Goal: Task Accomplishment & Management: Complete application form

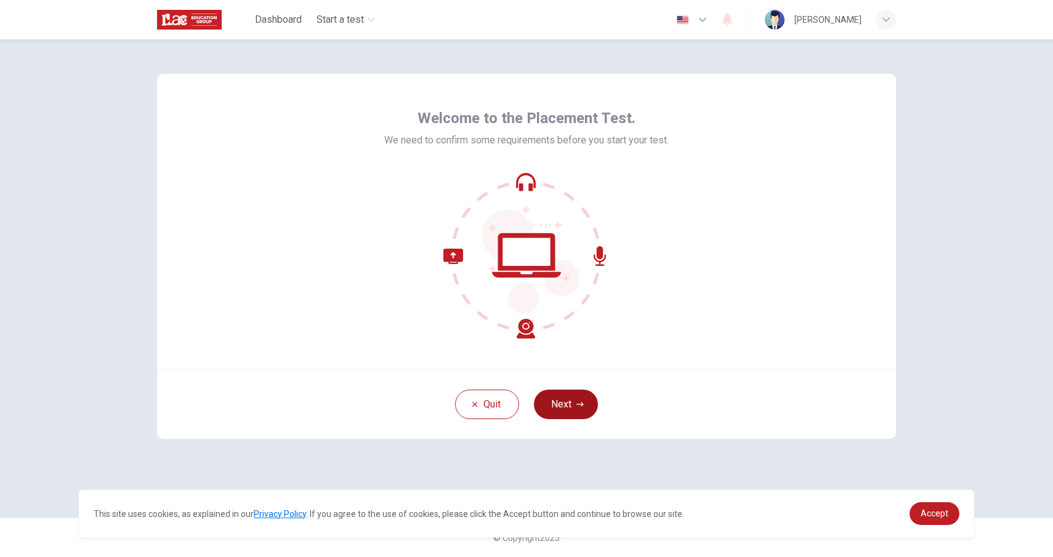
click at [591, 401] on button "Next" at bounding box center [566, 405] width 64 height 30
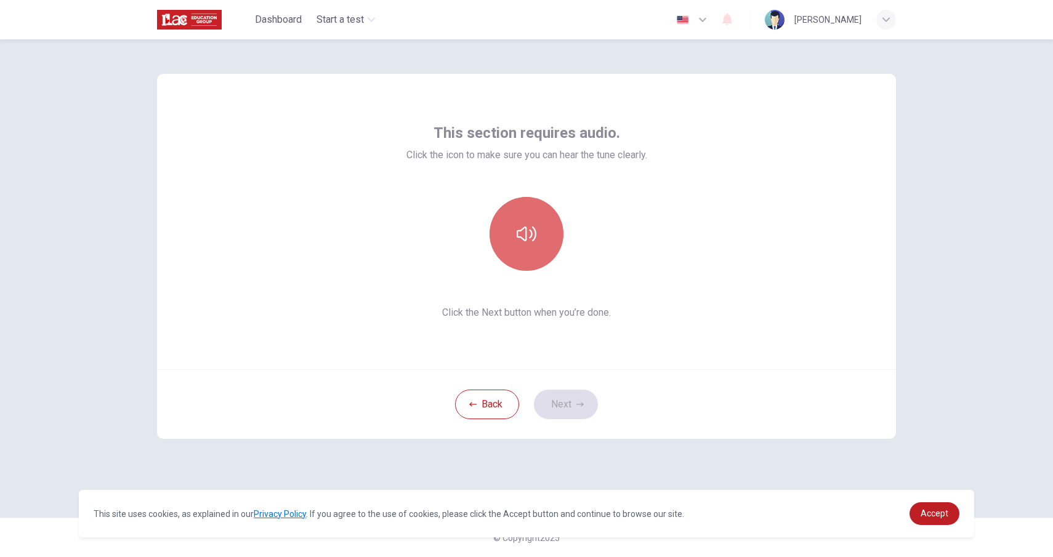
click at [532, 237] on icon "button" at bounding box center [527, 234] width 20 height 20
click at [588, 395] on button "Next" at bounding box center [566, 405] width 64 height 30
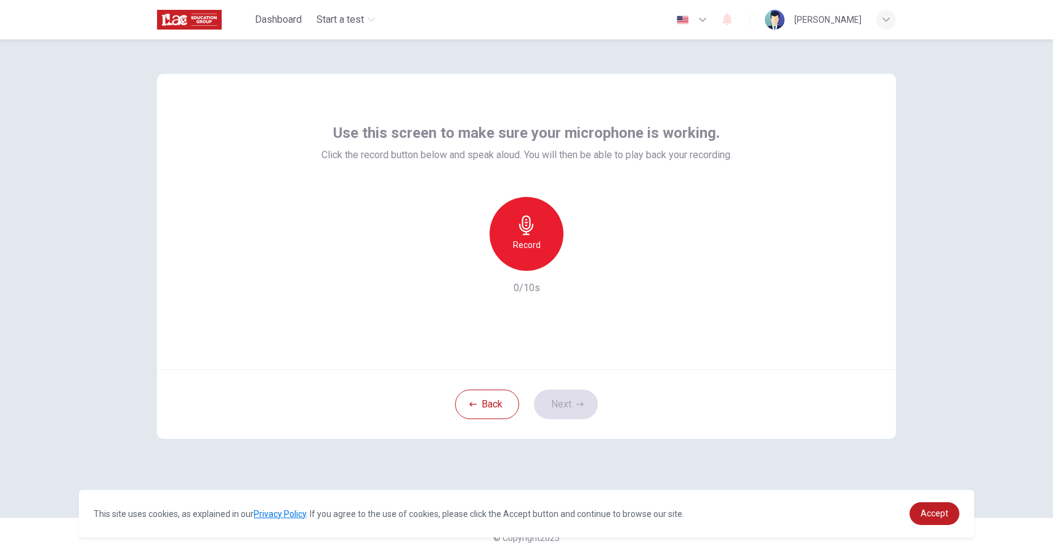
click at [537, 232] on div "Record" at bounding box center [527, 234] width 74 height 74
click at [565, 405] on button "Next" at bounding box center [566, 405] width 64 height 30
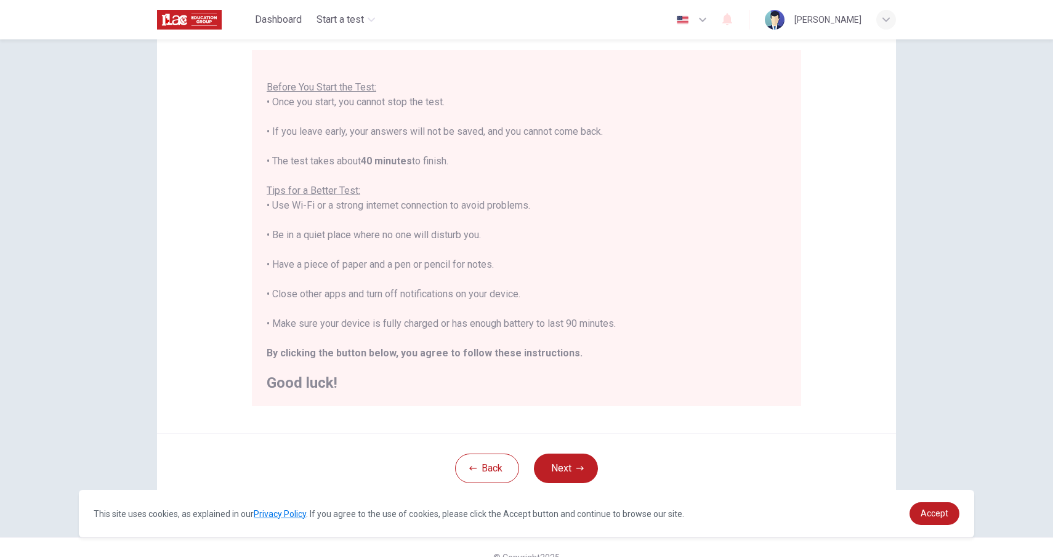
scroll to position [111, 0]
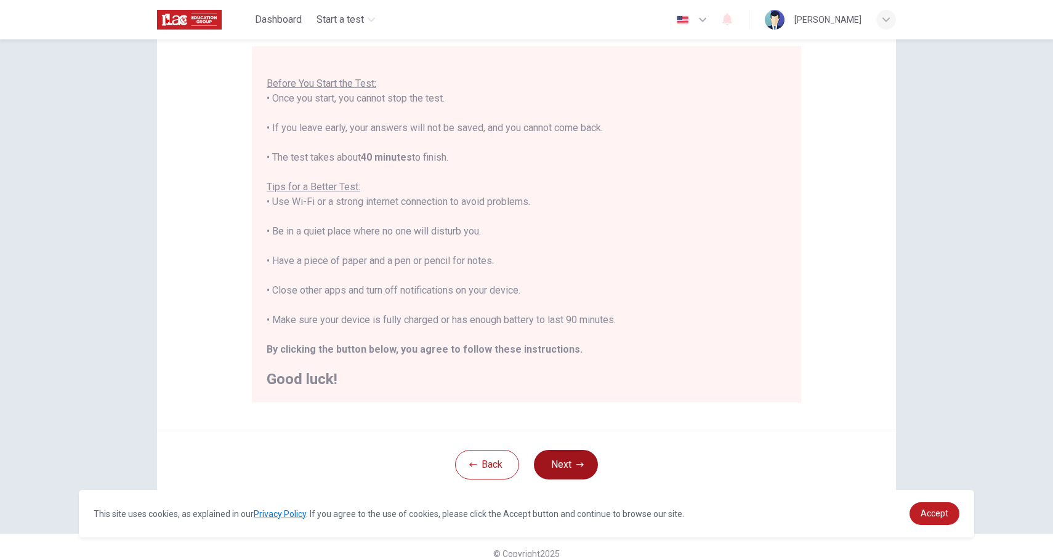
click at [564, 476] on button "Next" at bounding box center [566, 465] width 64 height 30
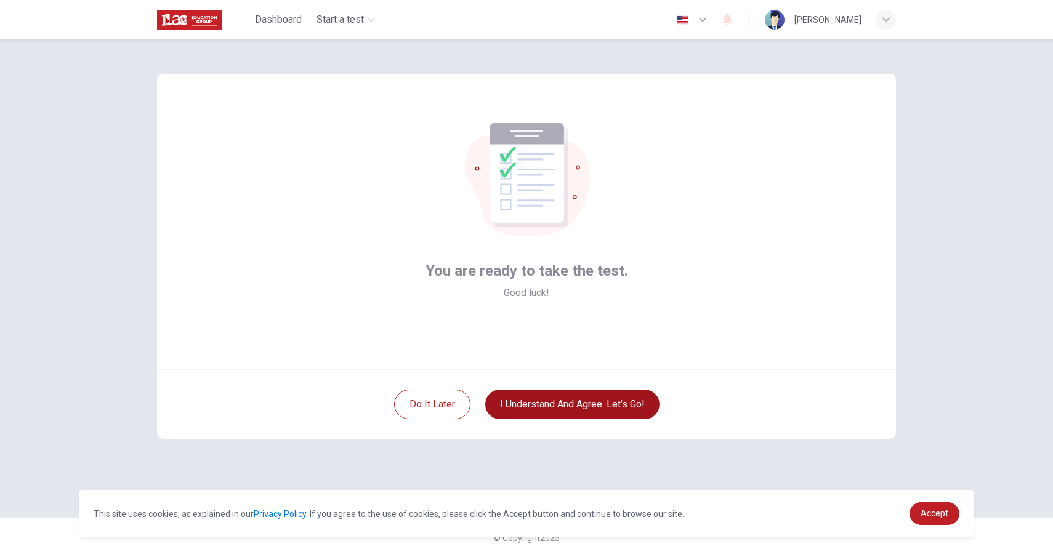
scroll to position [0, 0]
click at [572, 406] on button "I understand and agree. Let’s go!" at bounding box center [572, 405] width 174 height 30
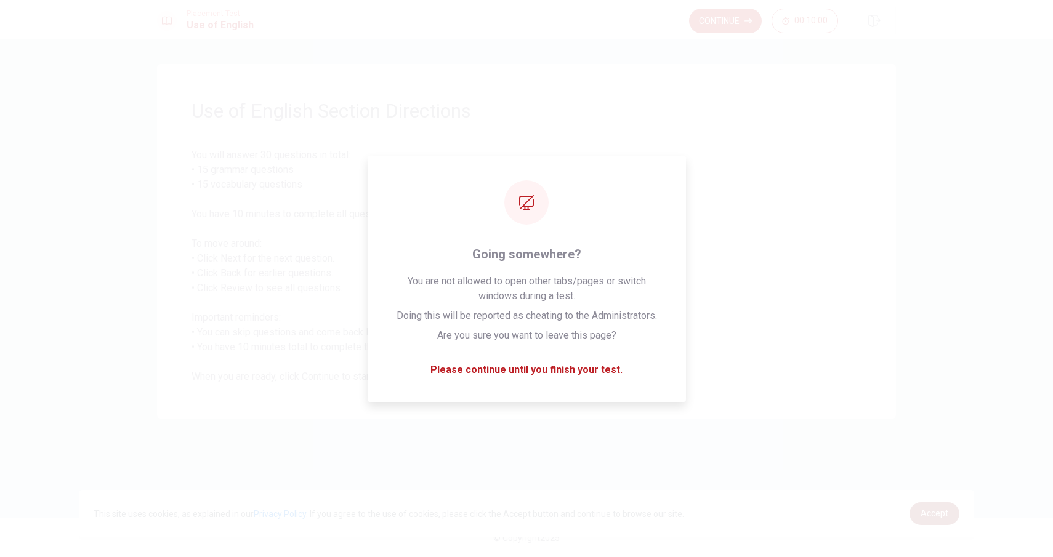
click at [929, 517] on span "Accept" at bounding box center [935, 514] width 28 height 10
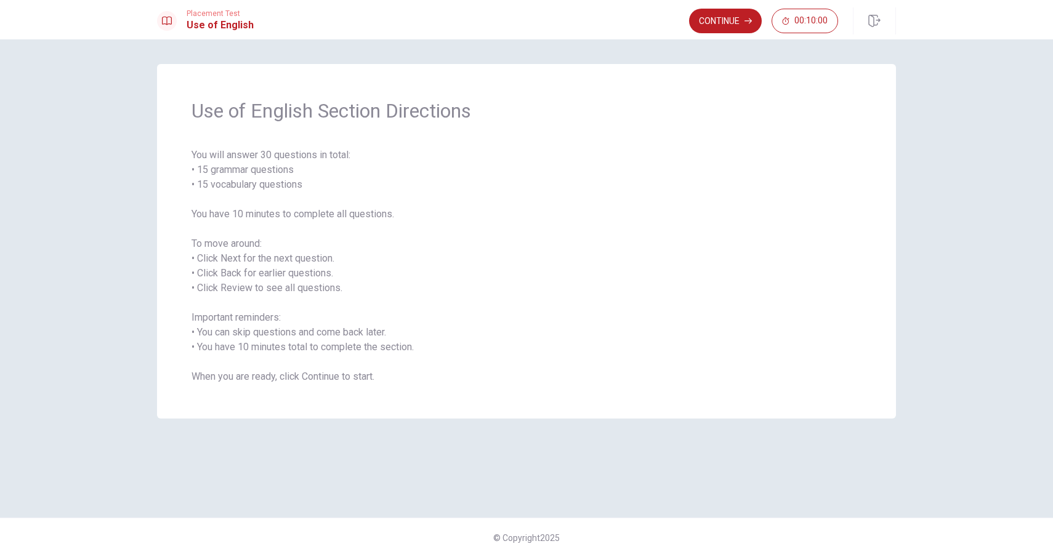
click at [804, 401] on div "Use of English Section Directions You will answer 30 questions in total: • 15 g…" at bounding box center [526, 241] width 739 height 355
click at [715, 22] on button "Continue" at bounding box center [725, 21] width 73 height 25
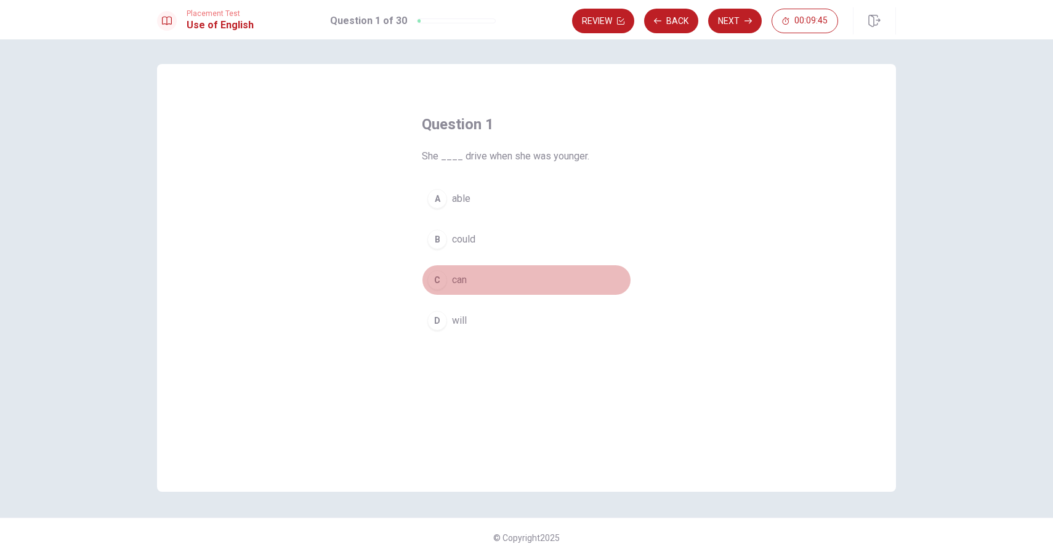
click at [466, 281] on span "can" at bounding box center [459, 280] width 15 height 15
click at [742, 28] on button "Next" at bounding box center [735, 21] width 54 height 25
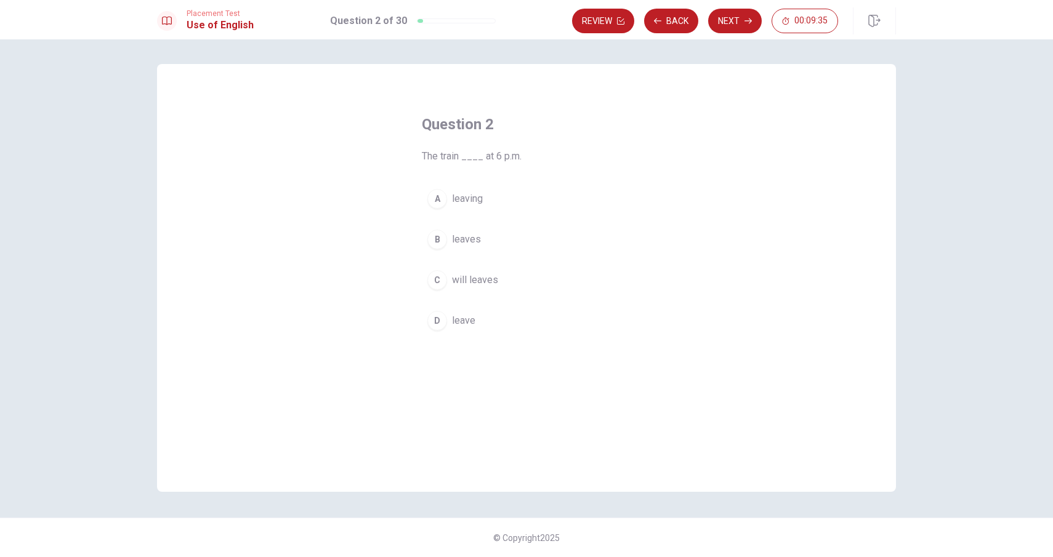
click at [468, 325] on span "leave" at bounding box center [463, 321] width 23 height 15
click at [727, 23] on button "Next" at bounding box center [735, 21] width 54 height 25
click at [668, 19] on button "Back" at bounding box center [671, 21] width 54 height 25
click at [680, 18] on button "Back" at bounding box center [671, 21] width 54 height 25
click at [729, 19] on button "Next" at bounding box center [735, 21] width 54 height 25
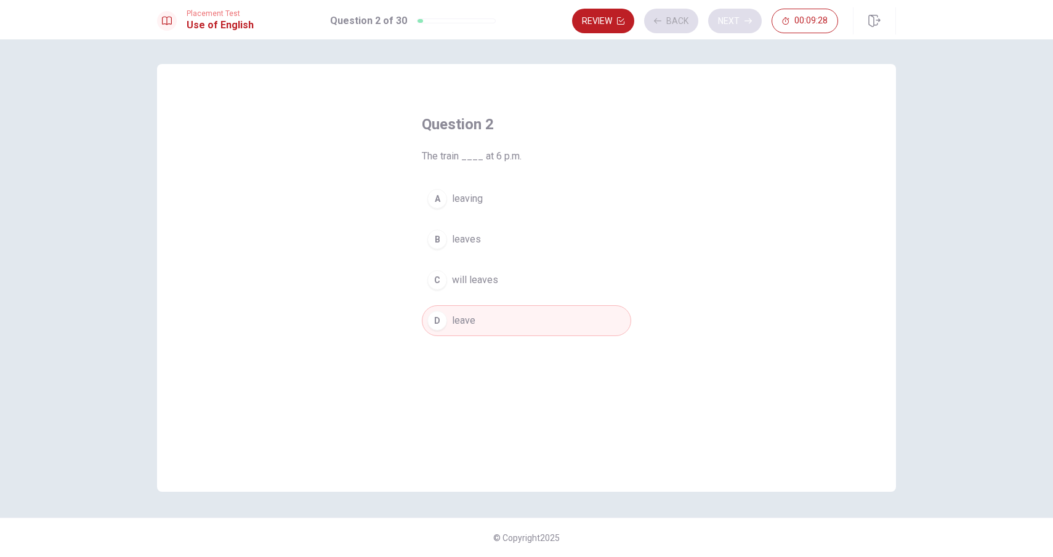
click at [729, 19] on div "Review Back Next 00:09:28" at bounding box center [705, 21] width 266 height 25
click at [739, 22] on button "Next" at bounding box center [735, 21] width 54 height 25
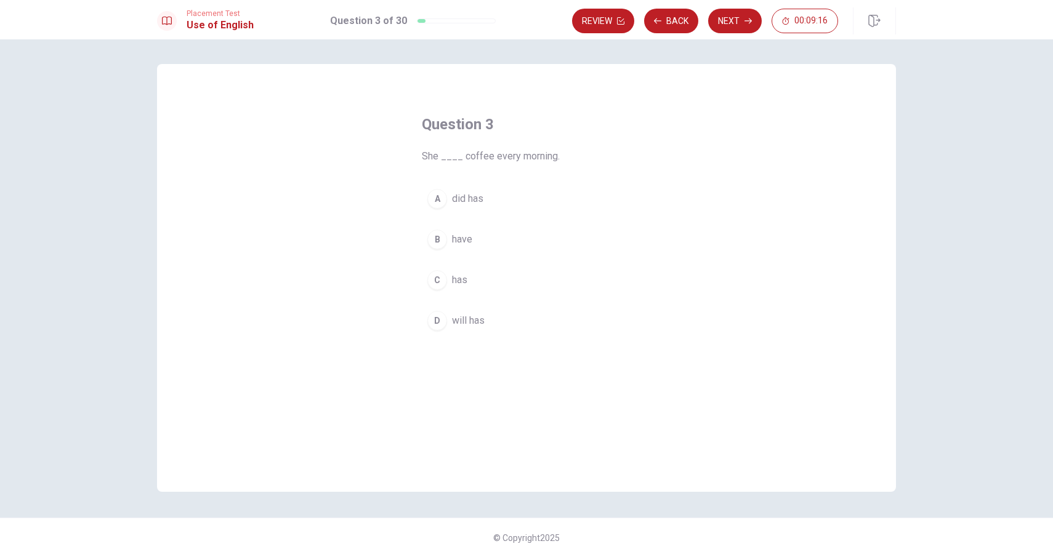
click at [461, 279] on span "has" at bounding box center [459, 280] width 15 height 15
click at [734, 20] on button "Next" at bounding box center [735, 21] width 54 height 25
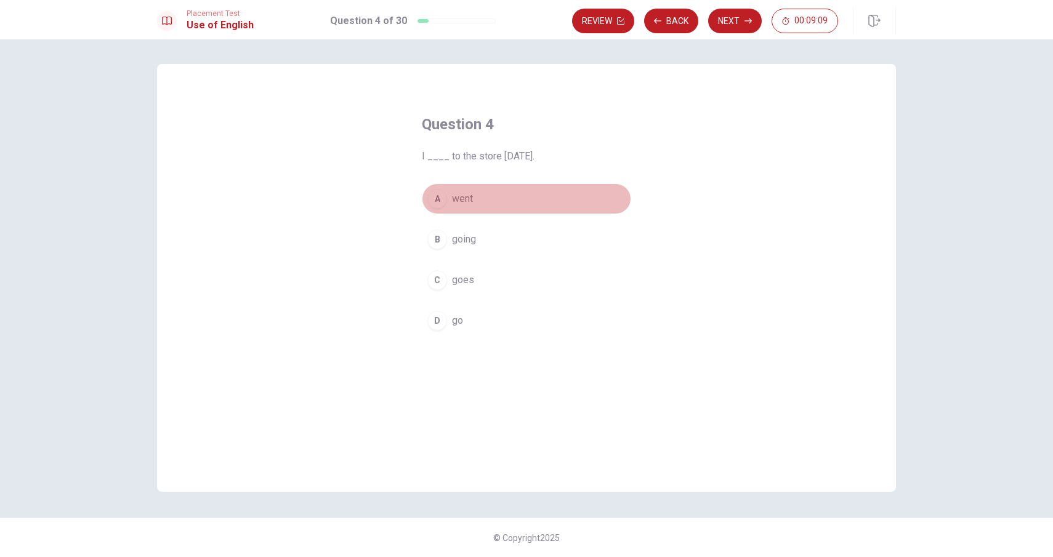
click at [470, 197] on span "went" at bounding box center [462, 199] width 21 height 15
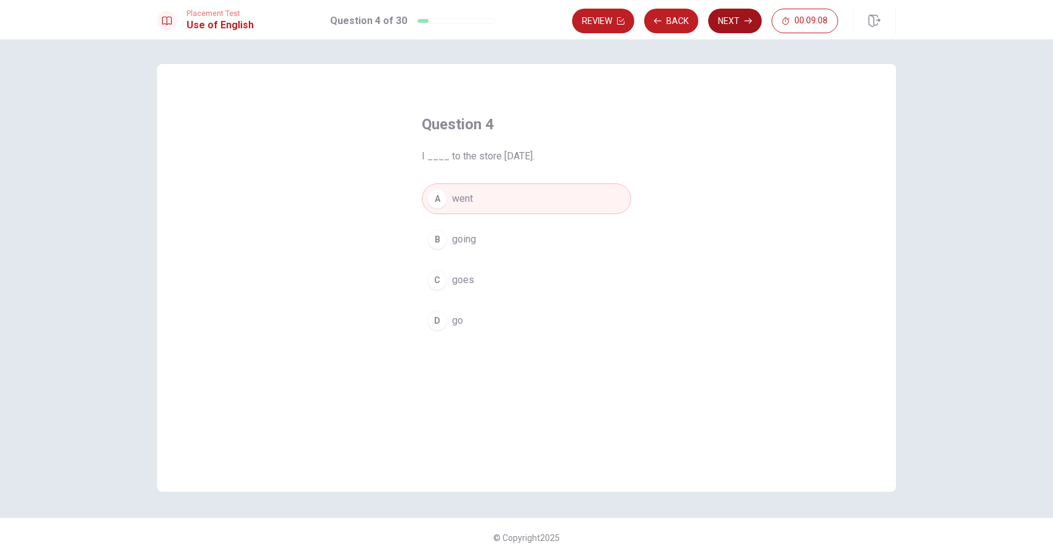
click at [732, 25] on button "Next" at bounding box center [735, 21] width 54 height 25
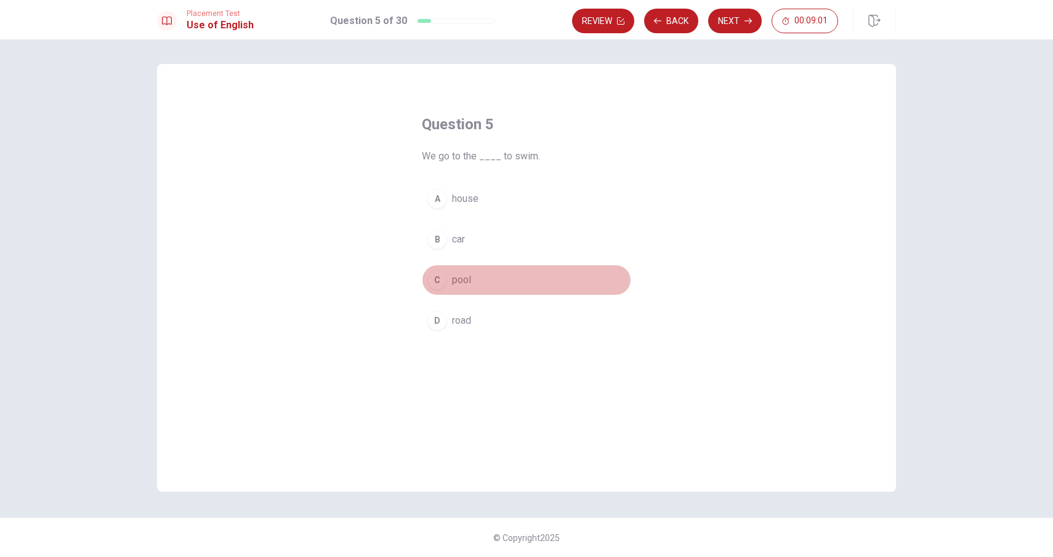
click at [470, 283] on span "pool" at bounding box center [461, 280] width 19 height 15
click at [739, 18] on button "Next" at bounding box center [735, 21] width 54 height 25
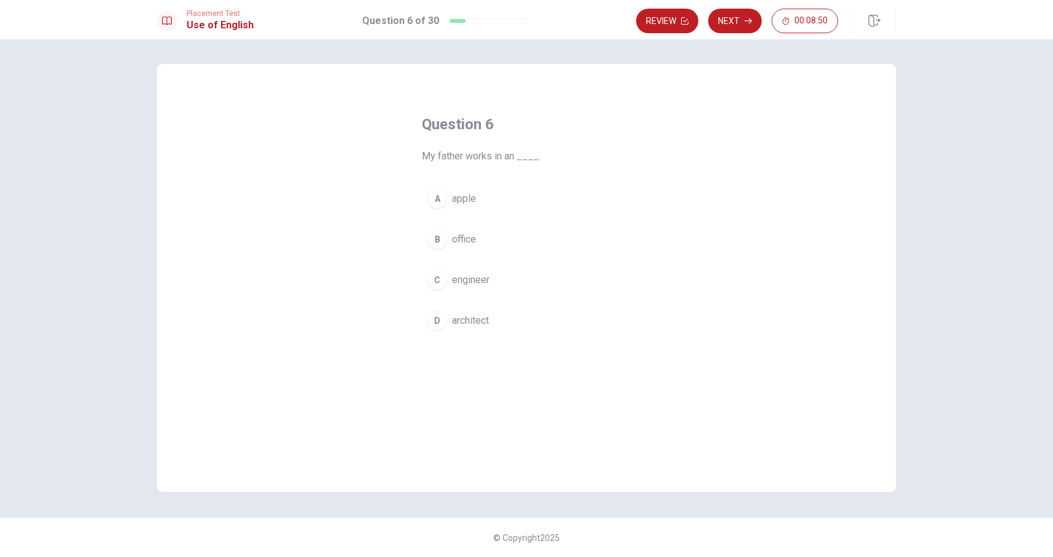
click at [467, 240] on span "office" at bounding box center [464, 239] width 24 height 15
click at [743, 23] on button "Next" at bounding box center [735, 21] width 54 height 25
click at [465, 237] on span "fast" at bounding box center [460, 239] width 17 height 15
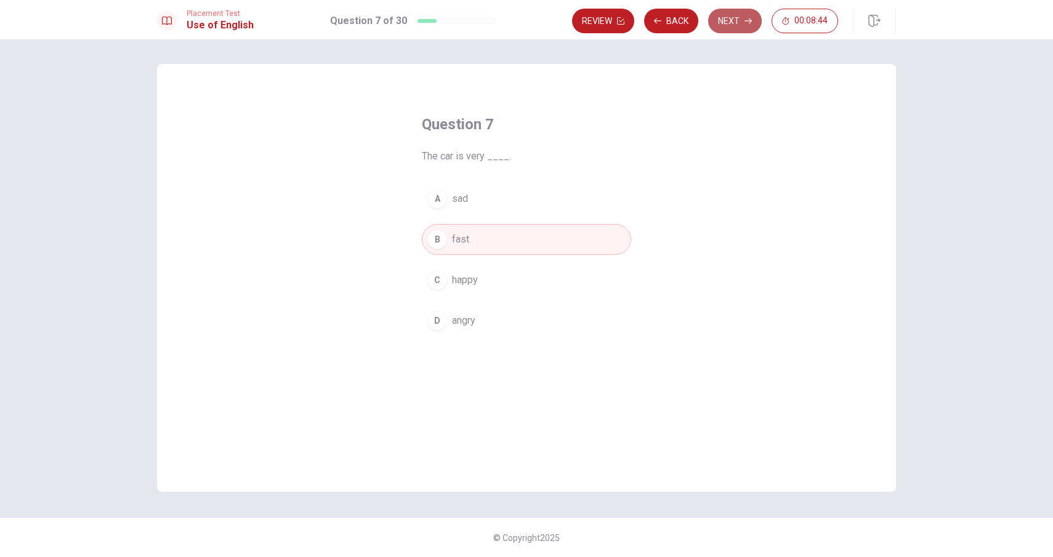
click at [731, 23] on button "Next" at bounding box center [735, 21] width 54 height 25
click at [468, 280] on span "swing" at bounding box center [465, 280] width 26 height 15
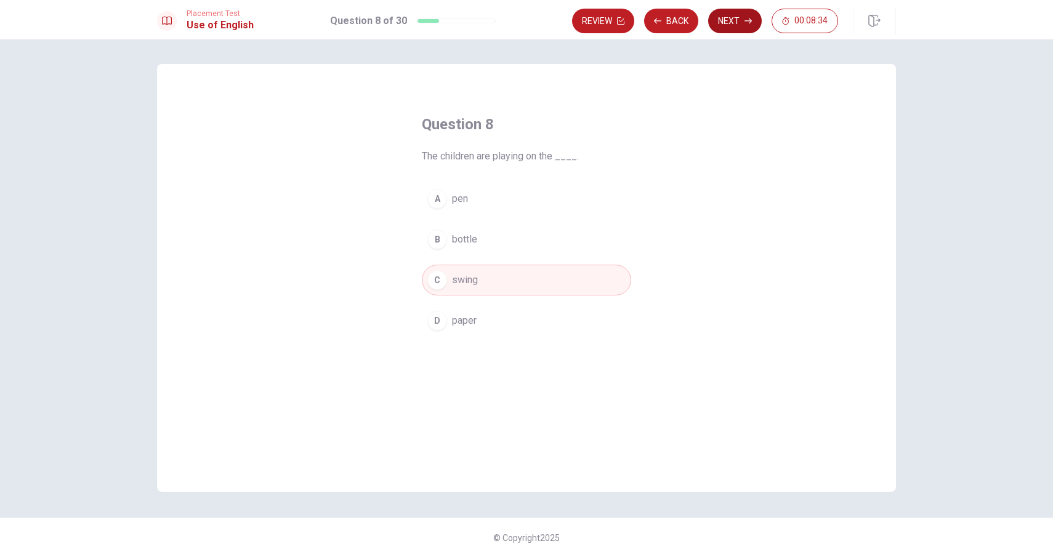
click at [725, 12] on button "Next" at bounding box center [735, 21] width 54 height 25
click at [472, 196] on span "store" at bounding box center [463, 199] width 23 height 15
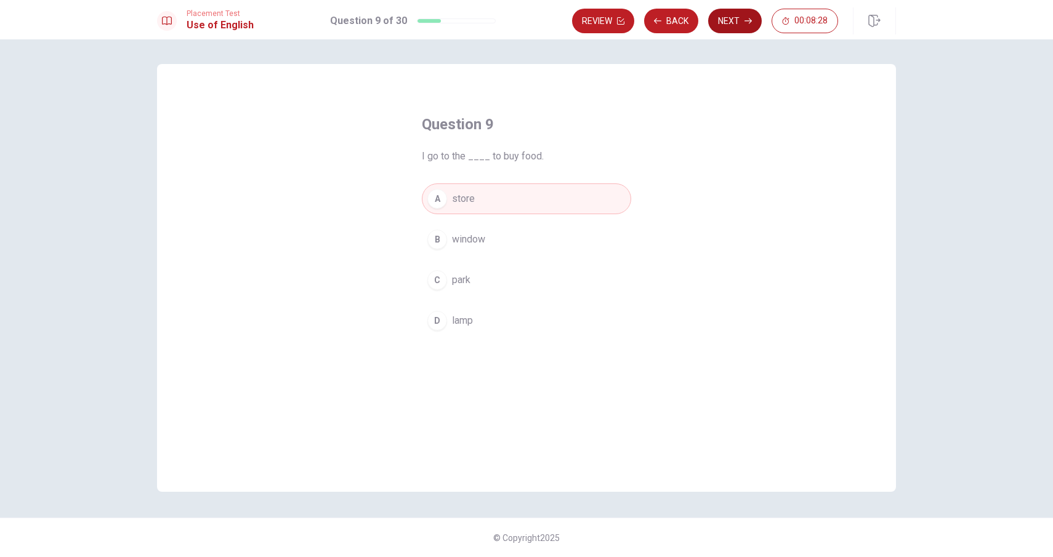
click at [735, 18] on button "Next" at bounding box center [735, 21] width 54 height 25
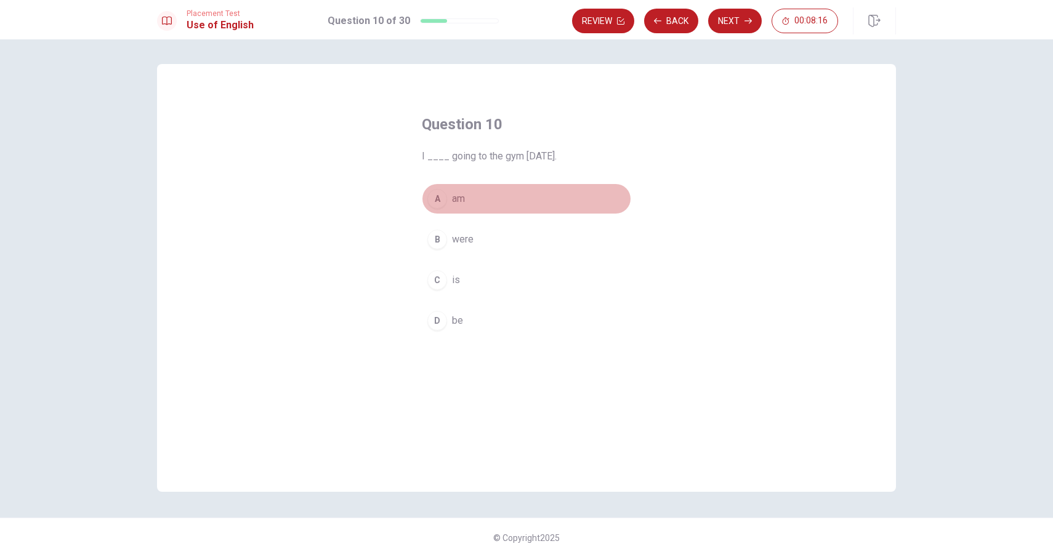
click at [465, 200] on span "am" at bounding box center [458, 199] width 13 height 15
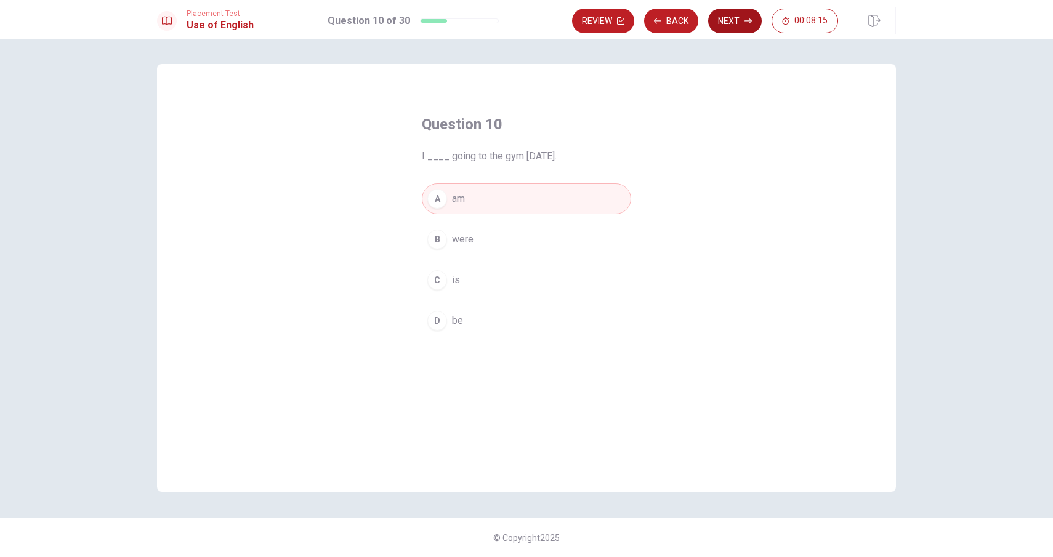
click at [727, 22] on button "Next" at bounding box center [735, 21] width 54 height 25
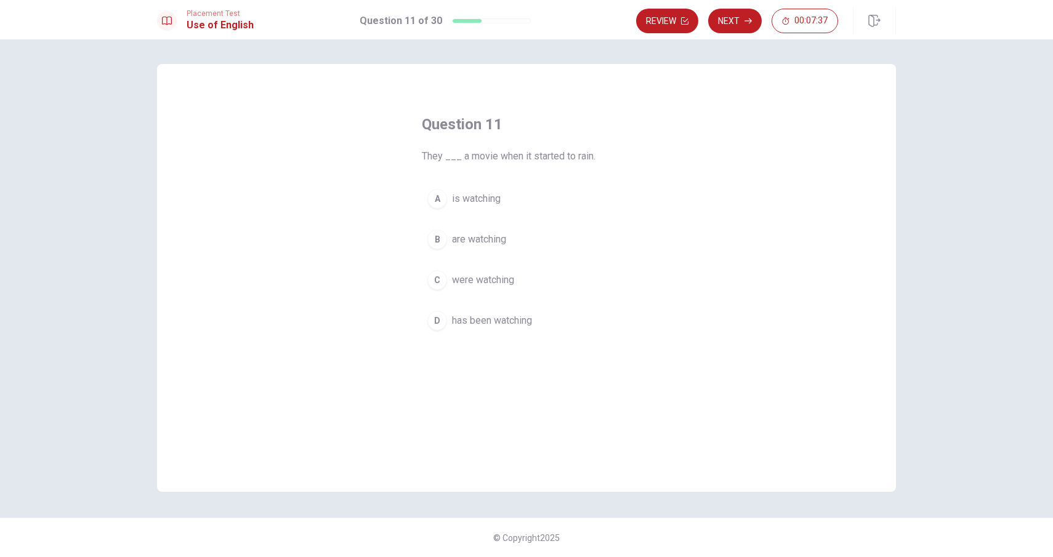
click at [498, 319] on span "has been watching" at bounding box center [492, 321] width 80 height 15
click at [731, 23] on button "Next" at bounding box center [735, 21] width 54 height 25
click at [477, 243] on span "will see" at bounding box center [469, 239] width 34 height 15
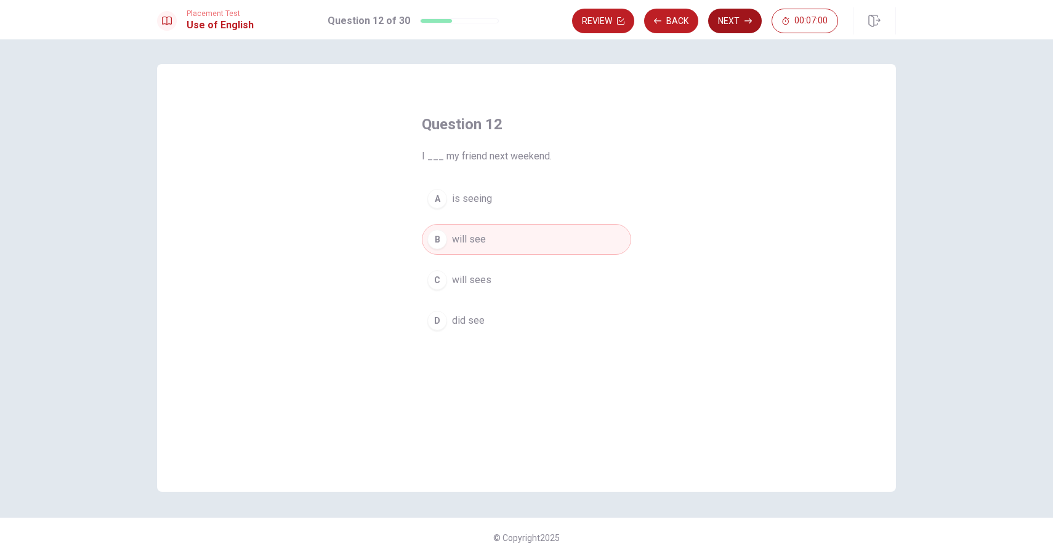
click at [737, 23] on button "Next" at bounding box center [735, 21] width 54 height 25
click at [467, 198] on button "A Are" at bounding box center [526, 199] width 209 height 31
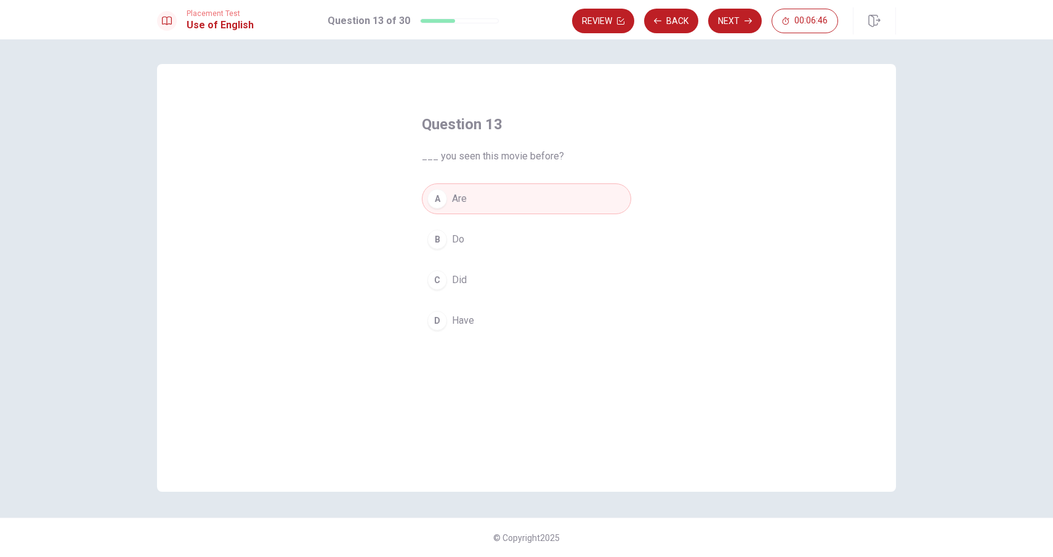
click at [517, 280] on button "C Did" at bounding box center [526, 280] width 209 height 31
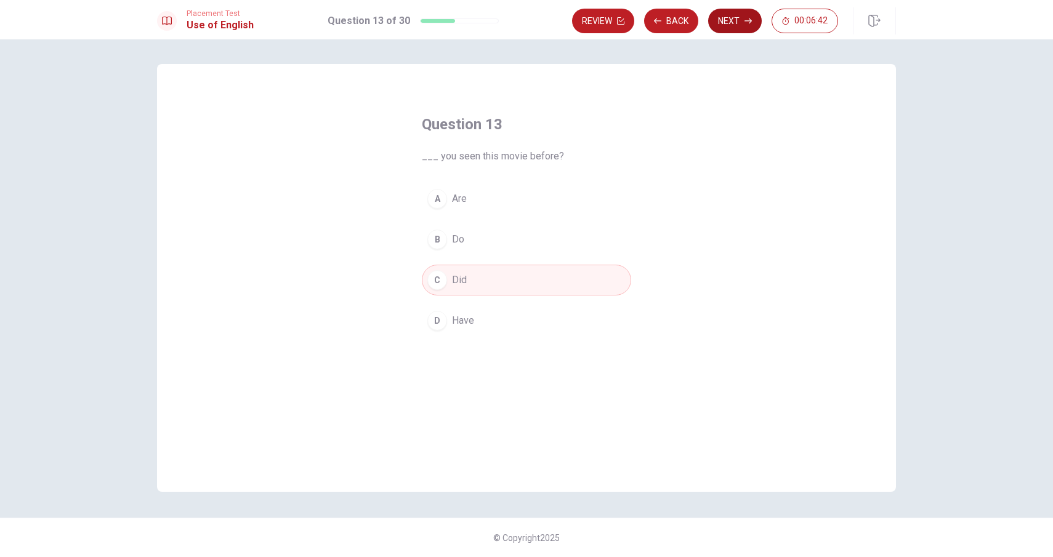
click at [734, 20] on button "Next" at bounding box center [735, 21] width 54 height 25
click at [488, 239] on button "B go" at bounding box center [526, 239] width 209 height 31
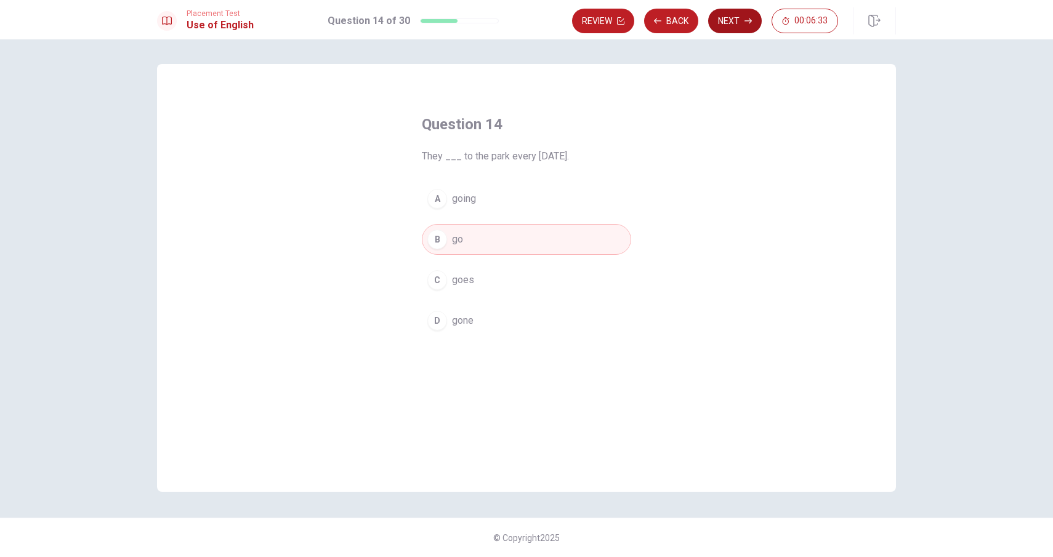
click at [742, 22] on button "Next" at bounding box center [735, 21] width 54 height 25
click at [477, 283] on span "fridge" at bounding box center [465, 280] width 26 height 15
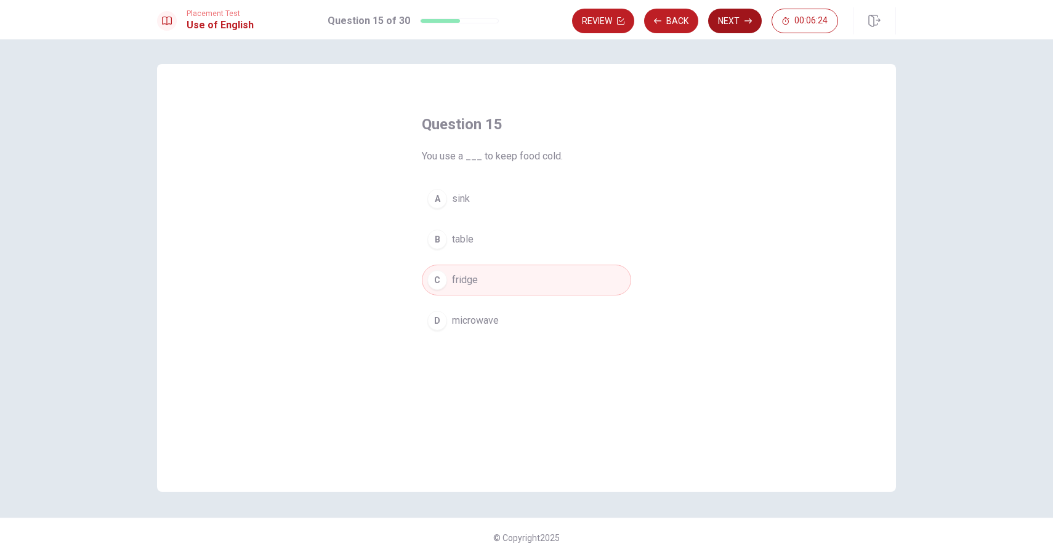
click at [739, 26] on button "Next" at bounding box center [735, 21] width 54 height 25
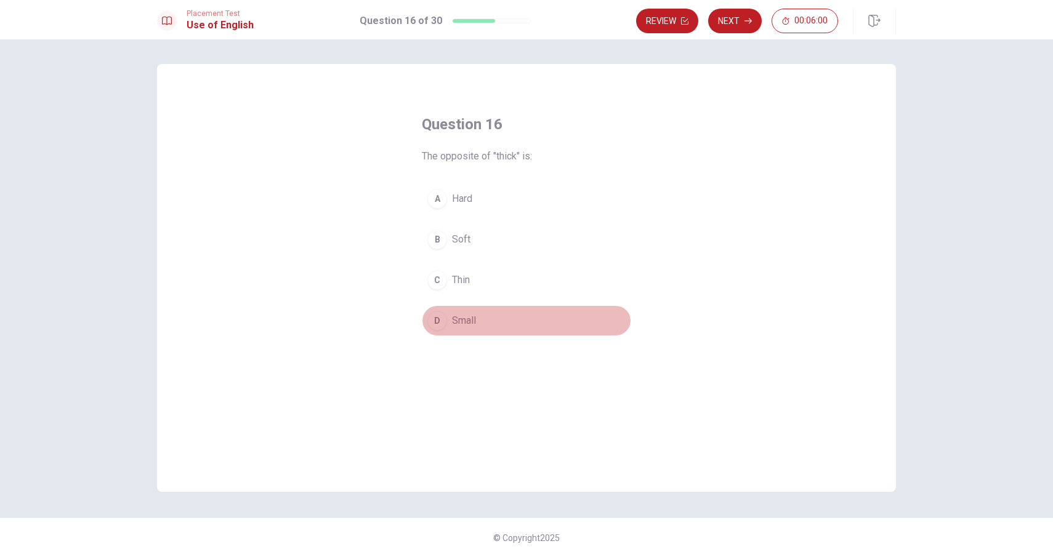
click at [463, 320] on span "Small" at bounding box center [464, 321] width 24 height 15
click at [742, 22] on button "Next" at bounding box center [735, 21] width 54 height 25
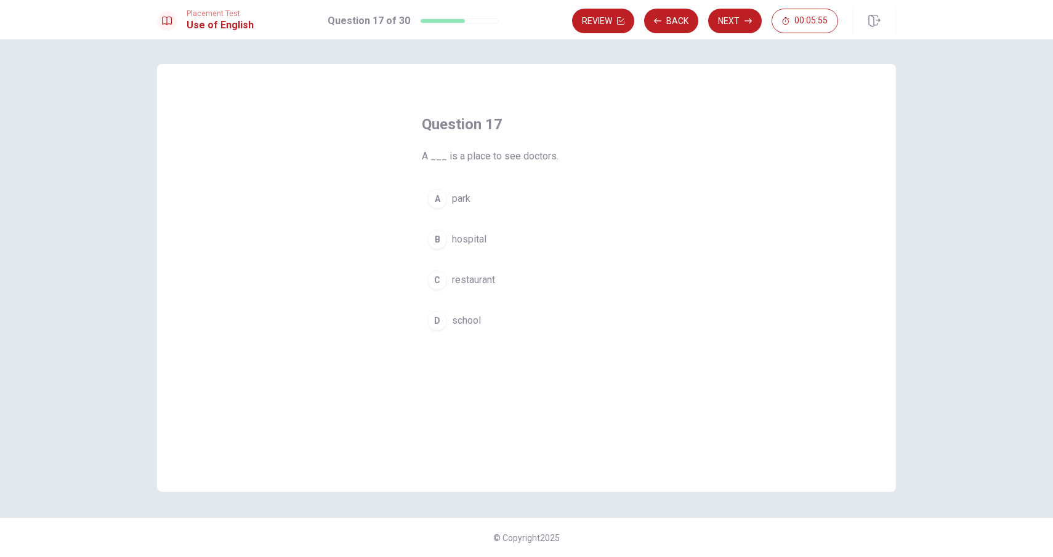
click at [473, 234] on span "hospital" at bounding box center [469, 239] width 34 height 15
click at [724, 22] on button "Next" at bounding box center [735, 21] width 54 height 25
click at [458, 204] on span "eat" at bounding box center [459, 199] width 14 height 15
click at [740, 23] on button "Next" at bounding box center [735, 21] width 54 height 25
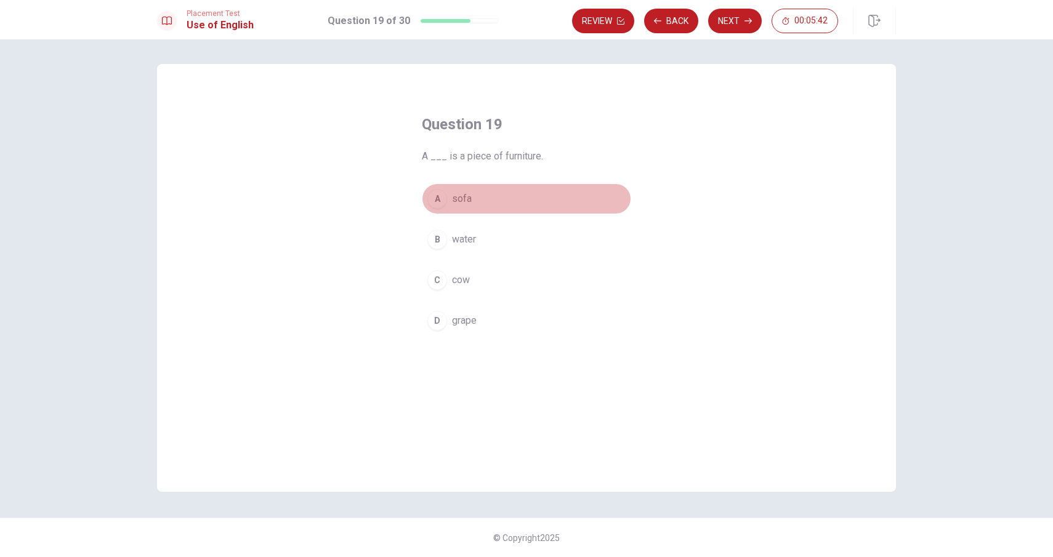
click at [475, 191] on button "A sofa" at bounding box center [526, 199] width 209 height 31
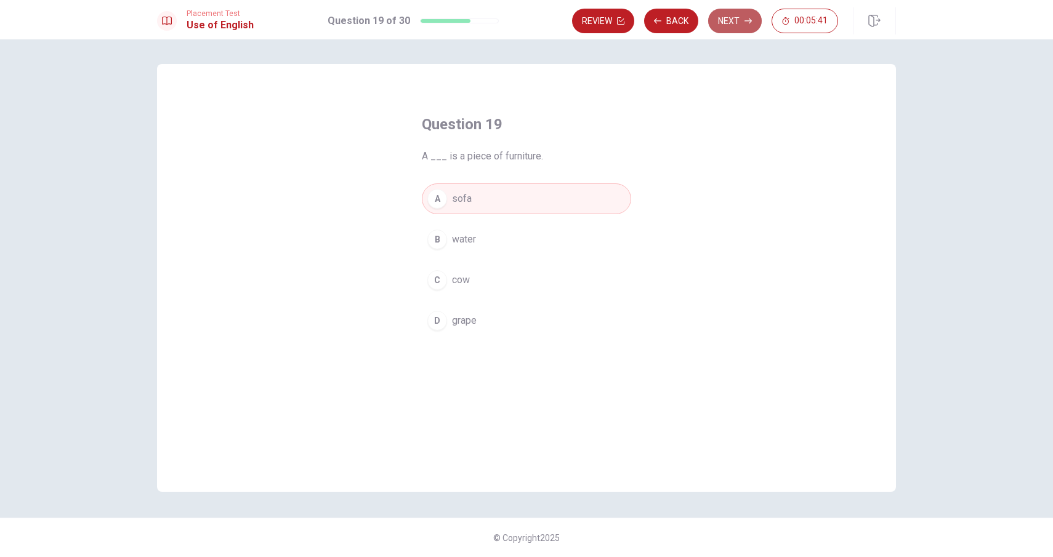
click at [735, 24] on button "Next" at bounding box center [735, 21] width 54 height 25
click at [469, 238] on button "B has" at bounding box center [526, 239] width 209 height 31
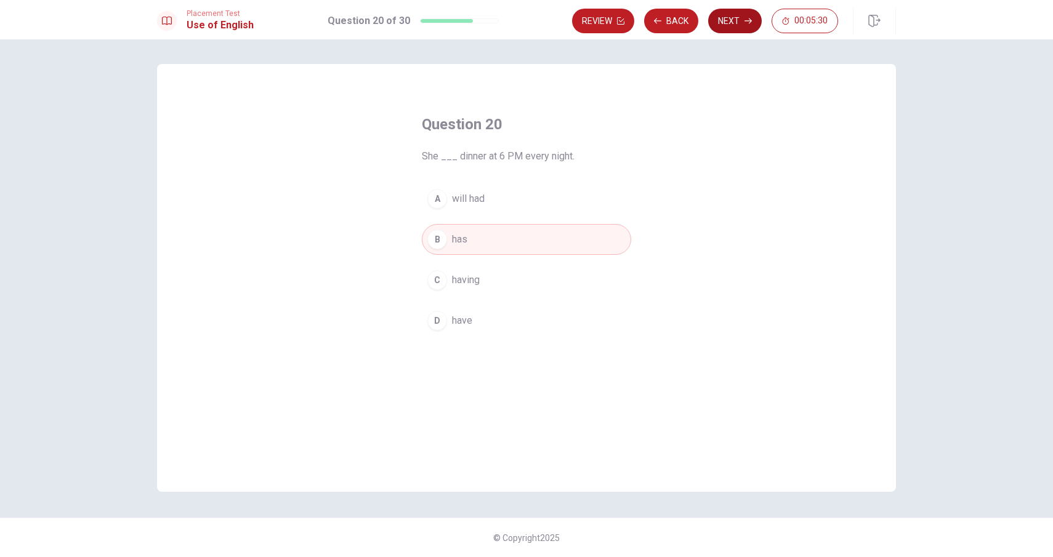
click at [729, 21] on button "Next" at bounding box center [735, 21] width 54 height 25
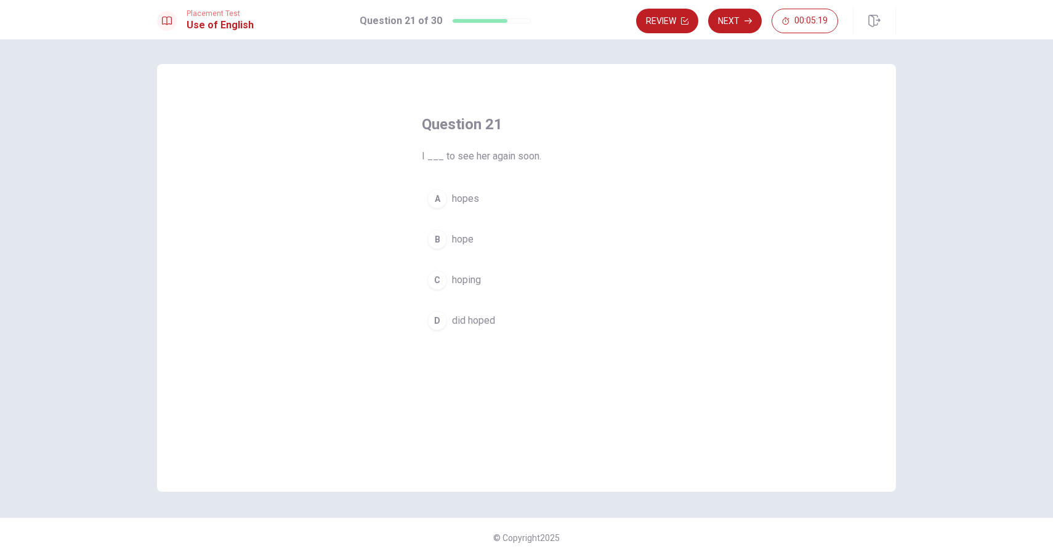
click at [477, 240] on button "B hope" at bounding box center [526, 239] width 209 height 31
click at [739, 23] on button "Next" at bounding box center [735, 21] width 54 height 25
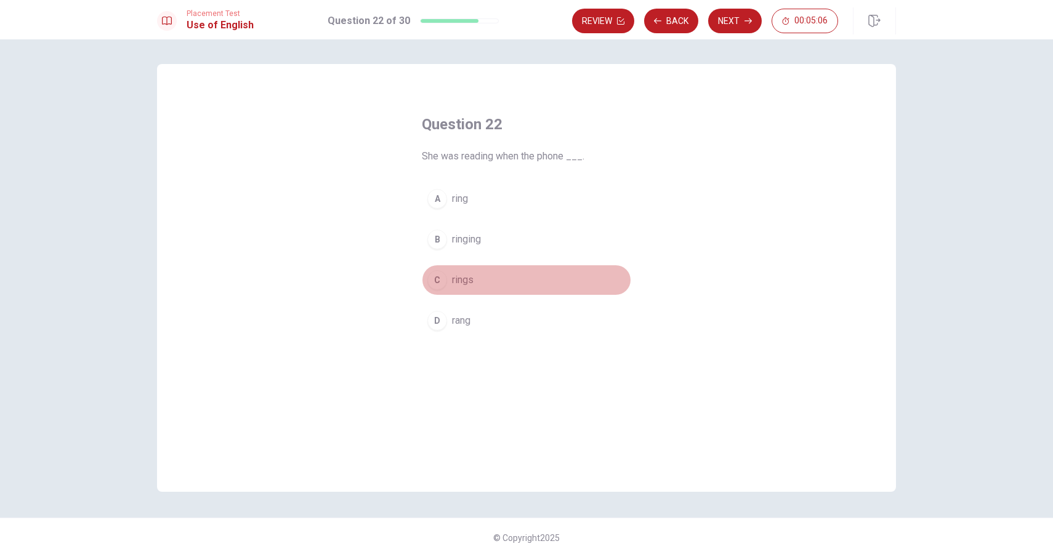
click at [471, 282] on span "rings" at bounding box center [463, 280] width 22 height 15
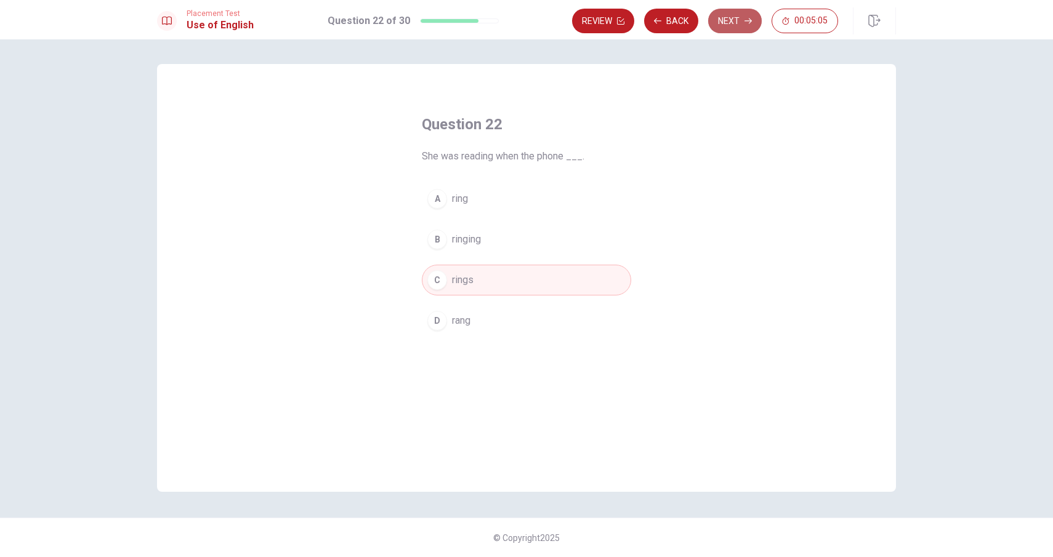
click at [736, 31] on button "Next" at bounding box center [735, 21] width 54 height 25
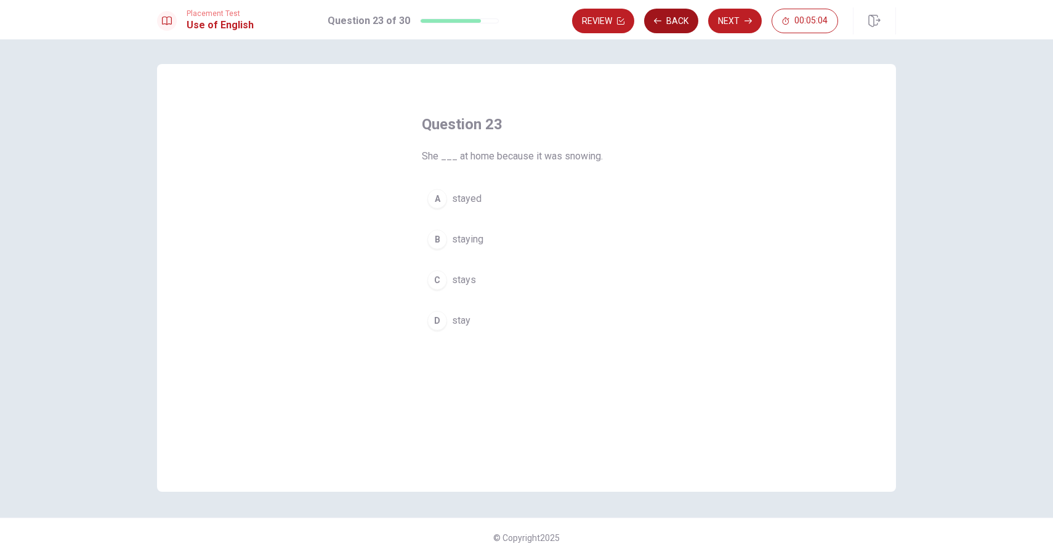
click at [661, 18] on icon "button" at bounding box center [657, 20] width 7 height 7
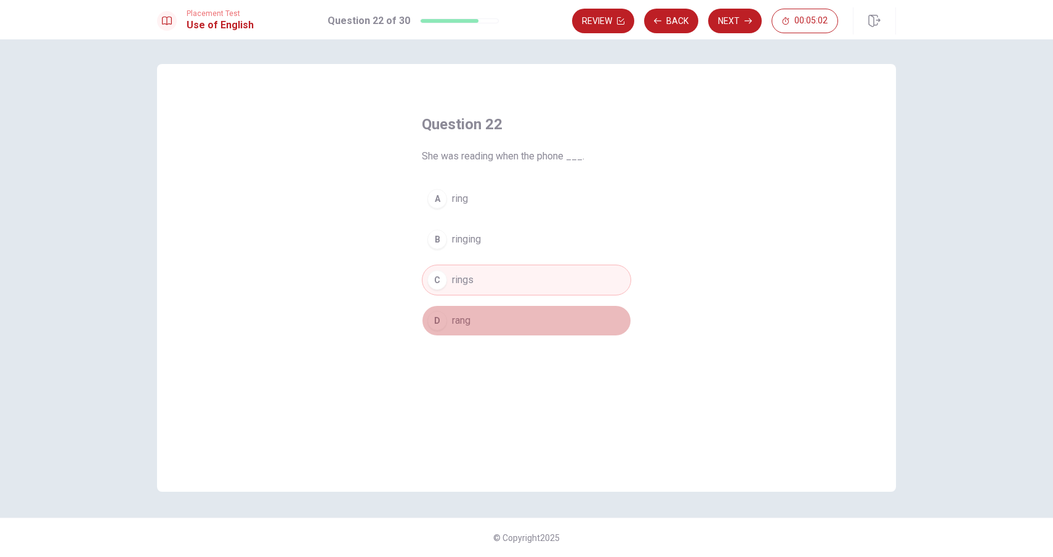
click at [463, 315] on span "rang" at bounding box center [461, 321] width 18 height 15
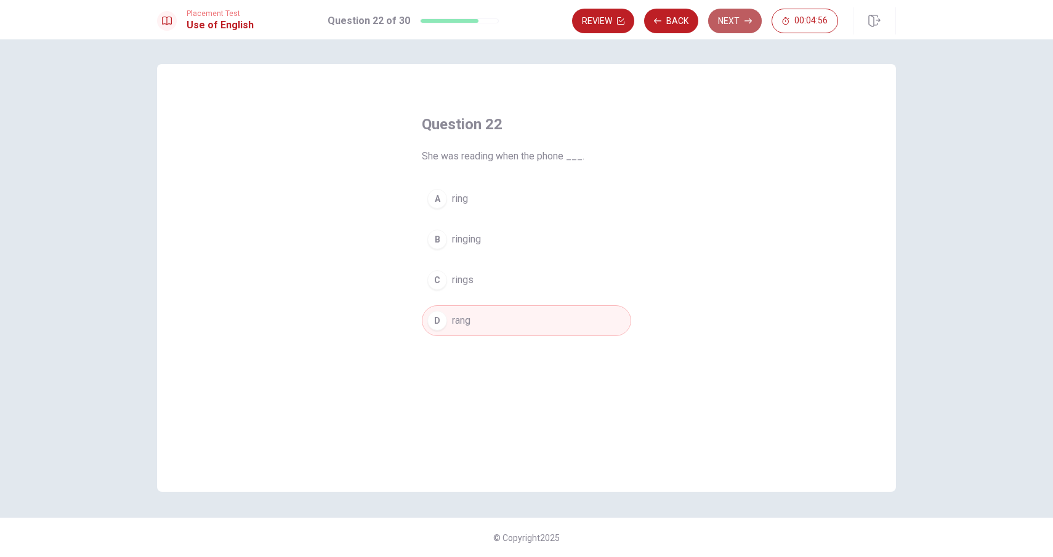
click at [729, 25] on button "Next" at bounding box center [735, 21] width 54 height 25
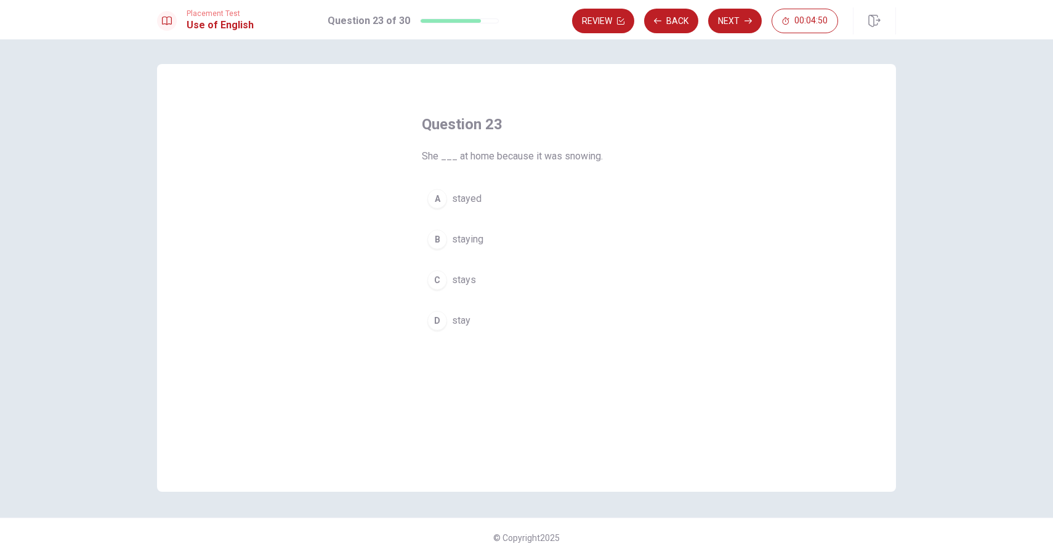
click at [503, 202] on button "A stayed" at bounding box center [526, 199] width 209 height 31
click at [738, 23] on button "Next" at bounding box center [735, 21] width 54 height 25
click at [466, 329] on button "D an" at bounding box center [526, 321] width 209 height 31
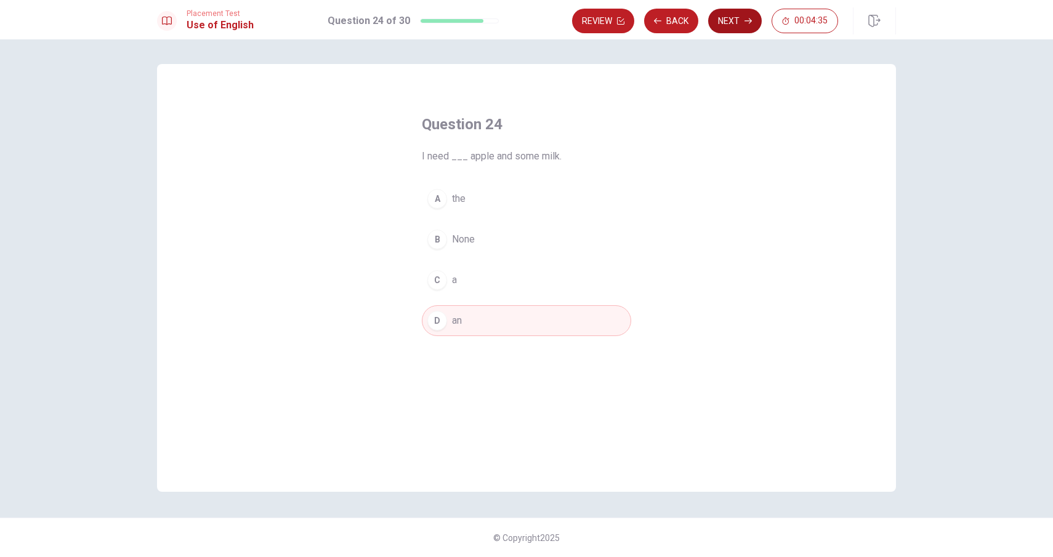
click at [739, 23] on button "Next" at bounding box center [735, 21] width 54 height 25
click at [492, 203] on button "A Stop" at bounding box center [526, 199] width 209 height 31
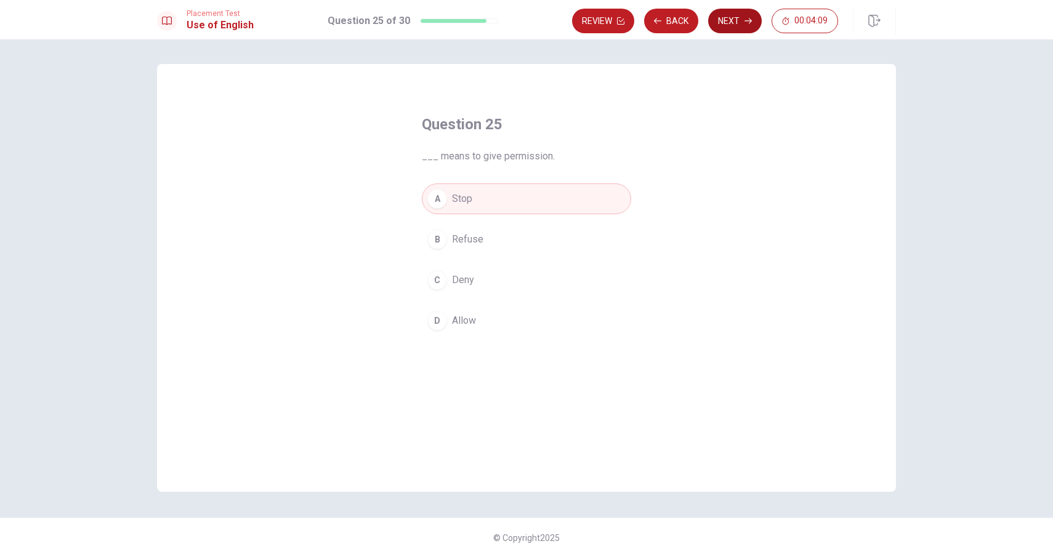
click at [718, 22] on button "Next" at bounding box center [735, 21] width 54 height 25
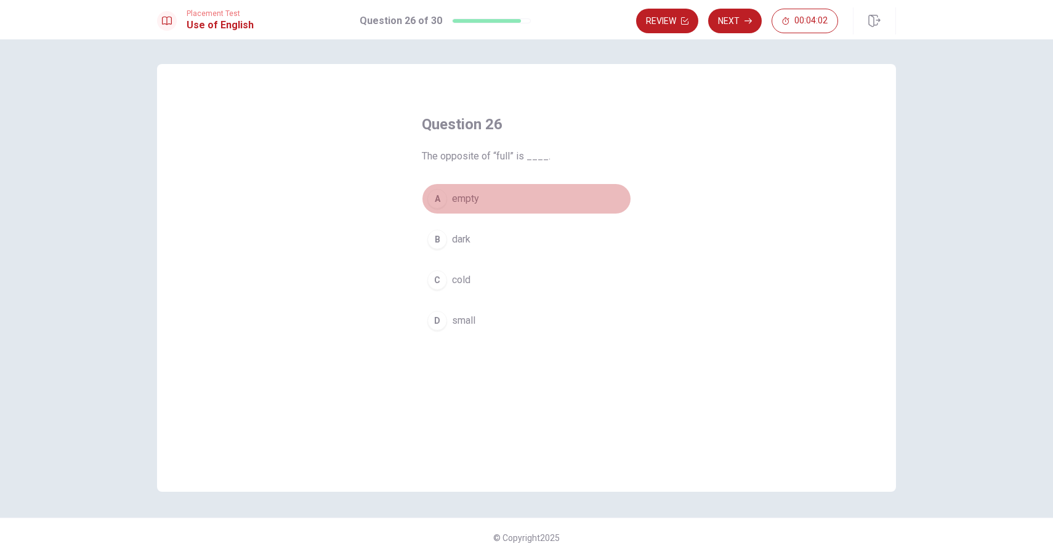
click at [478, 198] on span "empty" at bounding box center [465, 199] width 27 height 15
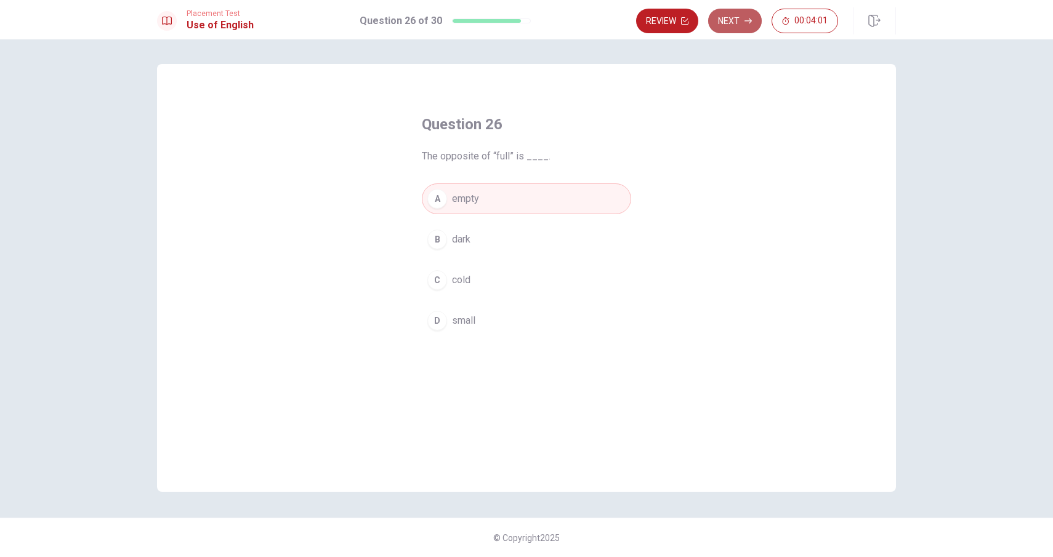
click at [740, 22] on button "Next" at bounding box center [735, 21] width 54 height 25
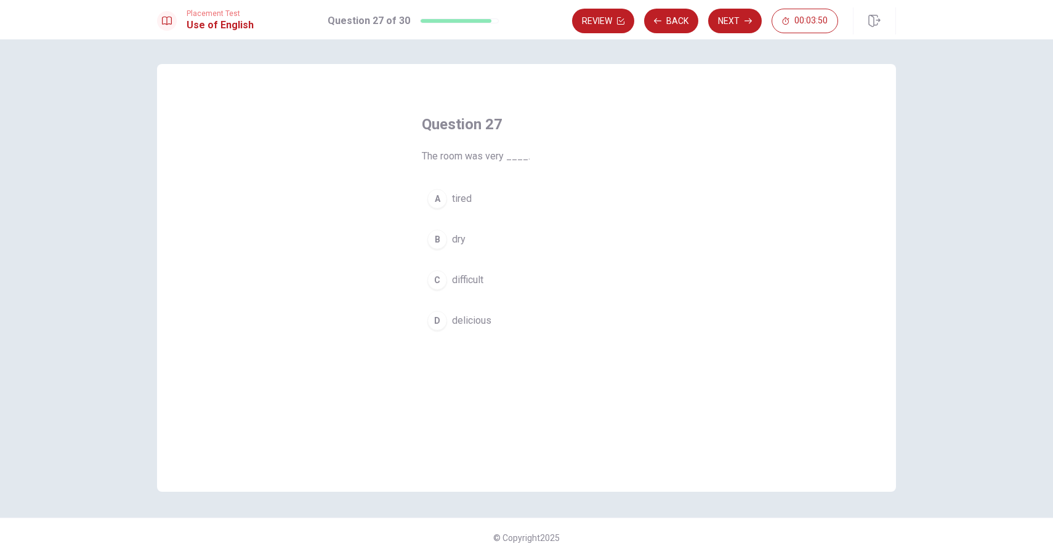
click at [476, 238] on button "B dry" at bounding box center [526, 239] width 209 height 31
click at [735, 27] on button "Next" at bounding box center [735, 21] width 54 height 25
click at [500, 197] on button "A gives" at bounding box center [526, 199] width 209 height 31
click at [647, 269] on div "Question 28 She always ____ her promises. A gives B stops C runs D keeps" at bounding box center [526, 225] width 259 height 261
click at [734, 15] on button "Next" at bounding box center [735, 21] width 54 height 25
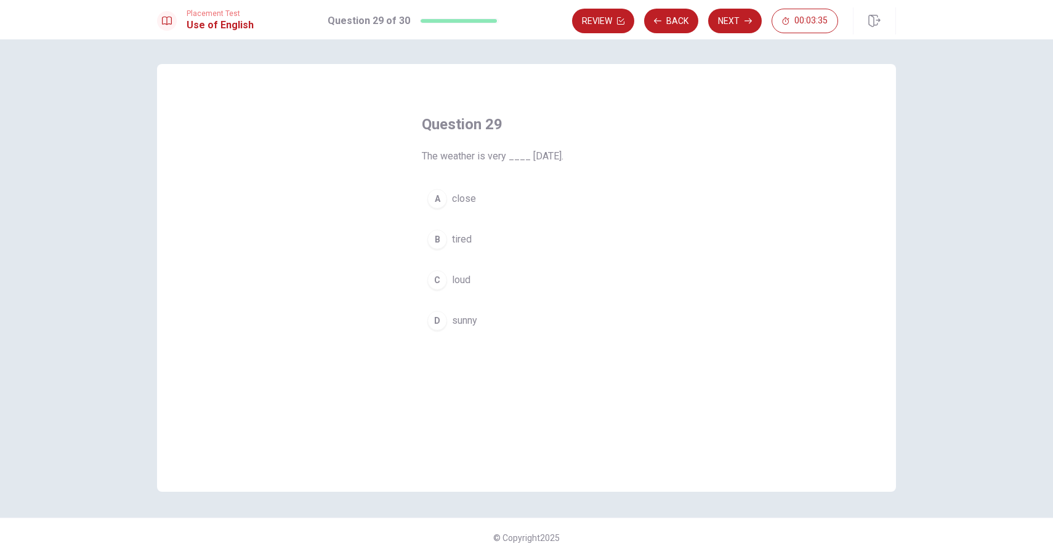
click at [482, 321] on button "D sunny" at bounding box center [526, 321] width 209 height 31
click at [732, 19] on button "Next" at bounding box center [735, 21] width 54 height 25
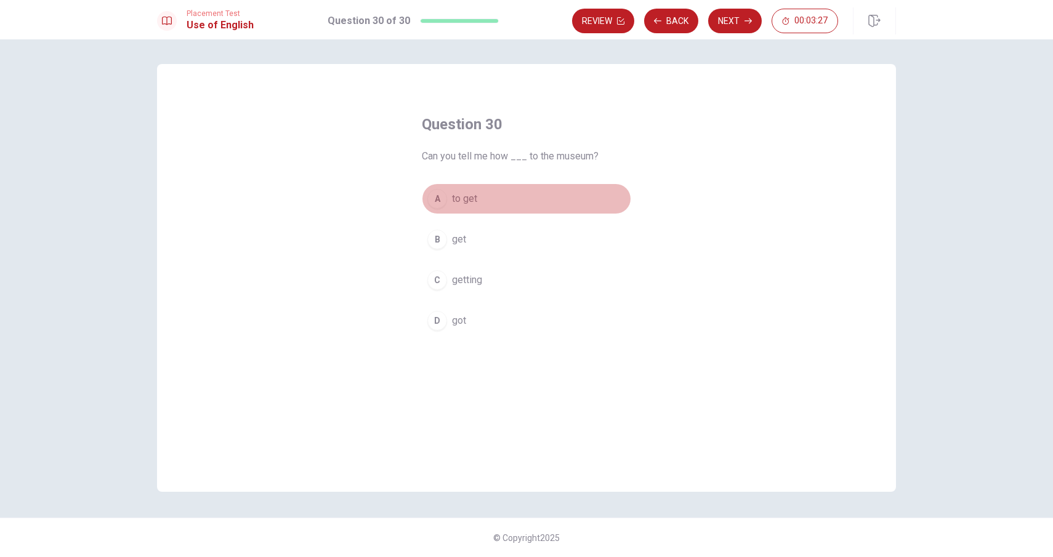
click at [489, 198] on button "A to get" at bounding box center [526, 199] width 209 height 31
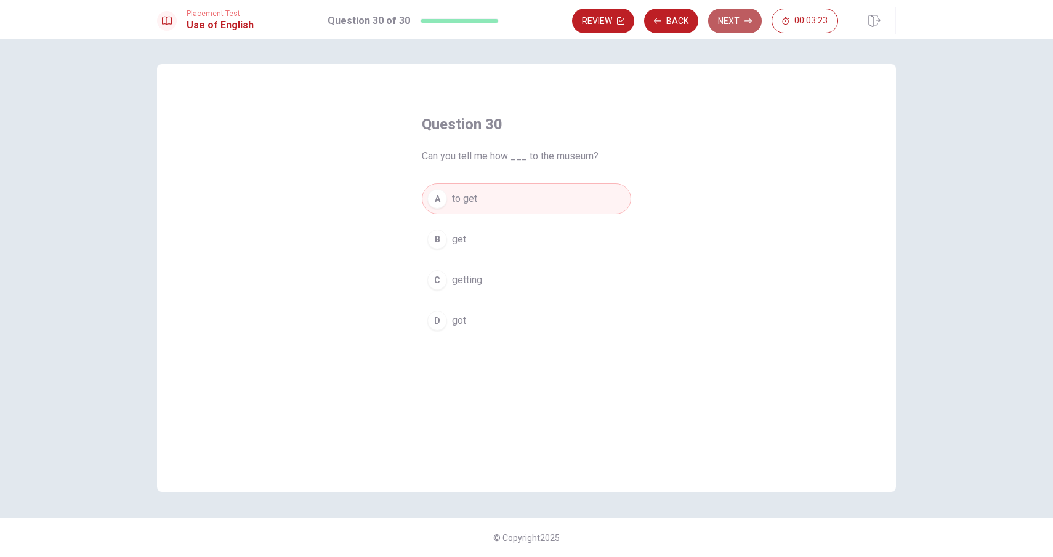
click at [718, 22] on button "Next" at bounding box center [735, 21] width 54 height 25
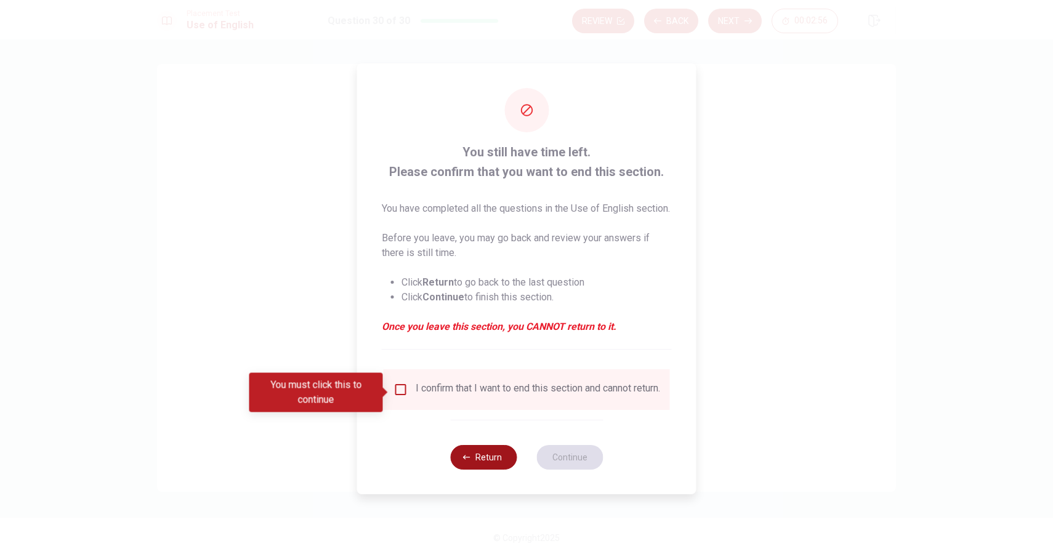
click at [486, 466] on button "Return" at bounding box center [483, 457] width 67 height 25
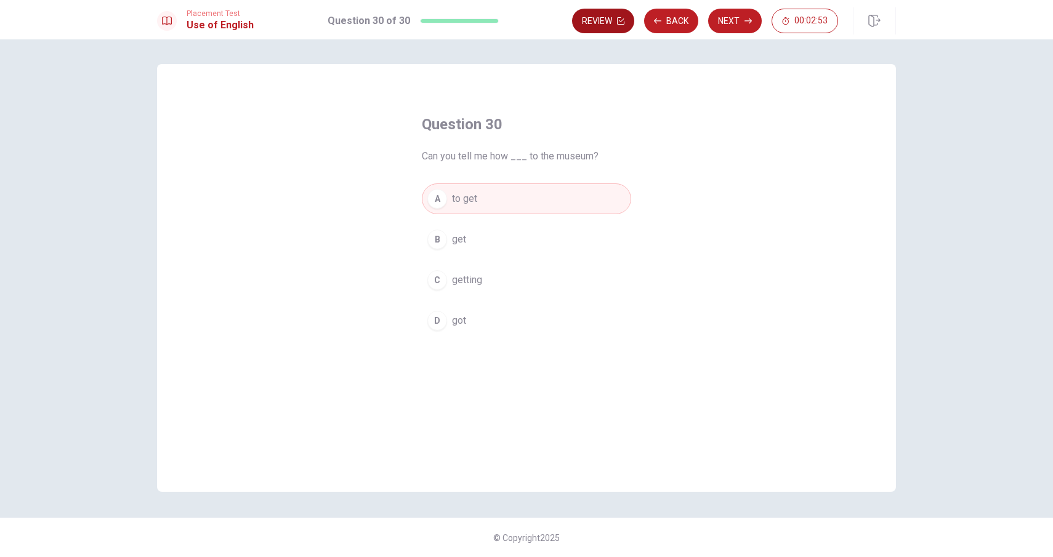
click at [612, 23] on button "Review" at bounding box center [603, 21] width 62 height 25
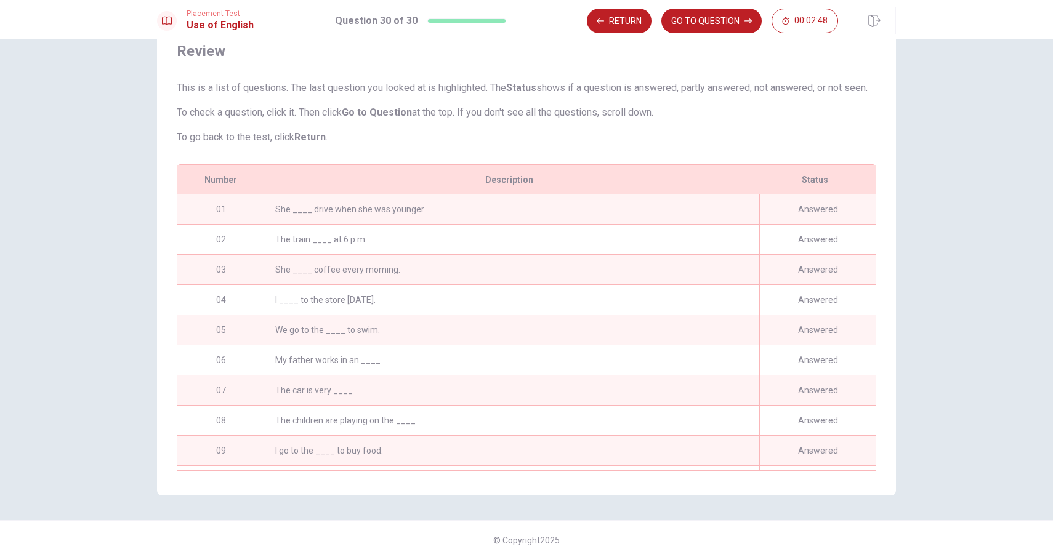
scroll to position [43, 0]
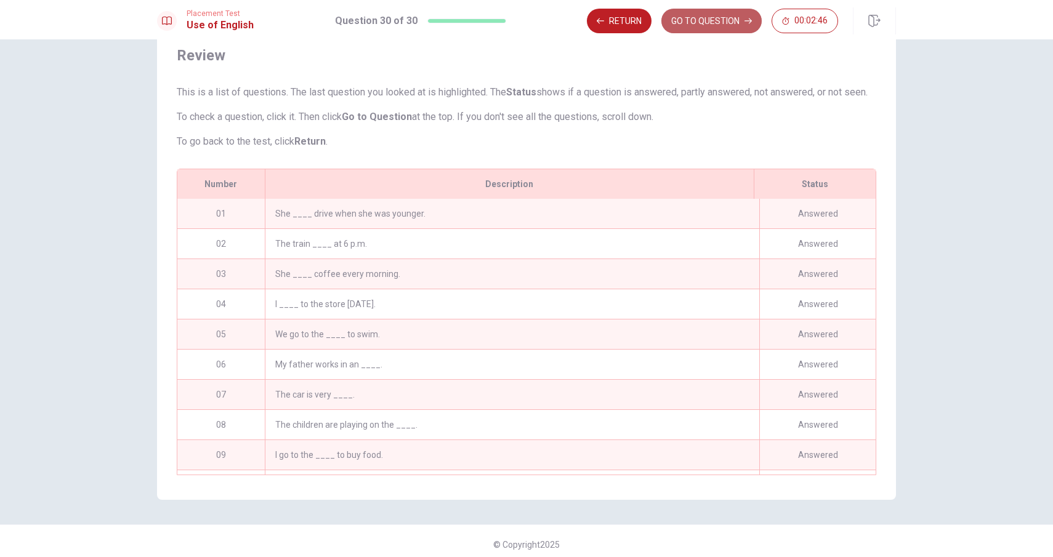
click at [701, 24] on button "GO TO QUESTION" at bounding box center [712, 21] width 100 height 25
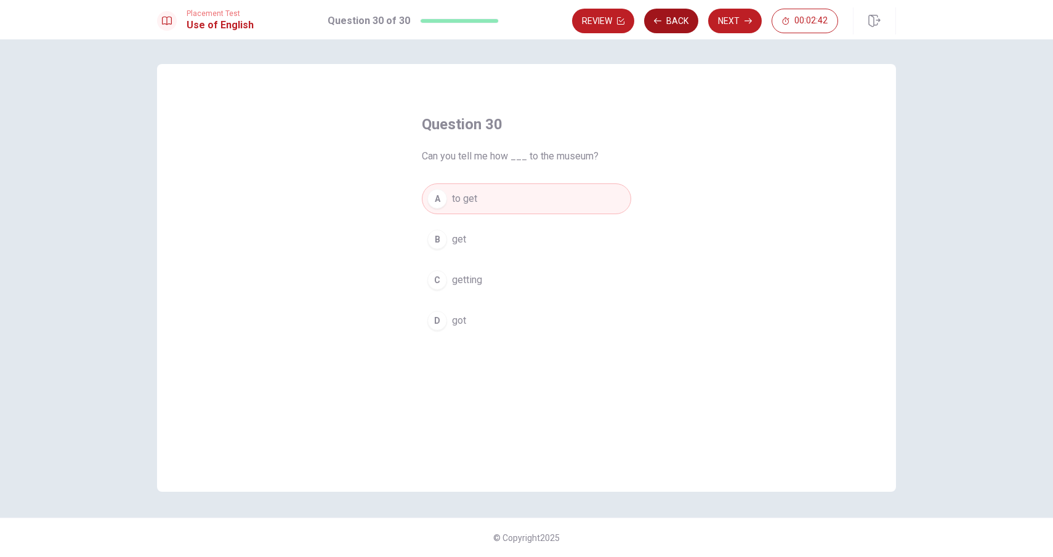
click at [663, 25] on button "Back" at bounding box center [671, 21] width 54 height 25
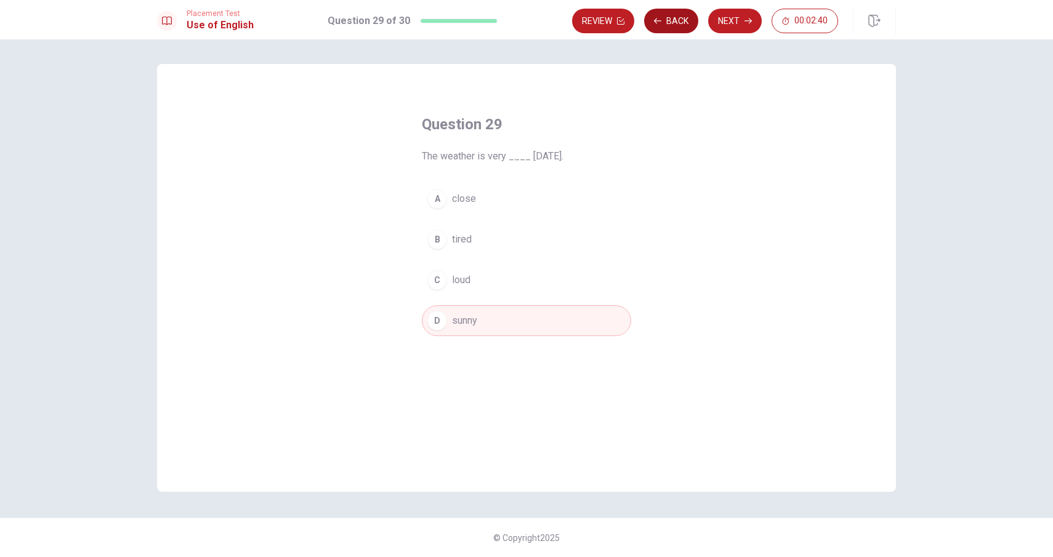
click at [663, 25] on button "Back" at bounding box center [671, 21] width 54 height 25
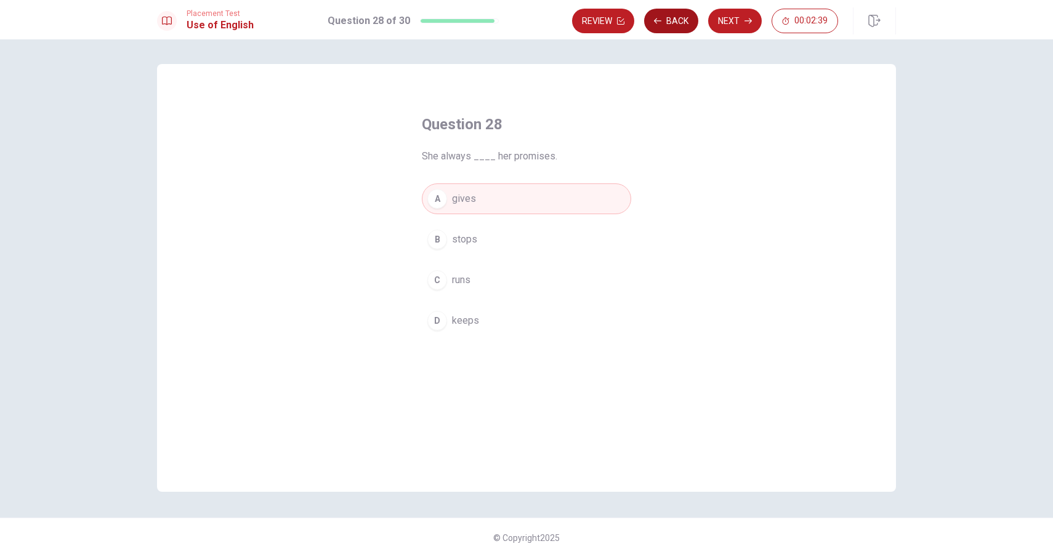
click at [663, 25] on button "Back" at bounding box center [671, 21] width 54 height 25
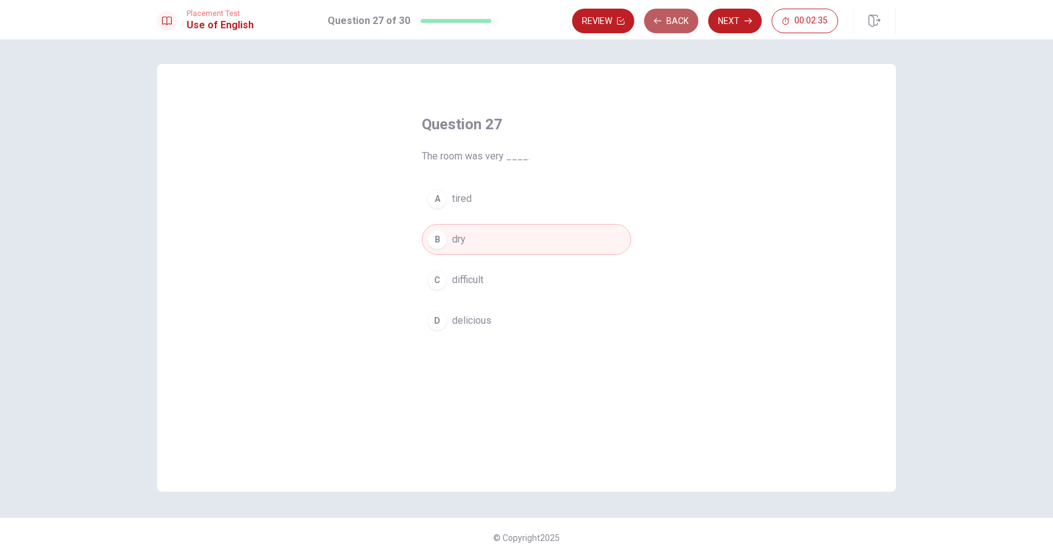
click at [663, 25] on button "Back" at bounding box center [671, 21] width 54 height 25
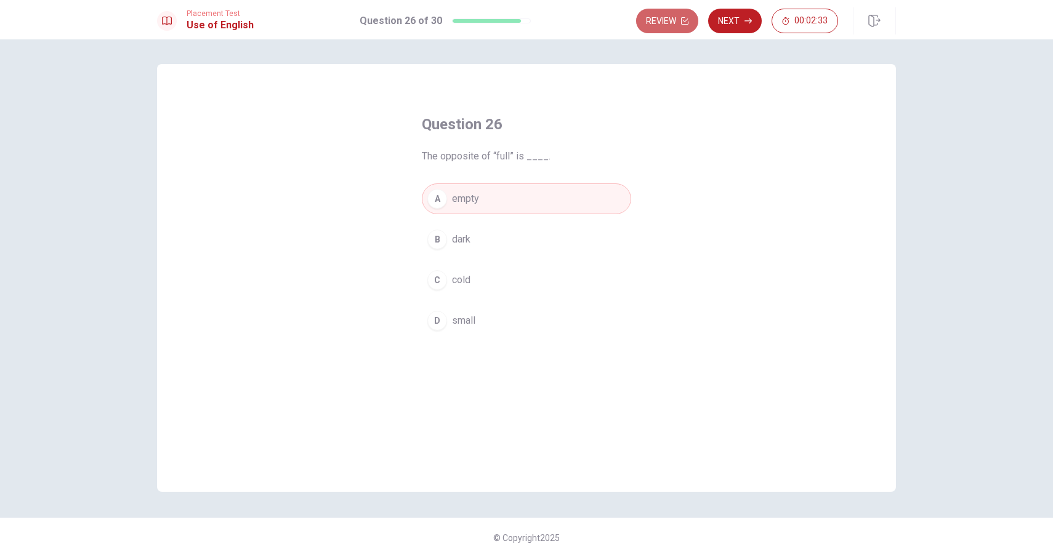
click at [663, 25] on button "Review" at bounding box center [667, 21] width 62 height 25
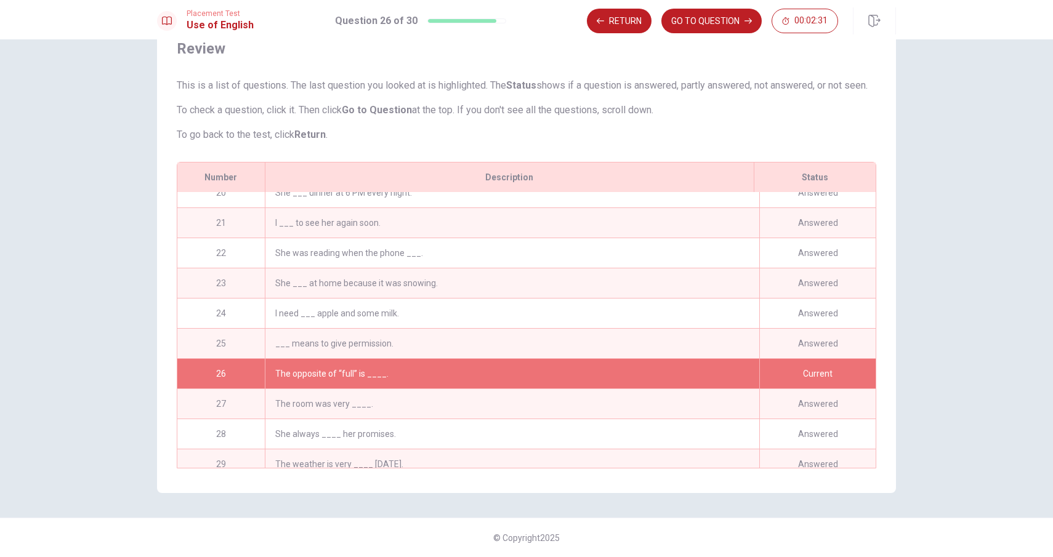
scroll to position [578, 0]
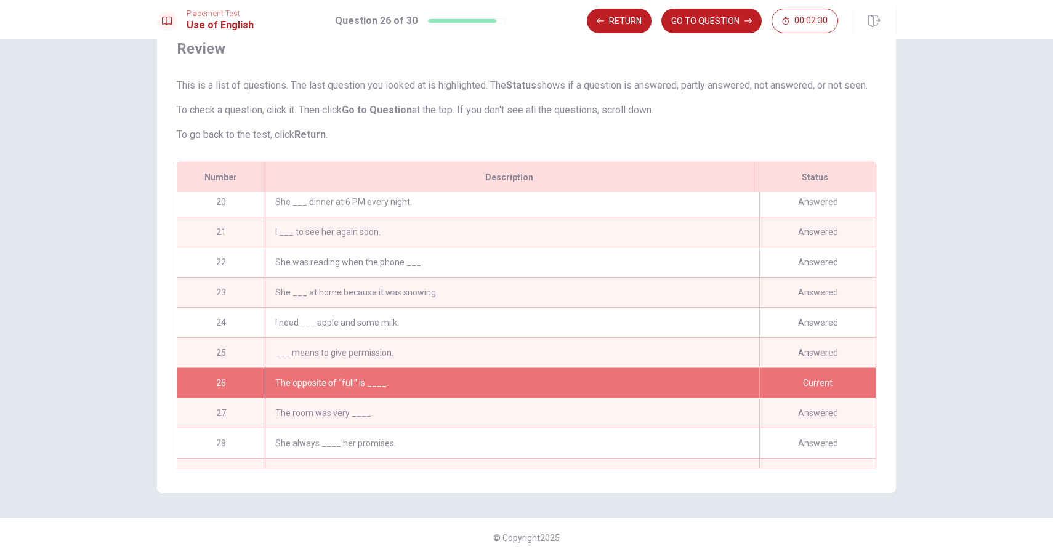
click at [450, 353] on div "___ means to give permission." at bounding box center [512, 353] width 495 height 30
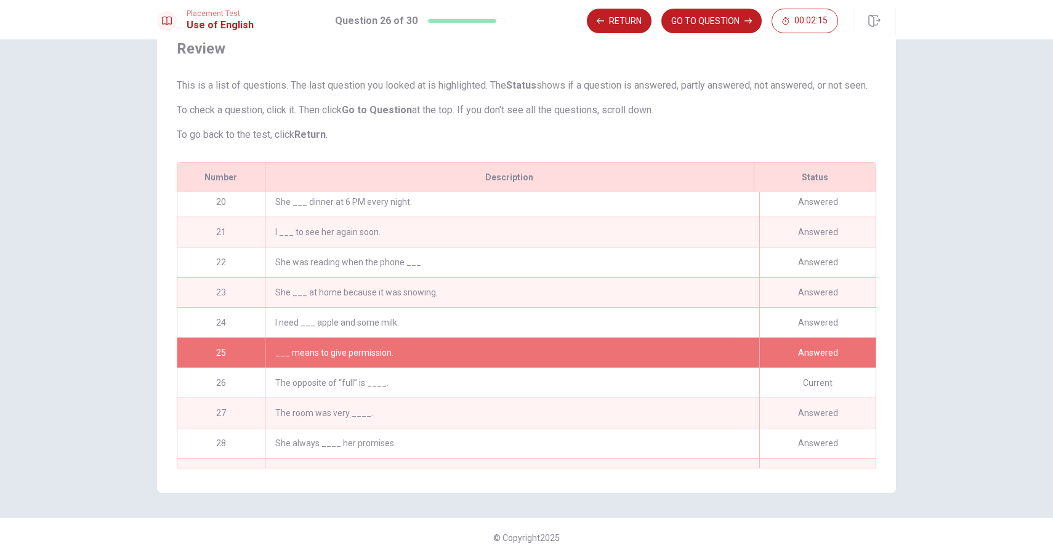
click at [619, 345] on div "___ means to give permission." at bounding box center [512, 353] width 495 height 30
click at [628, 353] on div "___ means to give permission." at bounding box center [512, 353] width 495 height 30
click at [324, 348] on div "___ means to give permission." at bounding box center [512, 353] width 495 height 30
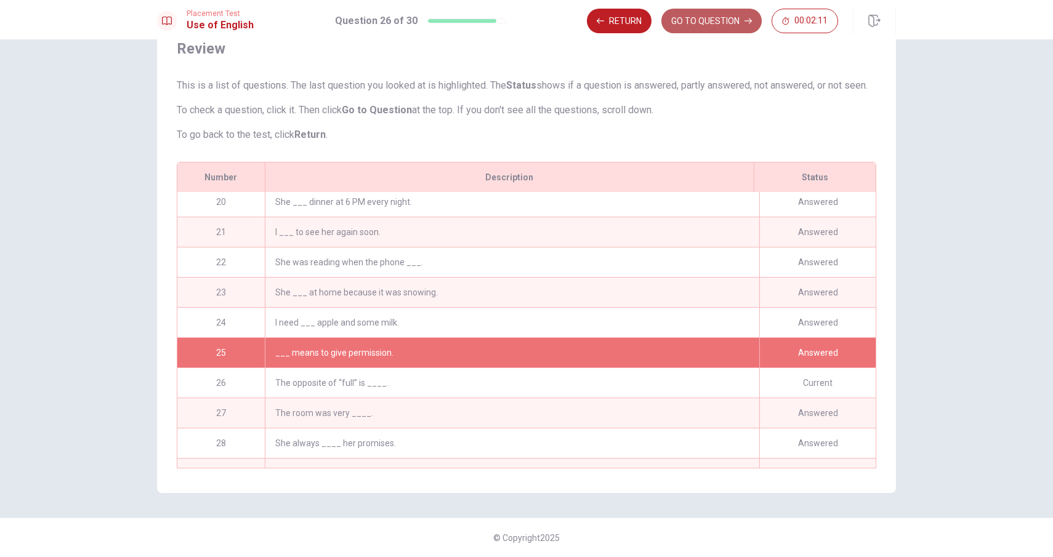
click at [704, 18] on button "GO TO QUESTION" at bounding box center [712, 21] width 100 height 25
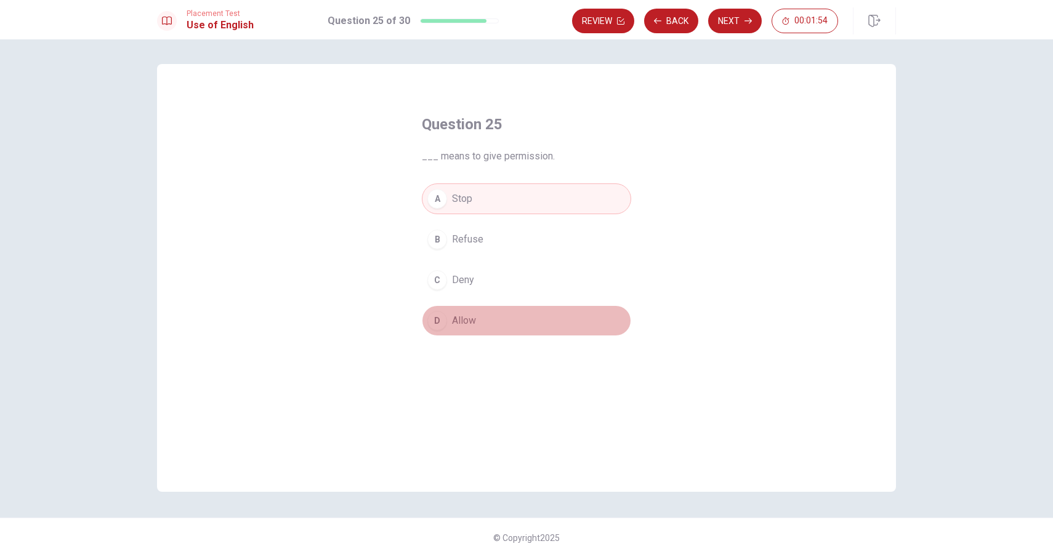
click at [472, 317] on span "Allow" at bounding box center [464, 321] width 24 height 15
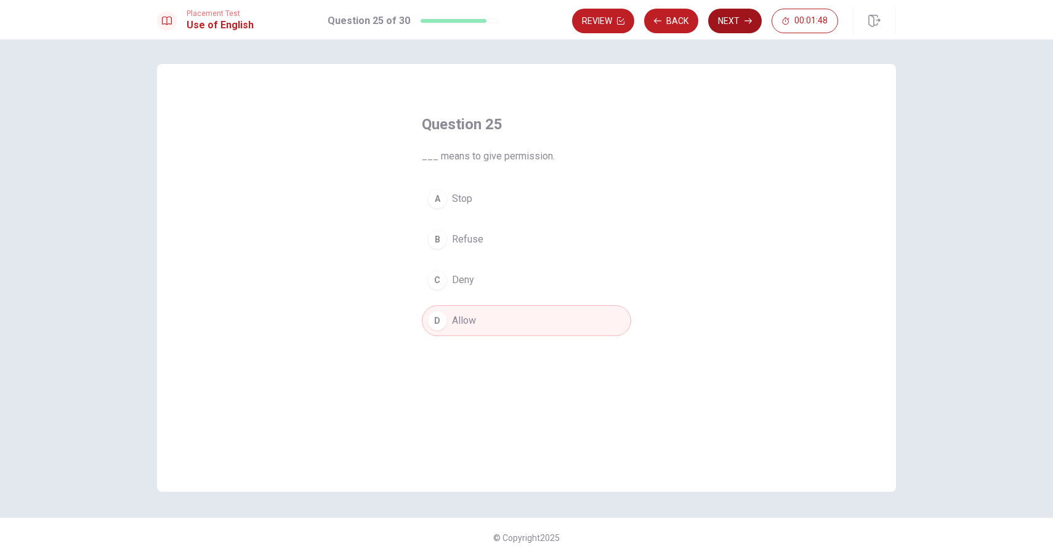
click at [735, 23] on button "Next" at bounding box center [735, 21] width 54 height 25
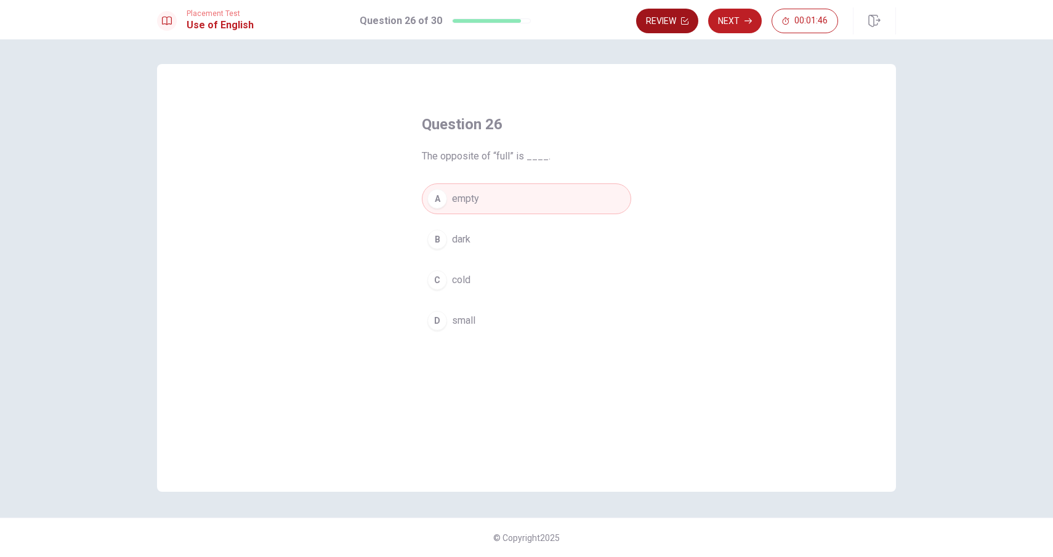
click at [674, 18] on button "Review" at bounding box center [667, 21] width 62 height 25
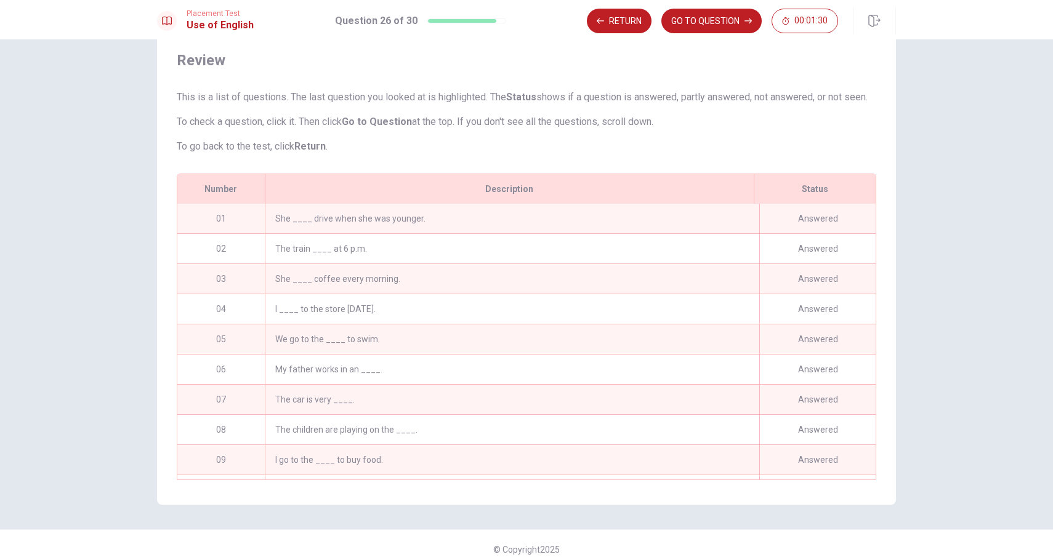
scroll to position [36, 0]
click at [431, 235] on div "She ____ drive when she was younger." at bounding box center [512, 221] width 495 height 30
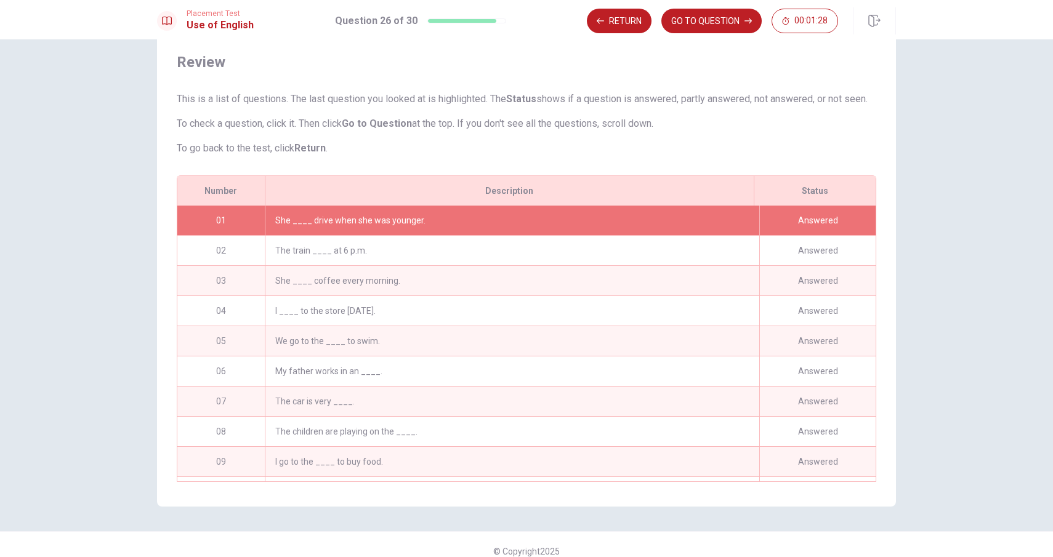
click at [431, 235] on div "She ____ drive when she was younger." at bounding box center [512, 221] width 495 height 30
click at [386, 235] on div "She ____ drive when she was younger." at bounding box center [512, 221] width 495 height 30
click at [375, 233] on div "She ____ drive when she was younger." at bounding box center [512, 221] width 495 height 30
click at [291, 232] on div "She ____ drive when she was younger." at bounding box center [512, 221] width 495 height 30
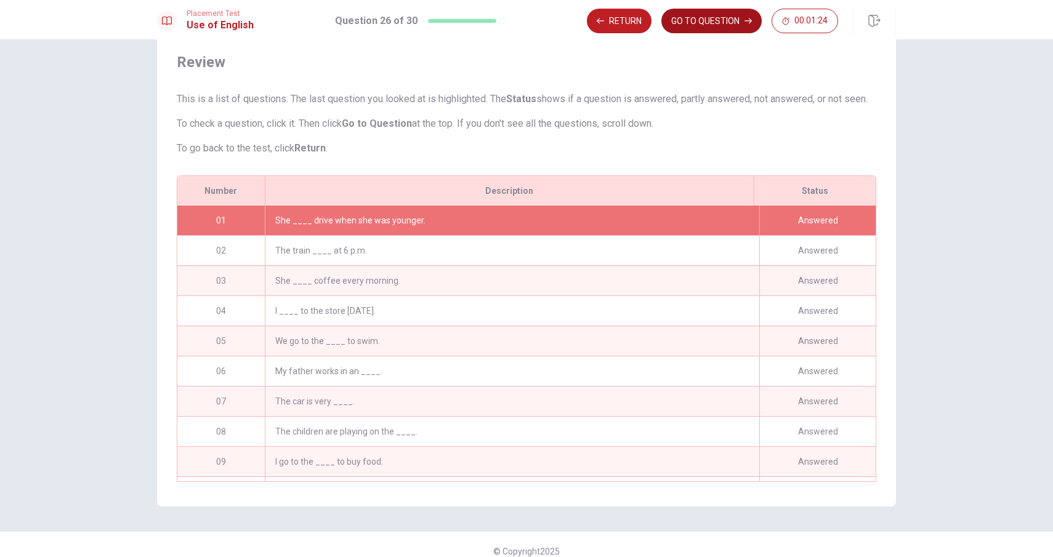
click at [713, 21] on button "GO TO QUESTION" at bounding box center [712, 21] width 100 height 25
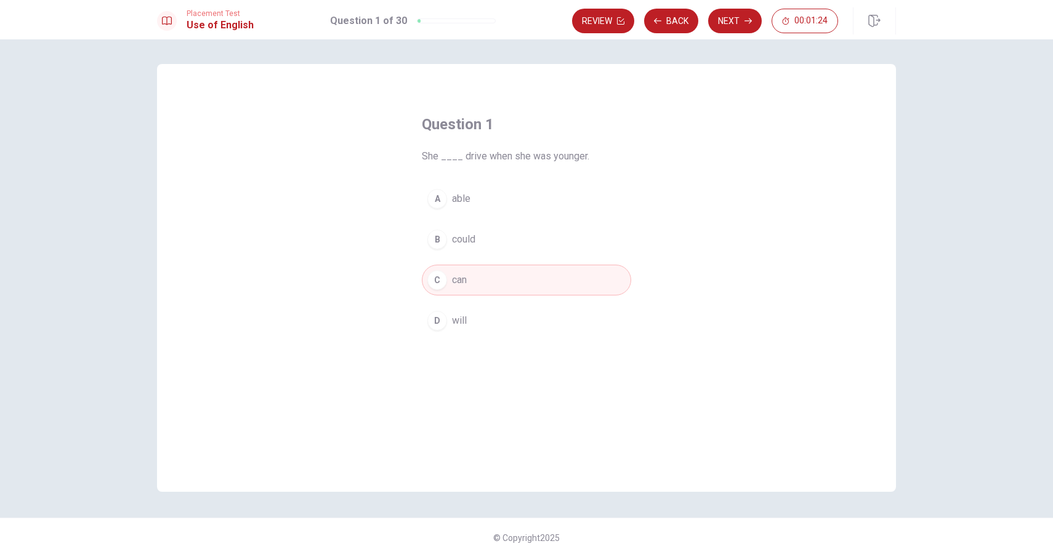
scroll to position [0, 0]
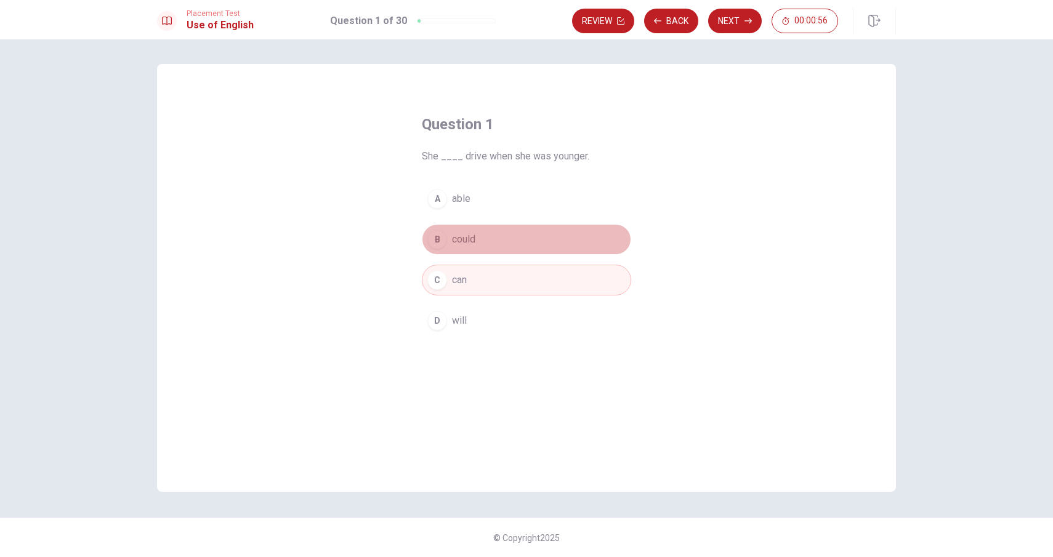
click at [488, 248] on button "B could" at bounding box center [526, 239] width 209 height 31
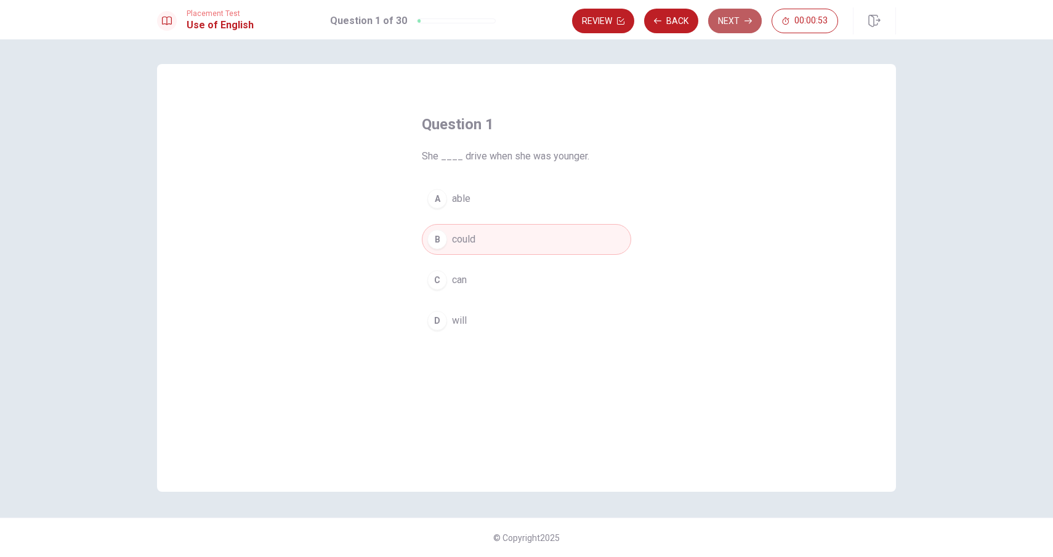
click at [742, 19] on button "Next" at bounding box center [735, 21] width 54 height 25
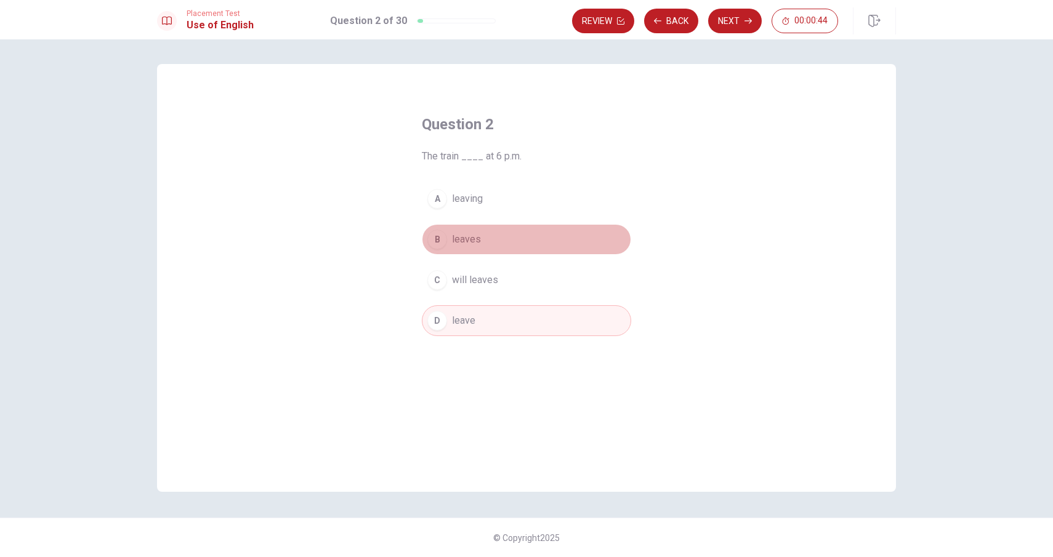
click at [488, 245] on button "B leaves" at bounding box center [526, 239] width 209 height 31
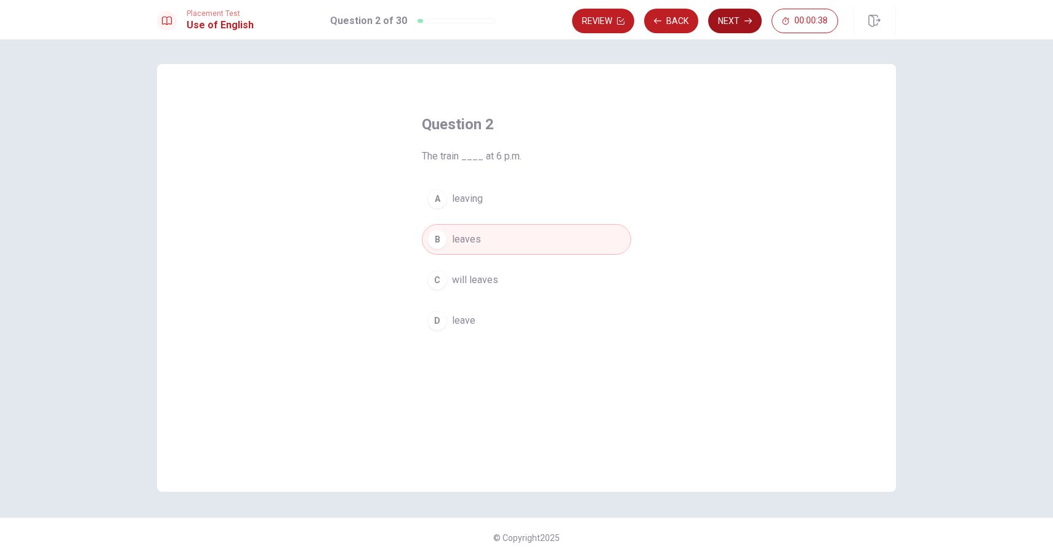
click at [735, 27] on button "Next" at bounding box center [735, 21] width 54 height 25
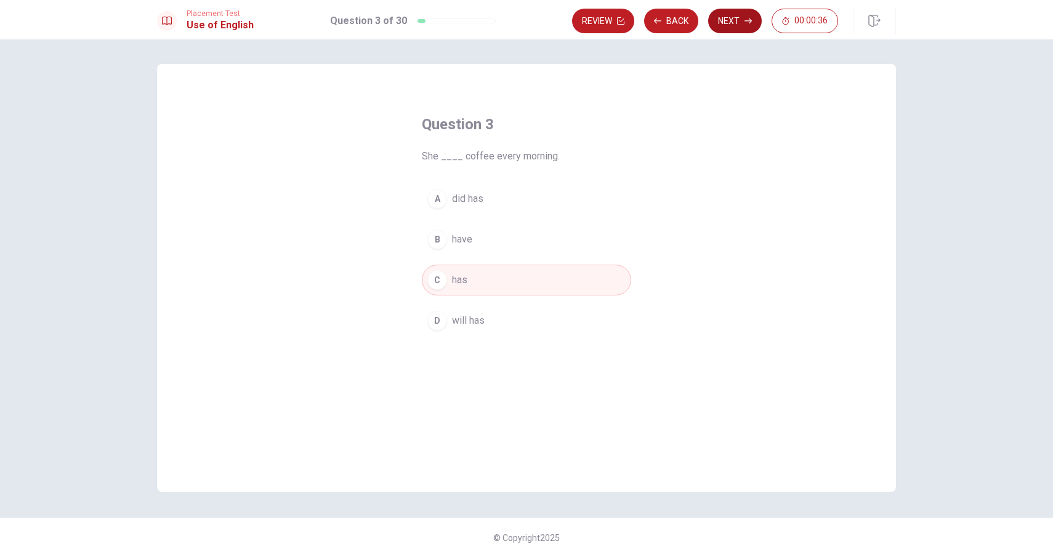
click at [739, 20] on button "Next" at bounding box center [735, 21] width 54 height 25
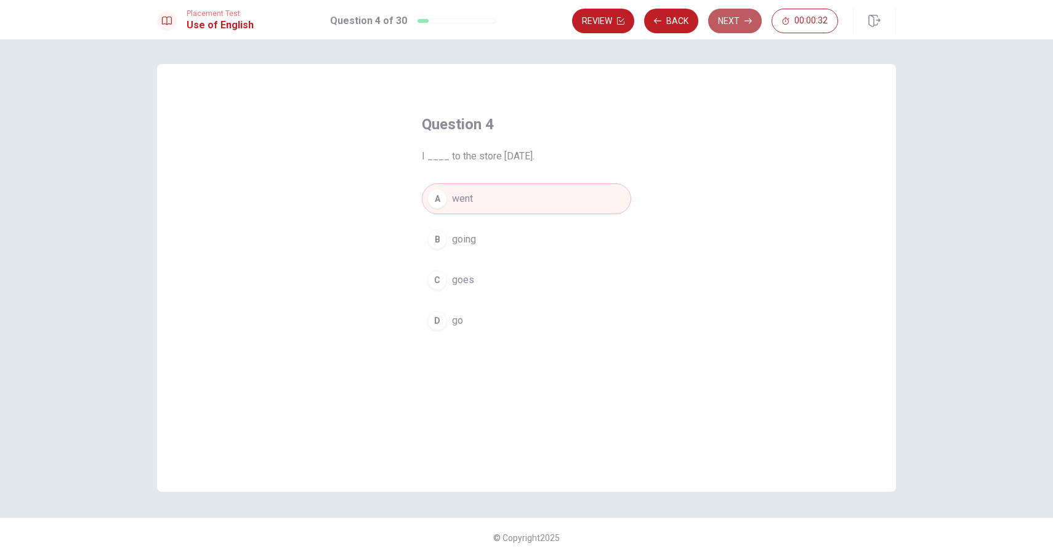
click at [728, 29] on button "Next" at bounding box center [735, 21] width 54 height 25
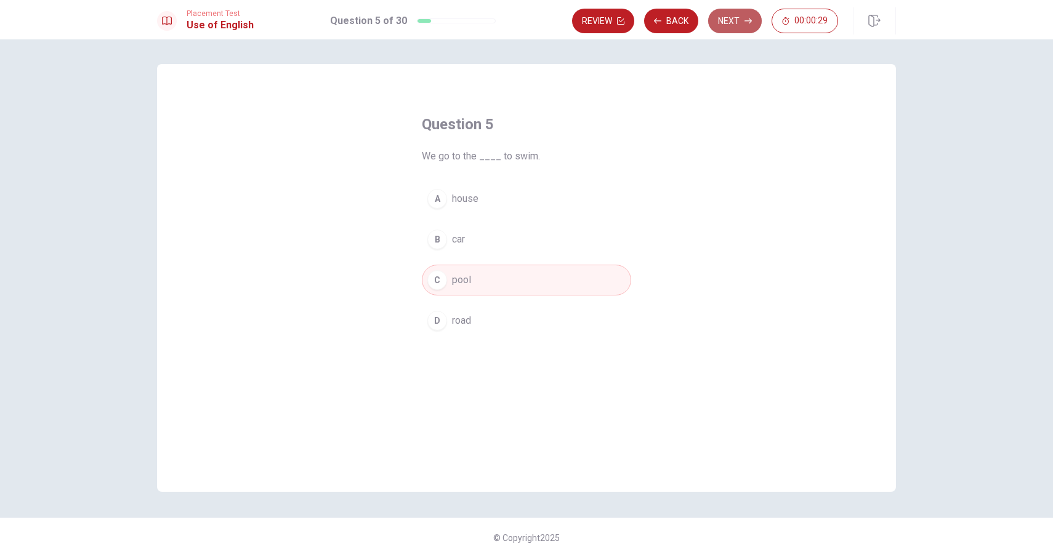
click at [728, 29] on button "Next" at bounding box center [735, 21] width 54 height 25
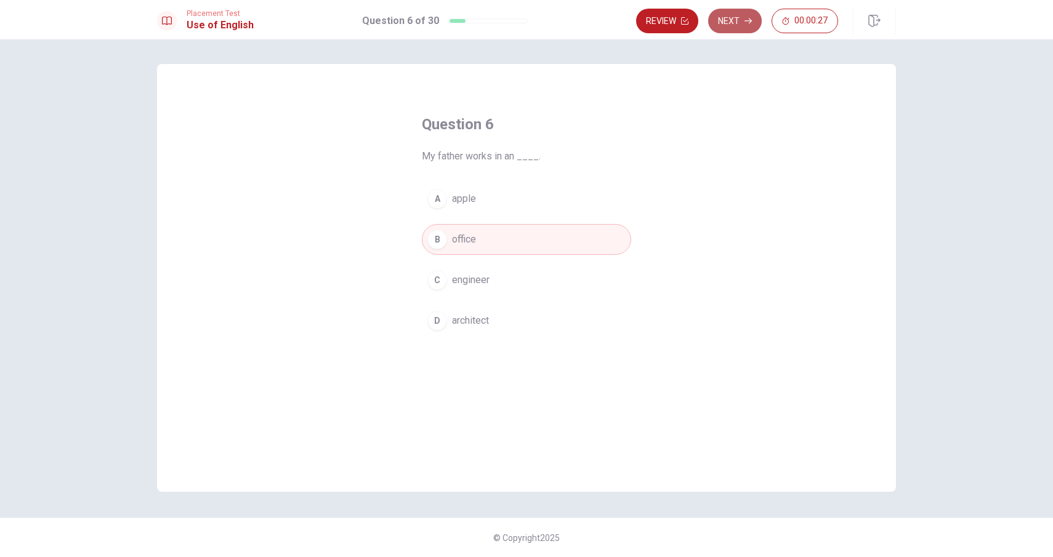
click at [728, 29] on button "Next" at bounding box center [735, 21] width 54 height 25
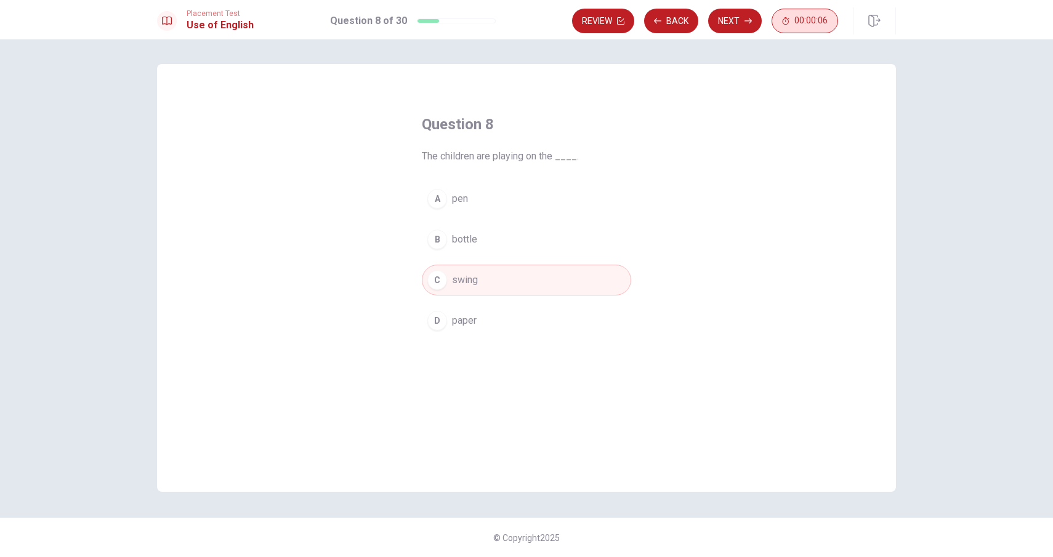
click at [790, 22] on button "00:00:06" at bounding box center [805, 21] width 67 height 25
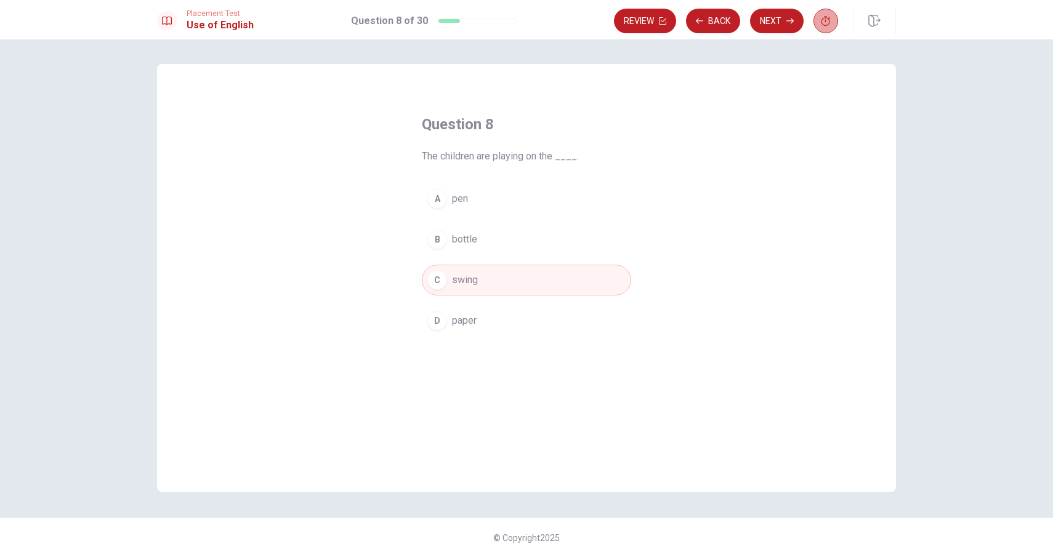
click at [822, 18] on icon "button" at bounding box center [826, 21] width 10 height 10
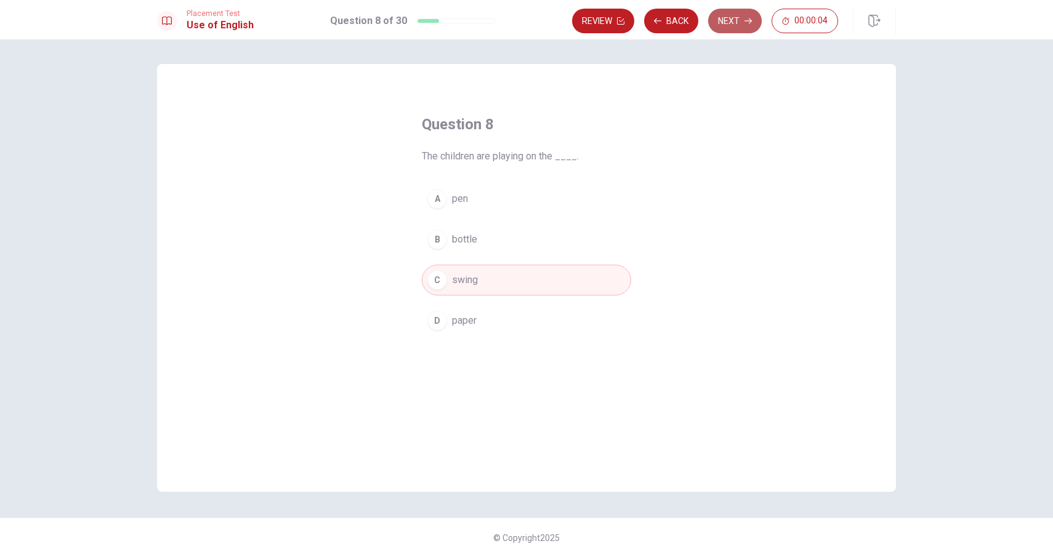
click at [747, 17] on button "Next" at bounding box center [735, 21] width 54 height 25
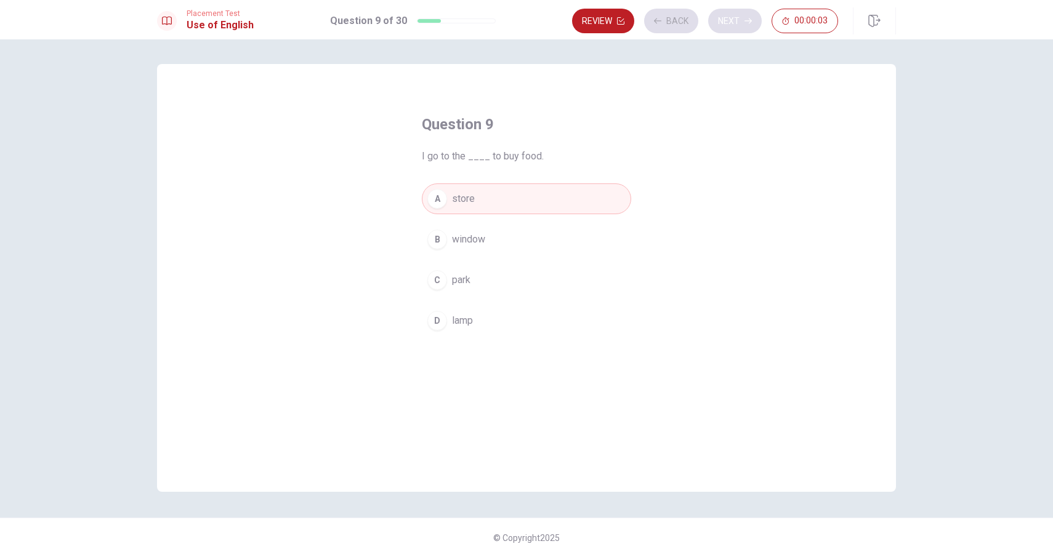
click at [747, 17] on div "Review Back Next 00:00:03" at bounding box center [705, 21] width 266 height 25
click at [796, 17] on span "00:00:01" at bounding box center [811, 21] width 33 height 10
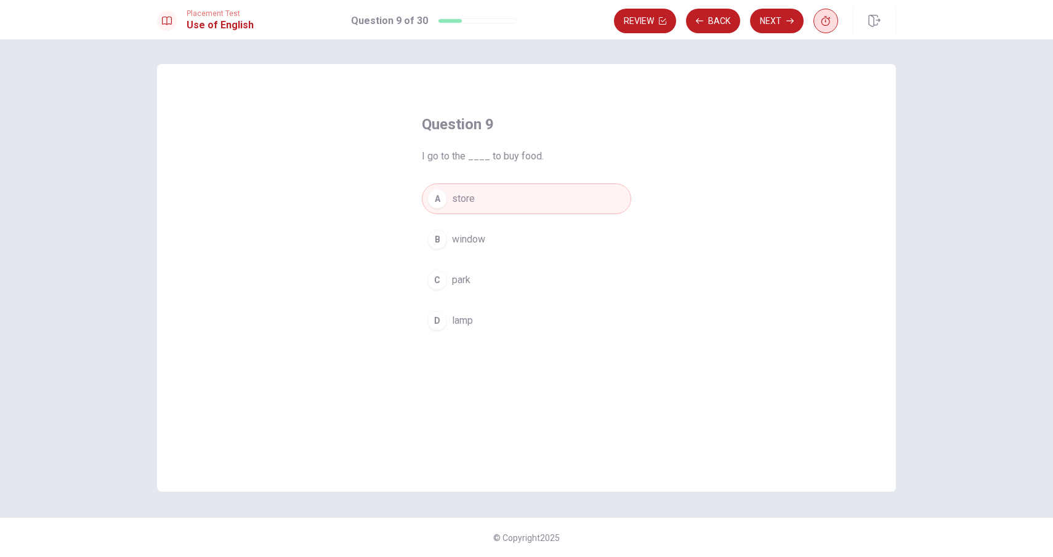
click at [824, 23] on icon "button" at bounding box center [826, 21] width 10 height 10
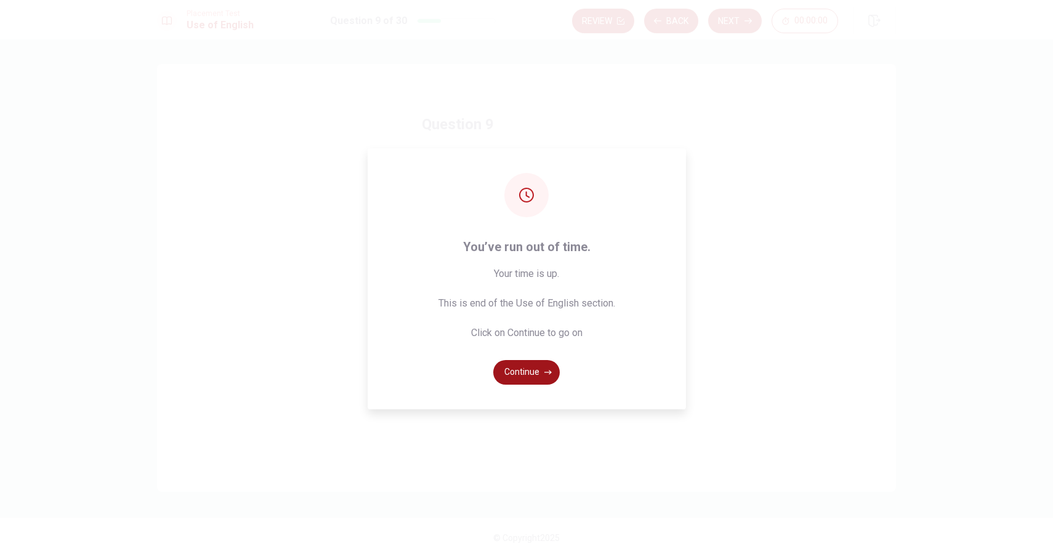
click at [528, 375] on button "Continue" at bounding box center [526, 372] width 67 height 25
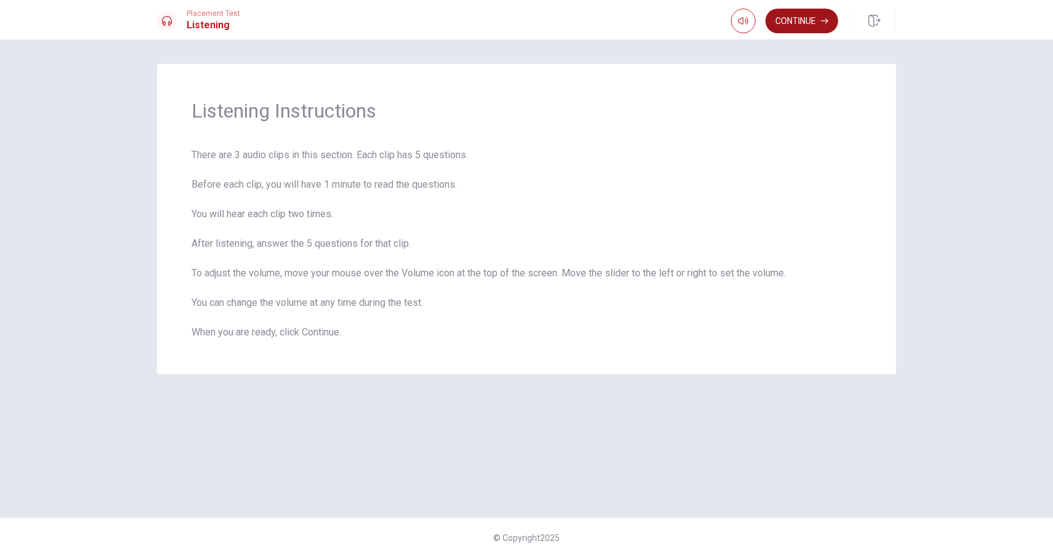
click at [792, 21] on button "Continue" at bounding box center [802, 21] width 73 height 25
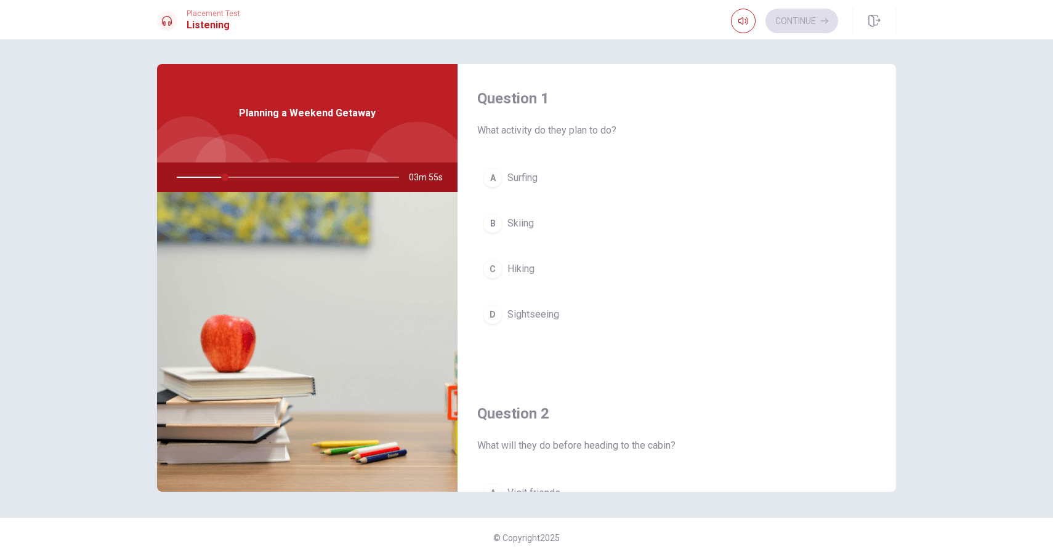
click at [235, 180] on div at bounding box center [285, 178] width 247 height 30
click at [235, 177] on div at bounding box center [285, 178] width 247 height 30
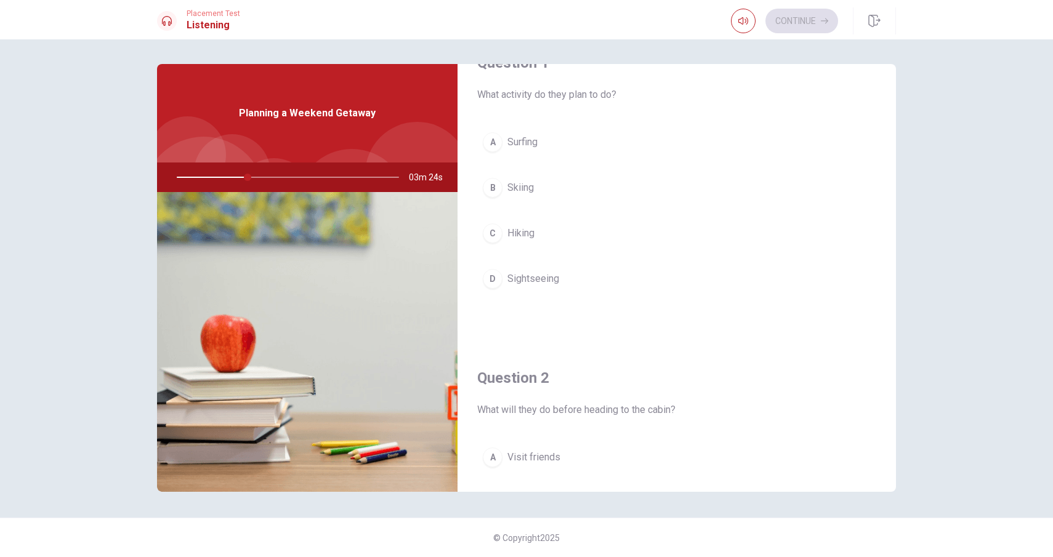
scroll to position [37, 0]
click at [526, 233] on span "Hiking" at bounding box center [521, 232] width 27 height 15
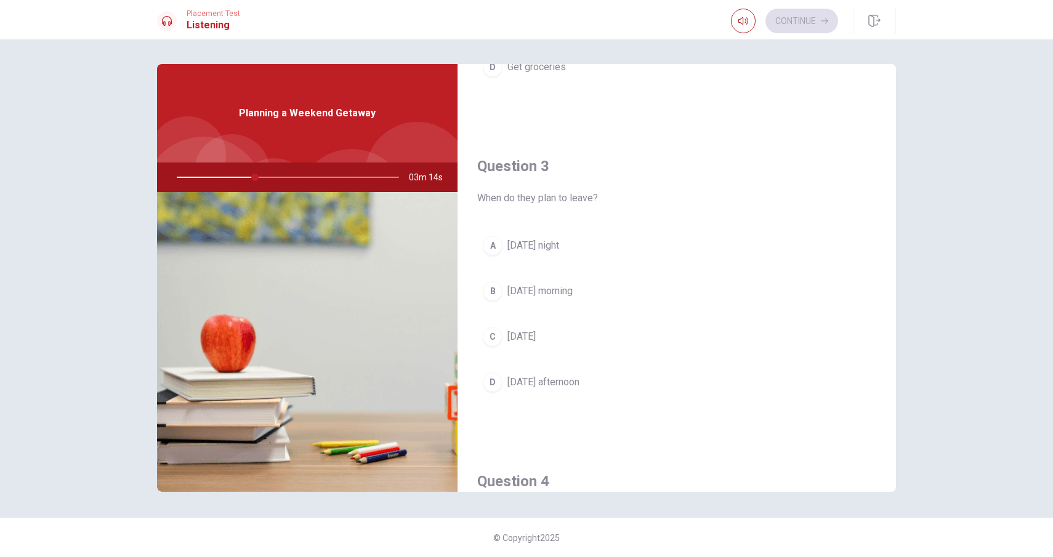
scroll to position [566, 0]
click at [562, 233] on button "A [DATE] night" at bounding box center [676, 242] width 399 height 31
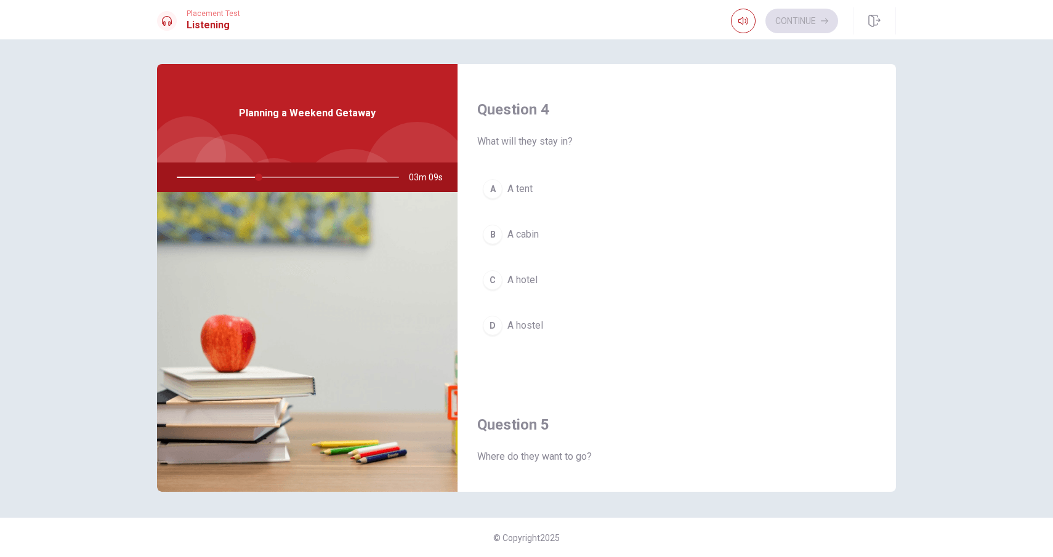
scroll to position [938, 0]
click at [577, 236] on button "B A cabin" at bounding box center [676, 231] width 399 height 31
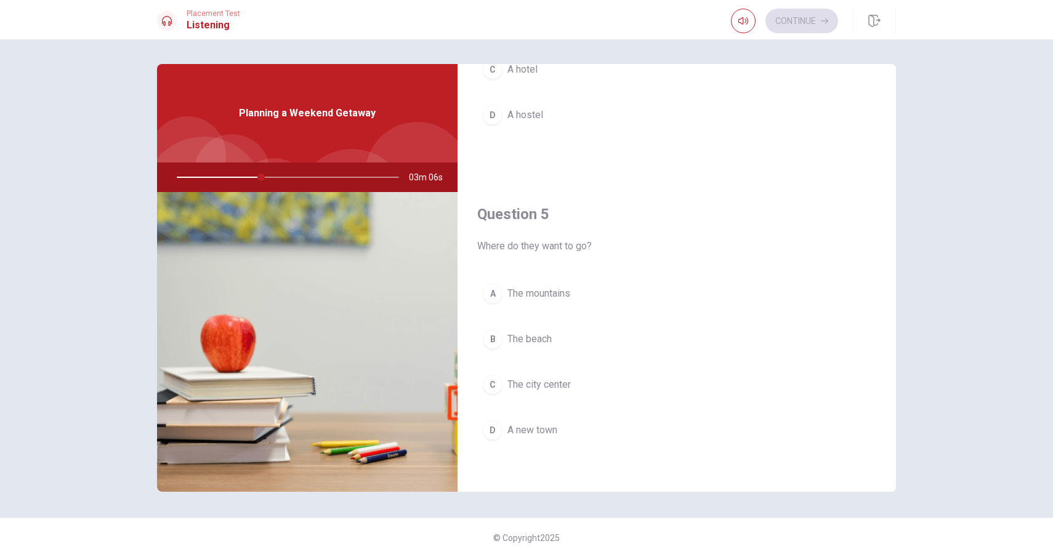
scroll to position [1149, 0]
click at [569, 294] on span "The mountains" at bounding box center [539, 290] width 63 height 15
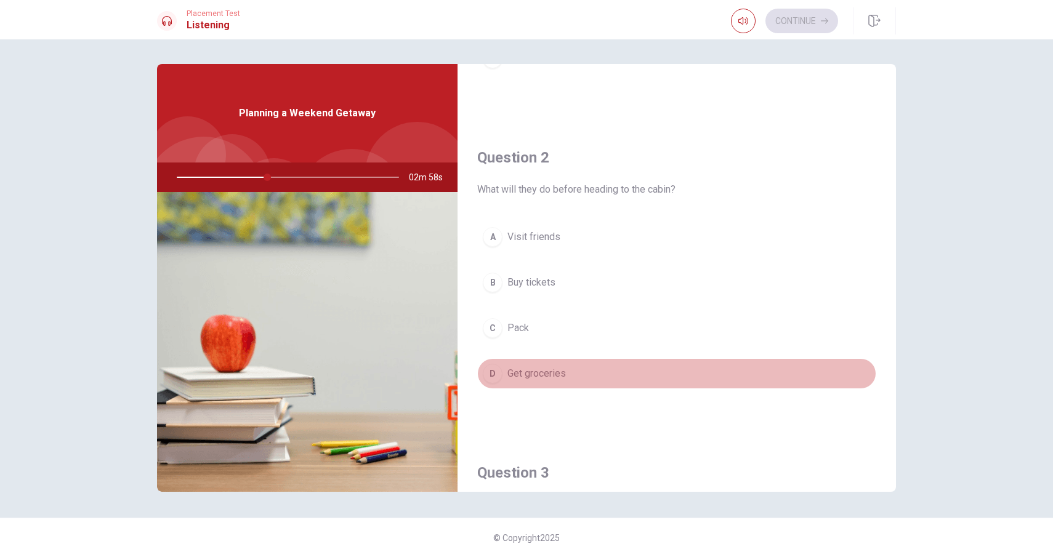
click at [545, 379] on span "Get groceries" at bounding box center [537, 373] width 59 height 15
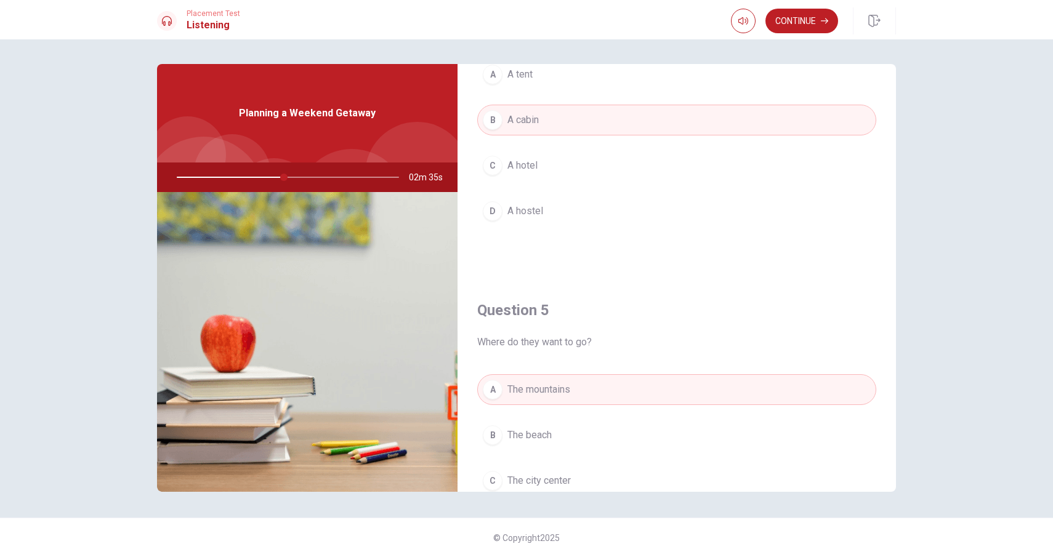
scroll to position [1149, 0]
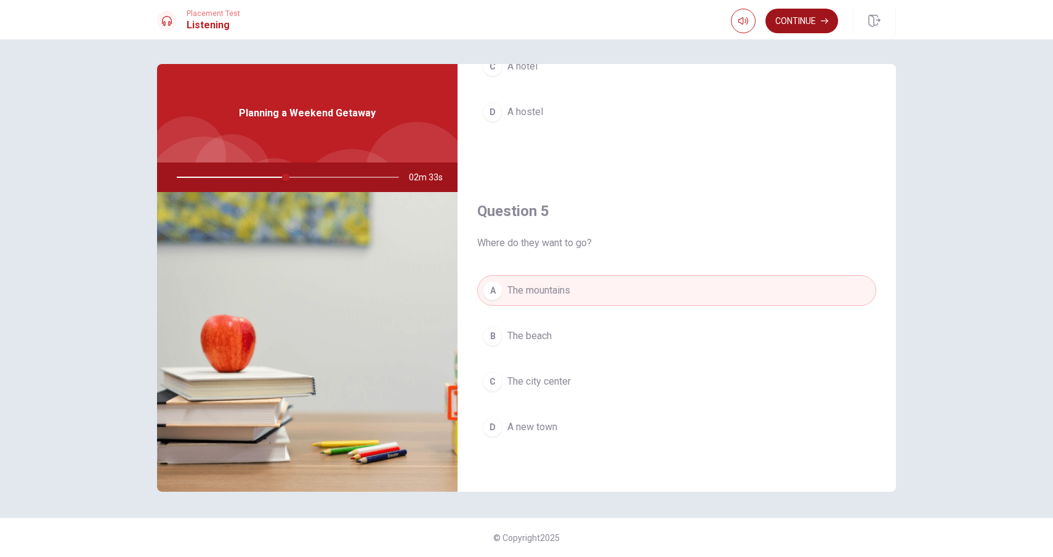
click at [787, 19] on button "Continue" at bounding box center [802, 21] width 73 height 25
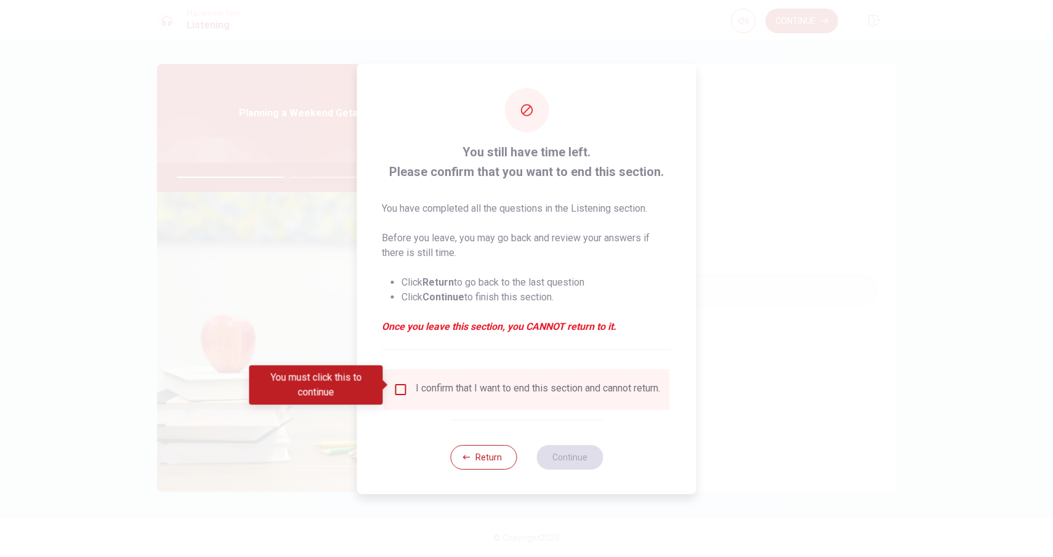
click at [407, 394] on div "I confirm that I want to end this section and cannot return." at bounding box center [527, 390] width 267 height 15
click at [405, 392] on input "You must click this to continue" at bounding box center [401, 390] width 15 height 15
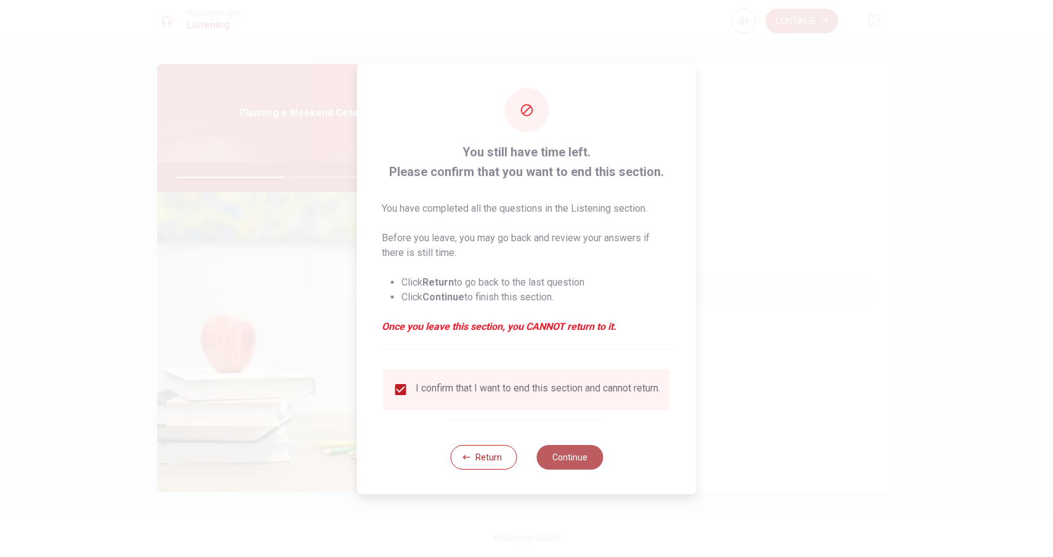
click at [571, 469] on button "Continue" at bounding box center [570, 457] width 67 height 25
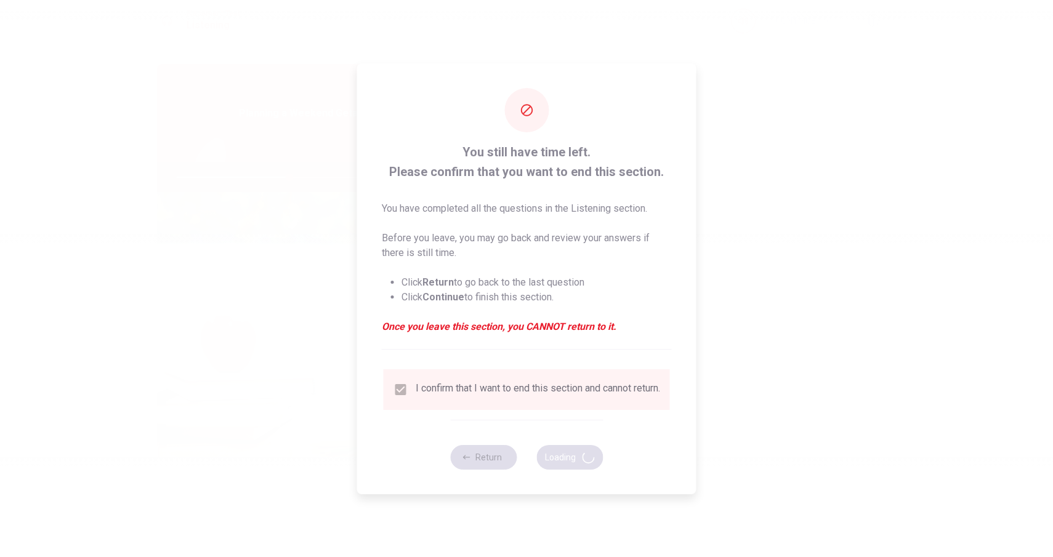
type input "51"
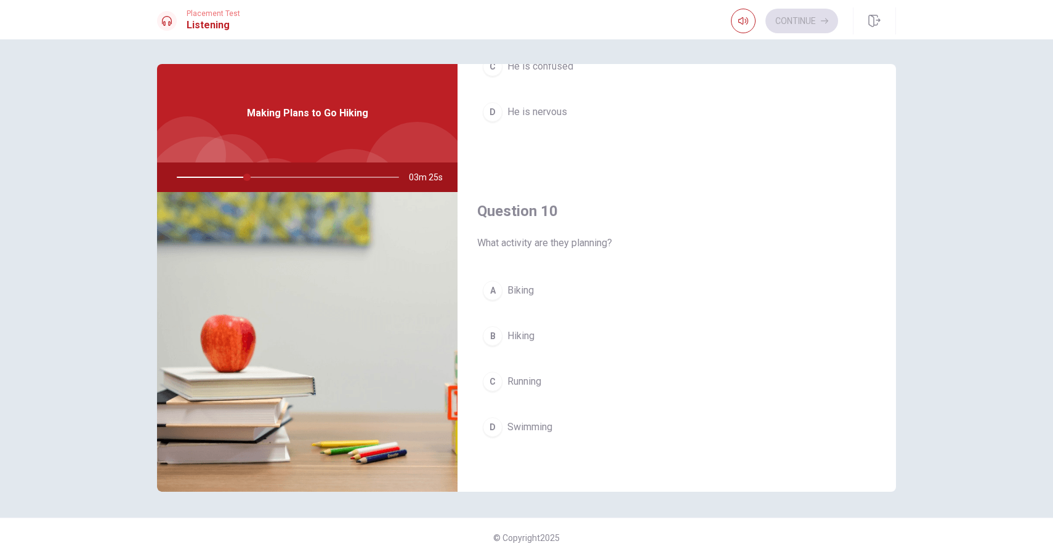
click at [510, 333] on span "Hiking" at bounding box center [521, 336] width 27 height 15
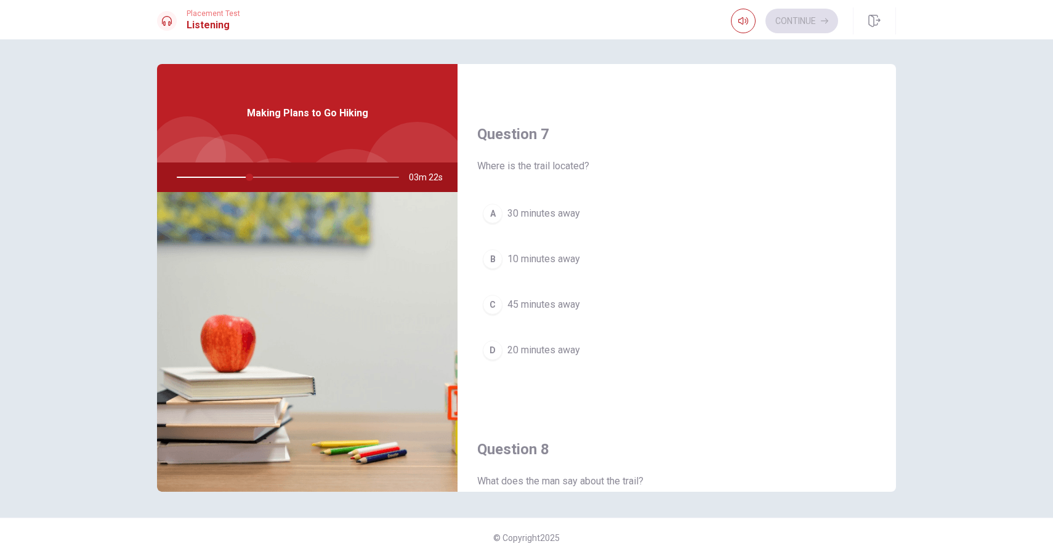
scroll to position [278, 0]
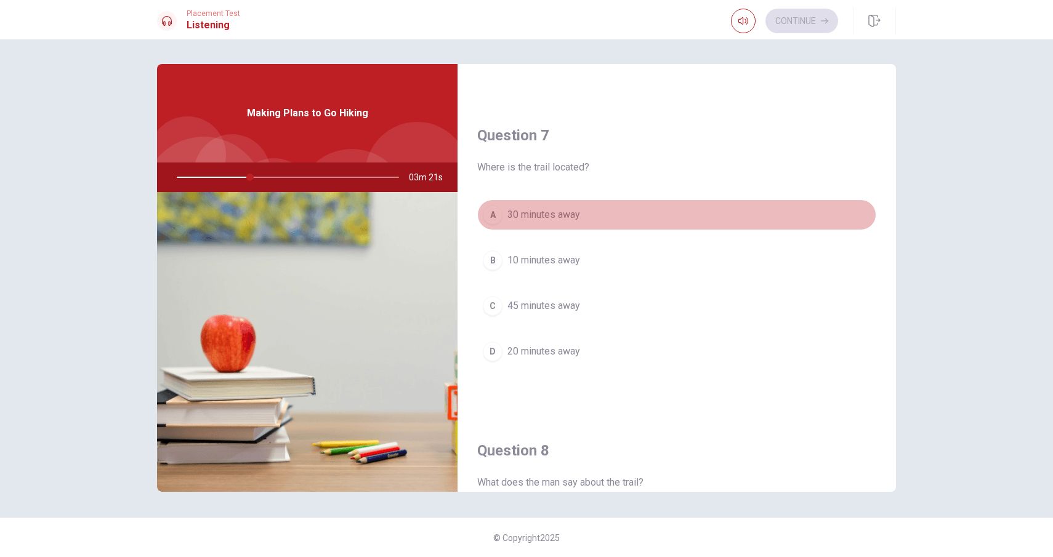
click at [567, 225] on button "A 30 minutes away" at bounding box center [676, 215] width 399 height 31
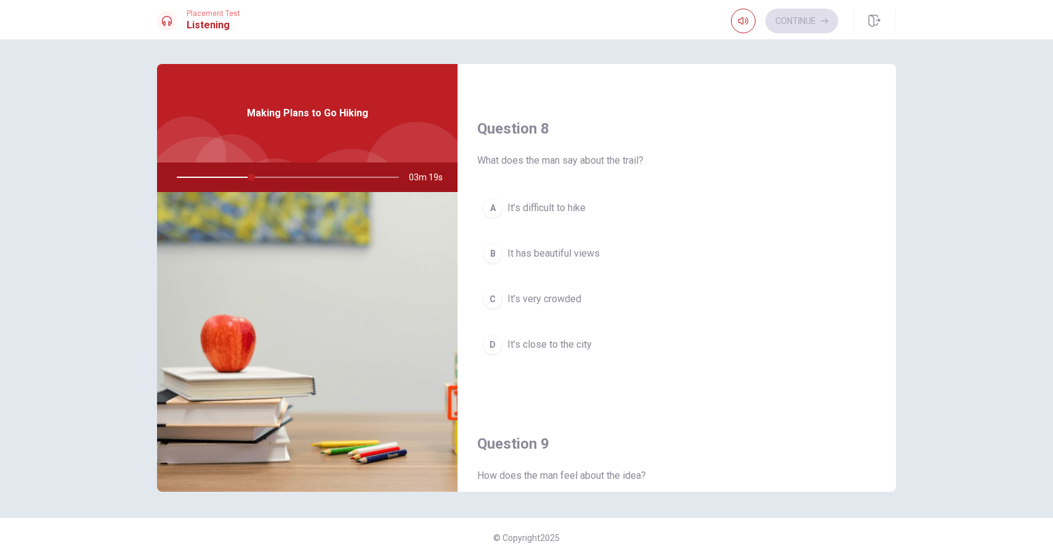
scroll to position [602, 0]
click at [587, 257] on span "It has beautiful views" at bounding box center [554, 252] width 92 height 15
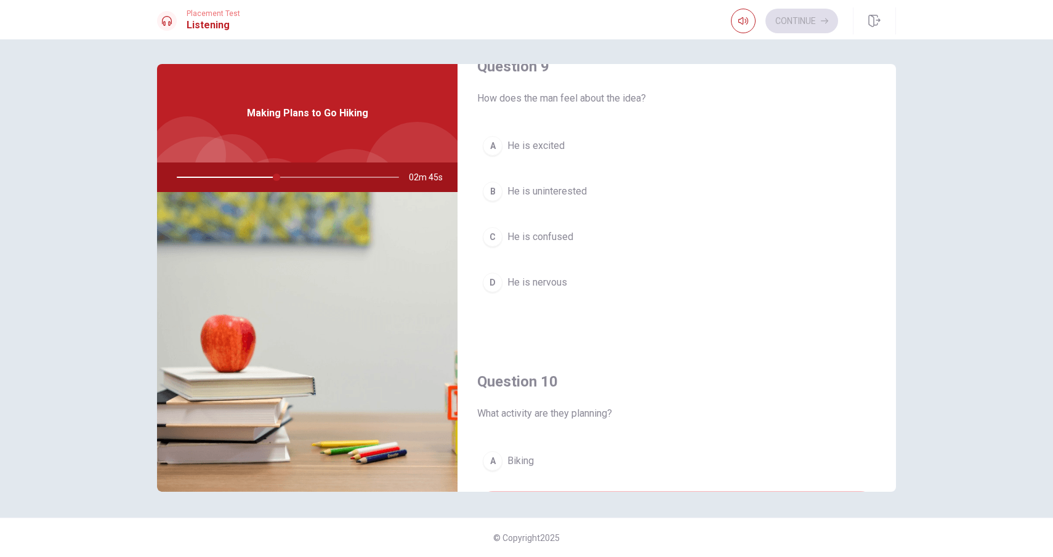
scroll to position [979, 0]
click at [560, 149] on span "He is excited" at bounding box center [536, 145] width 57 height 15
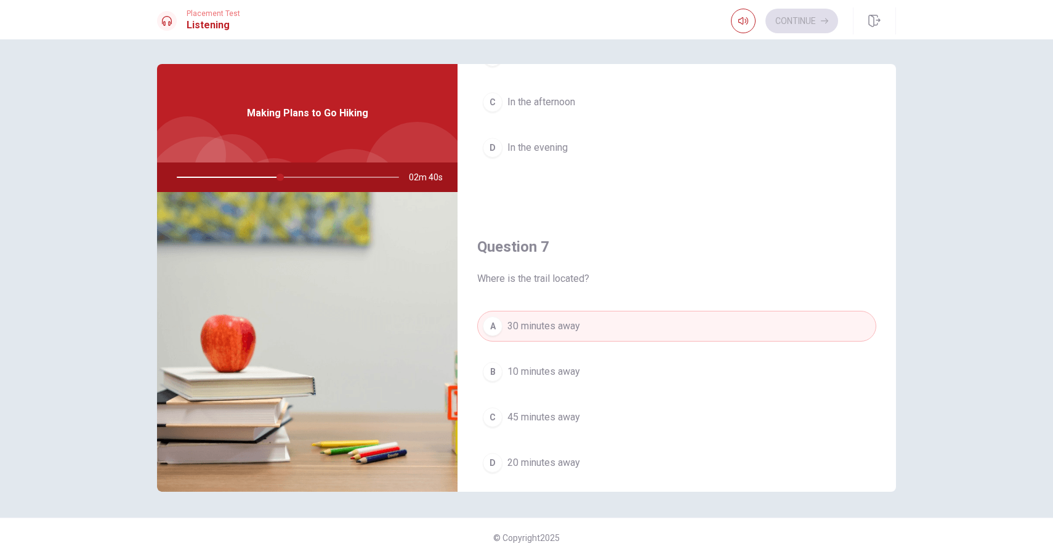
scroll to position [0, 0]
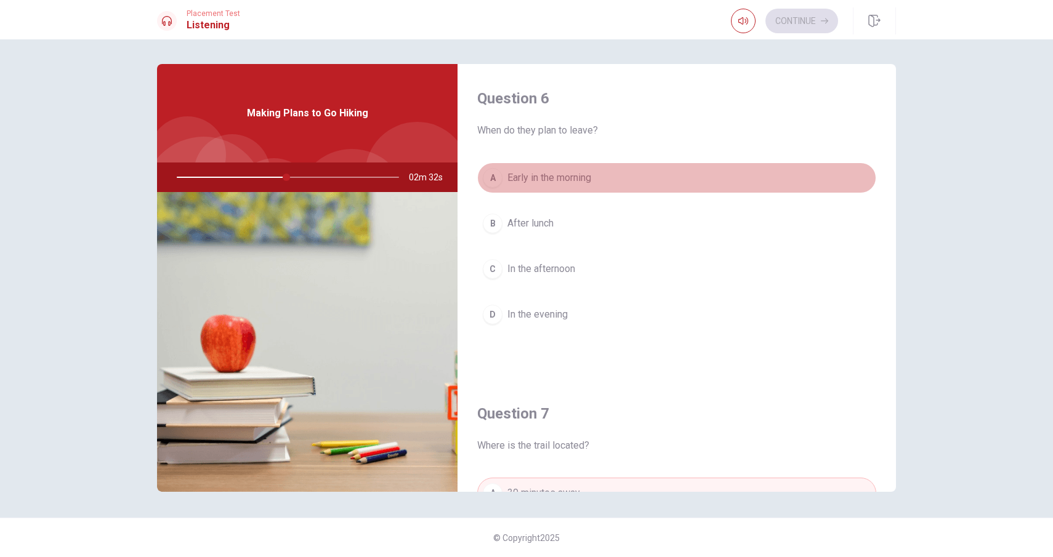
click at [572, 176] on span "Early in the morning" at bounding box center [550, 178] width 84 height 15
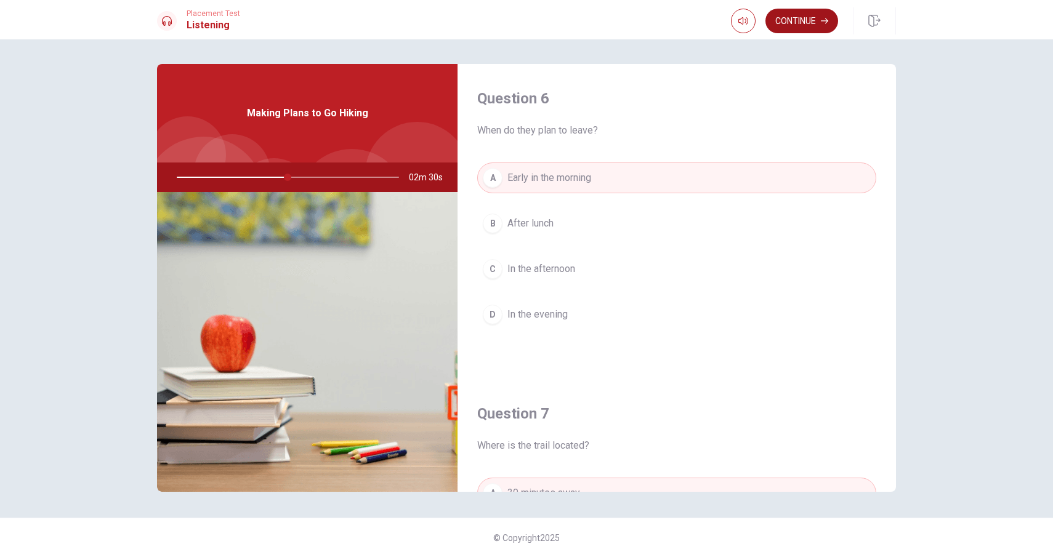
click at [814, 21] on button "Continue" at bounding box center [802, 21] width 73 height 25
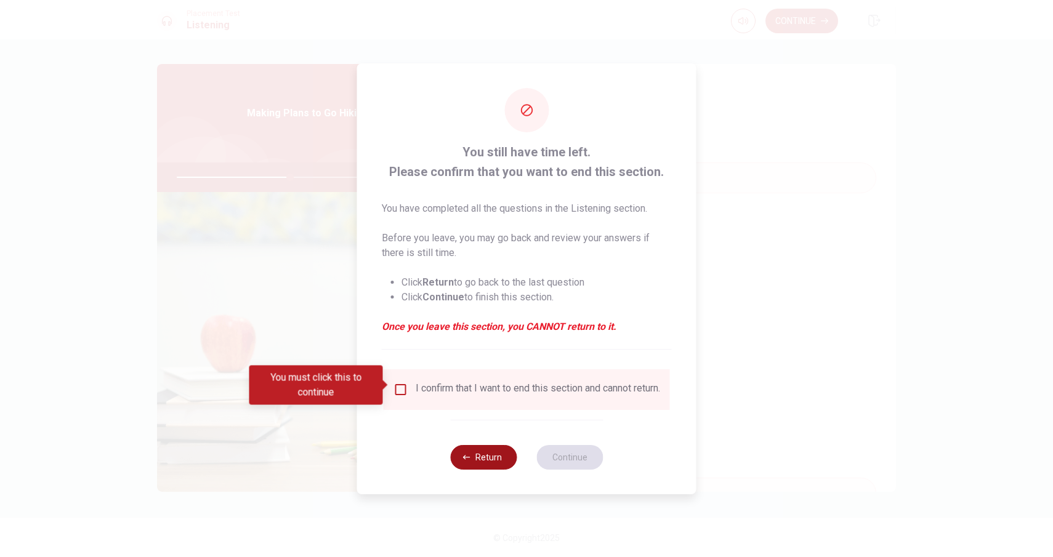
click at [468, 461] on icon "button" at bounding box center [466, 457] width 7 height 7
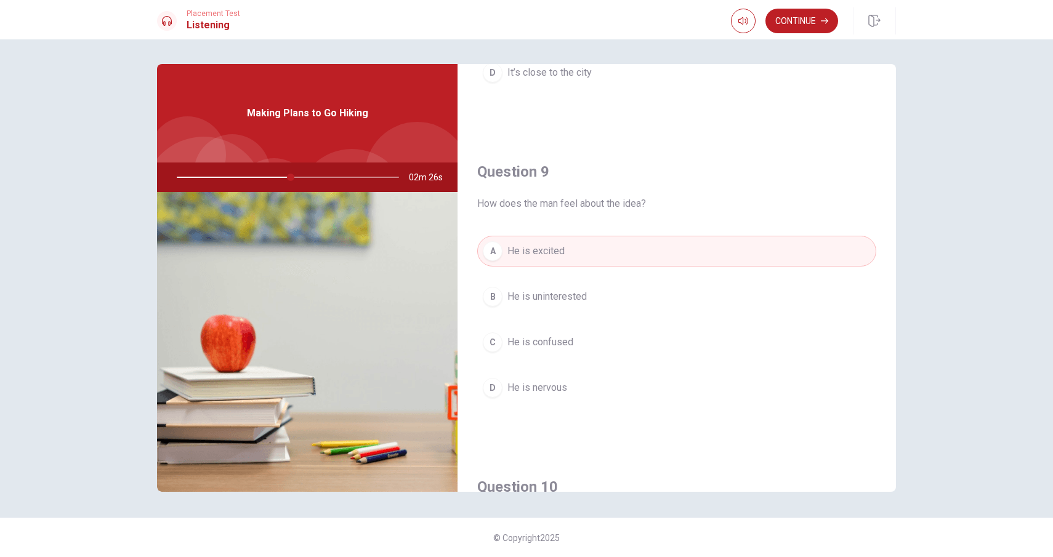
scroll to position [1149, 0]
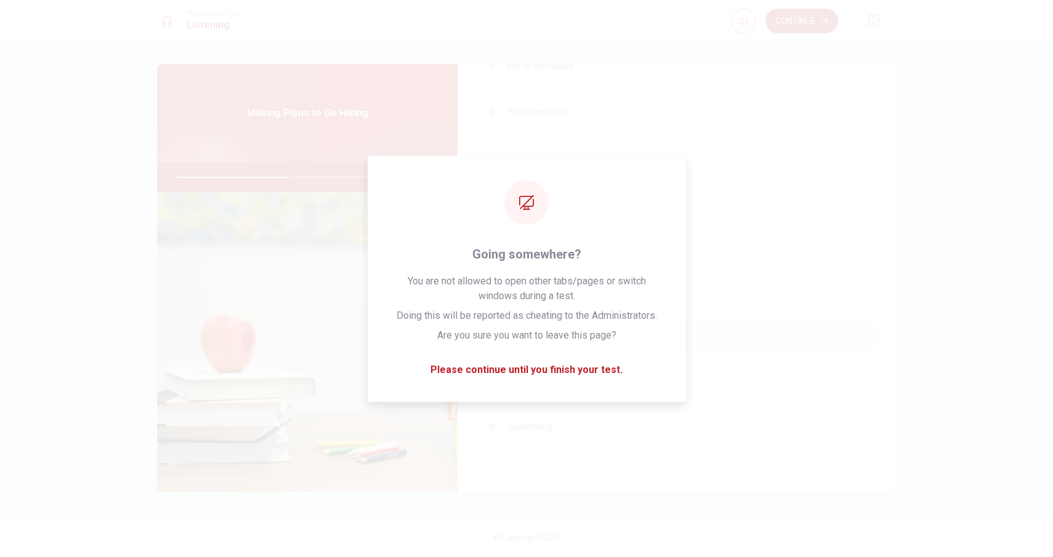
click at [791, 18] on button "Continue" at bounding box center [802, 21] width 73 height 25
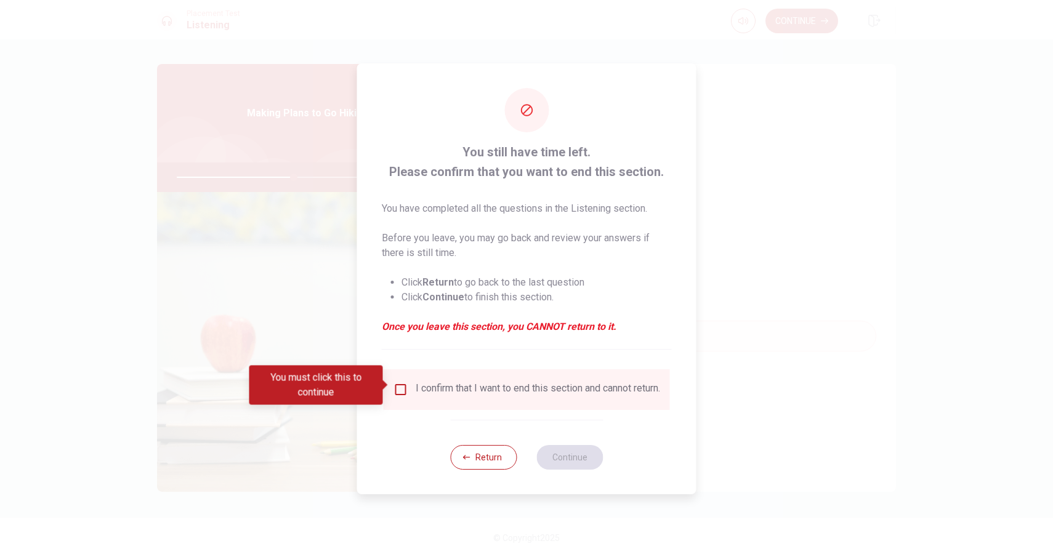
click at [402, 383] on input "You must click this to continue" at bounding box center [401, 390] width 15 height 15
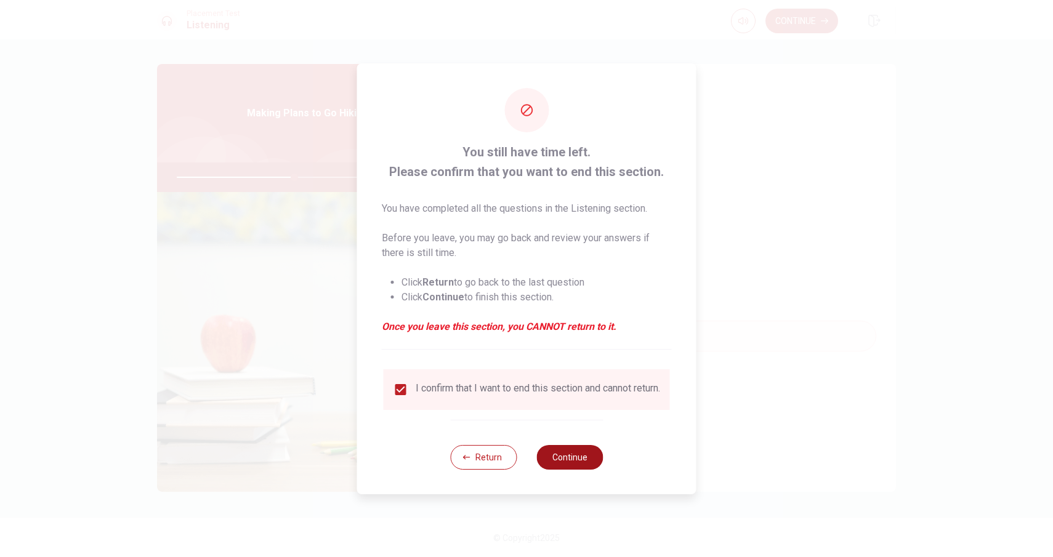
click at [568, 470] on button "Continue" at bounding box center [570, 457] width 67 height 25
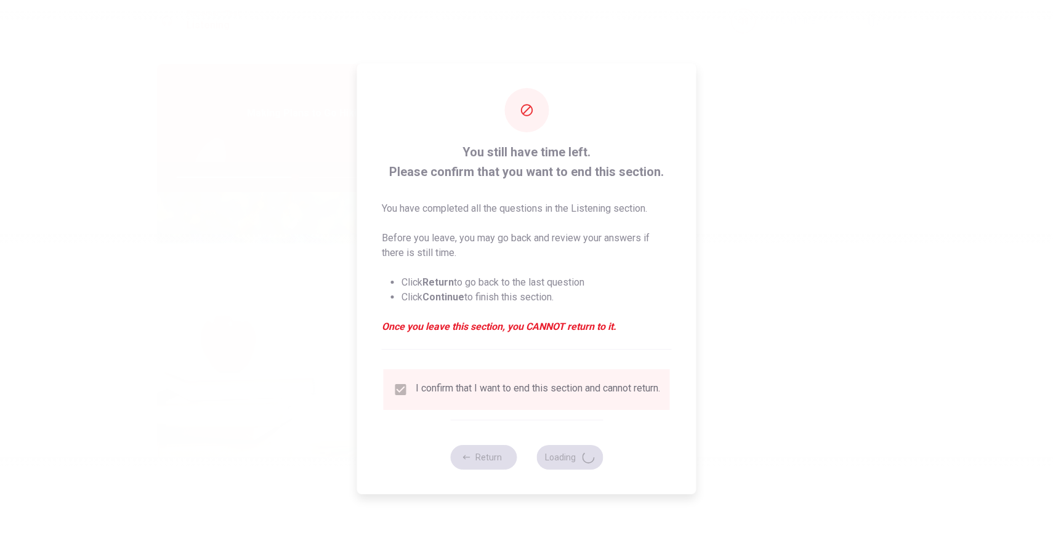
type input "54"
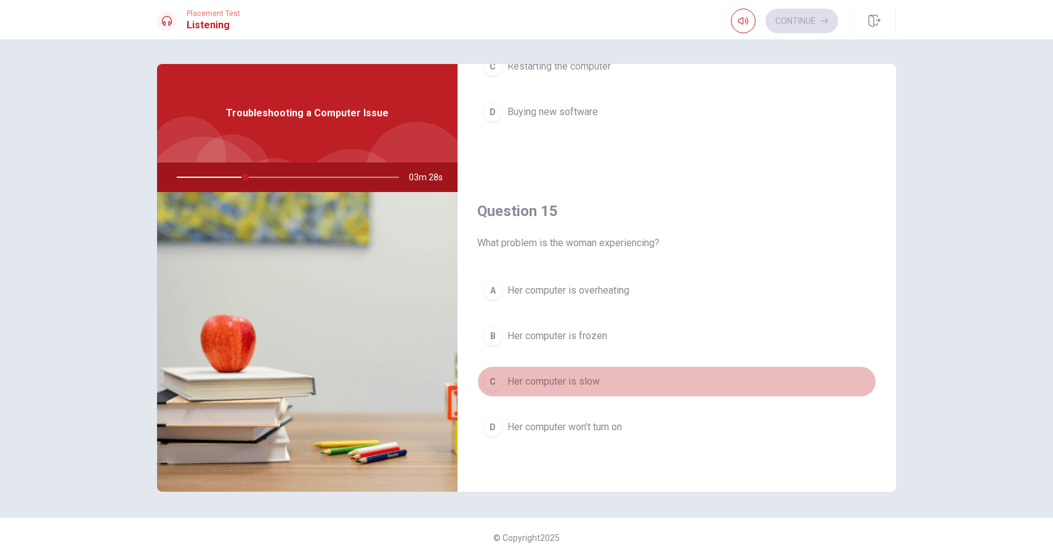
click at [591, 387] on span "Her computer is slow" at bounding box center [554, 382] width 92 height 15
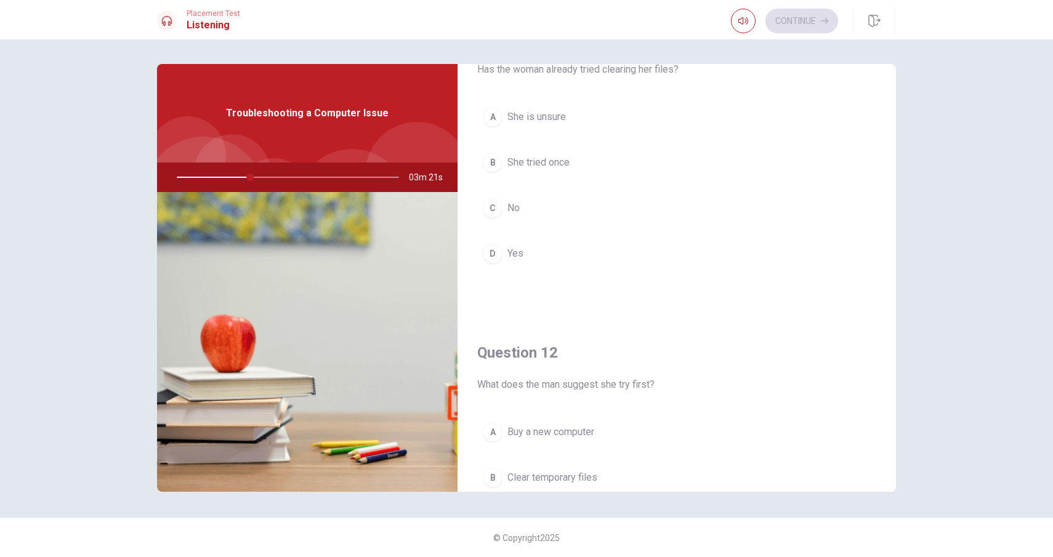
scroll to position [0, 0]
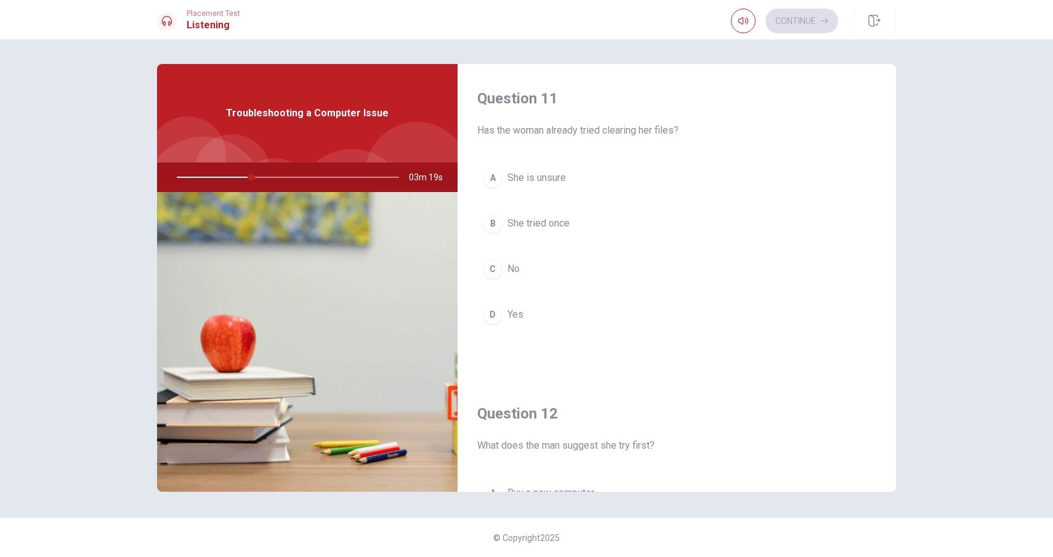
click at [582, 179] on button "A She is unsure" at bounding box center [676, 178] width 399 height 31
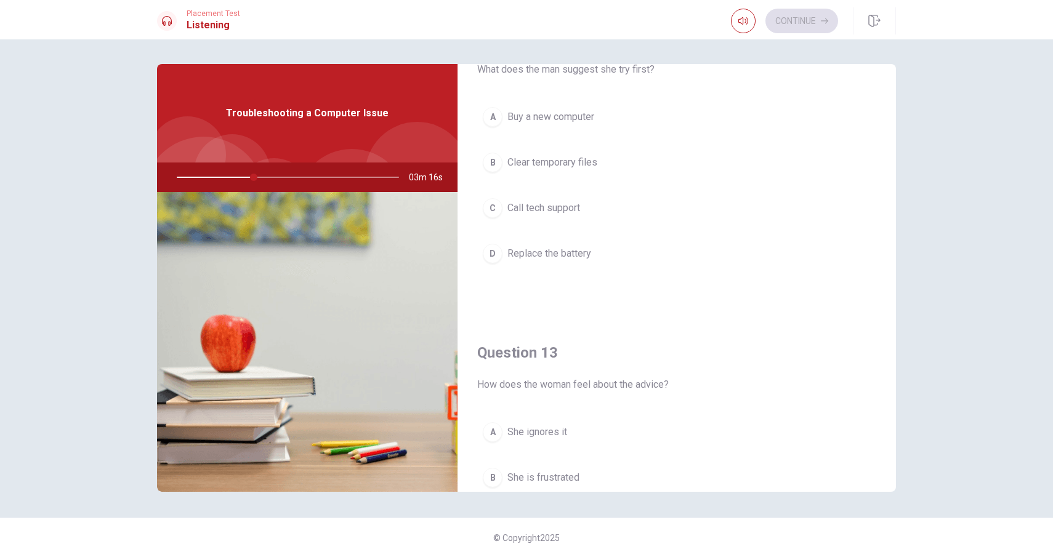
scroll to position [378, 0]
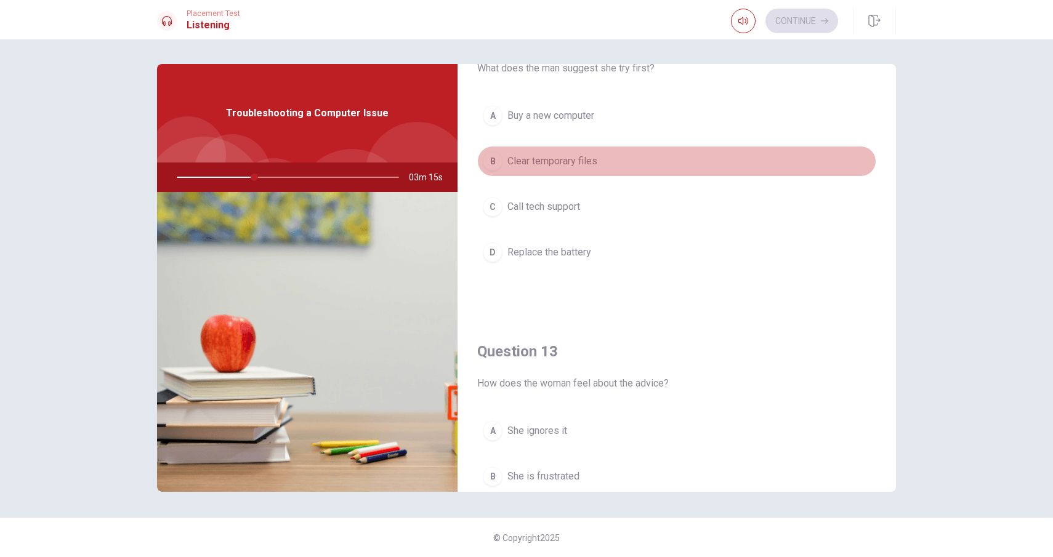
click at [583, 152] on button "B Clear temporary files" at bounding box center [676, 161] width 399 height 31
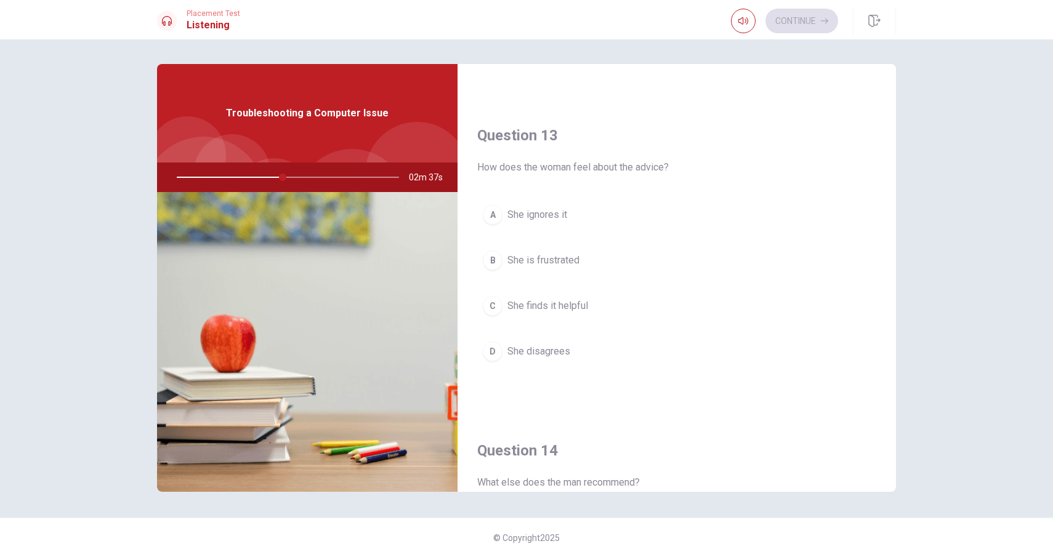
scroll to position [598, 0]
click at [584, 301] on span "She finds it helpful" at bounding box center [548, 301] width 81 height 15
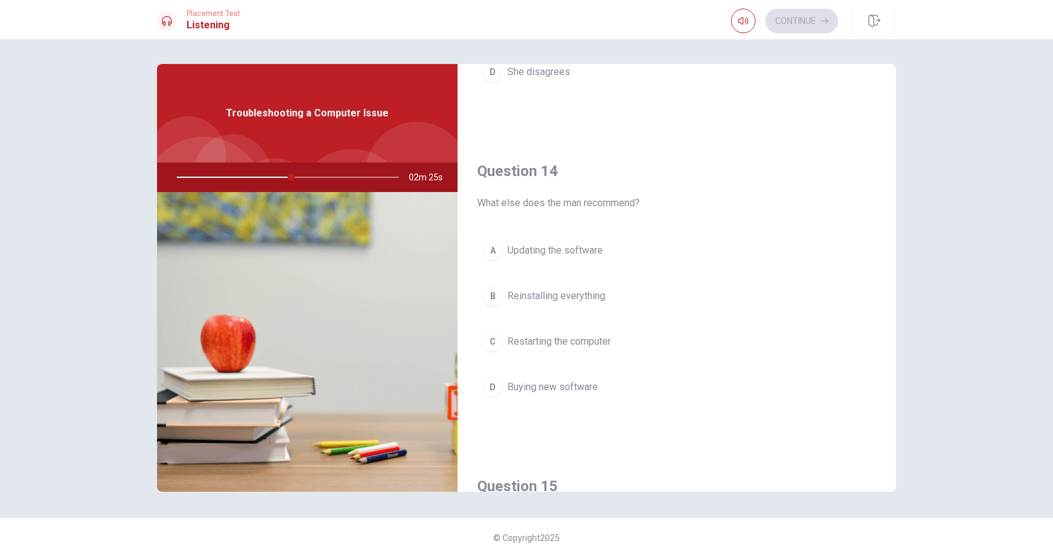
scroll to position [875, 0]
click at [586, 297] on span "Reinstalling everything" at bounding box center [557, 294] width 98 height 15
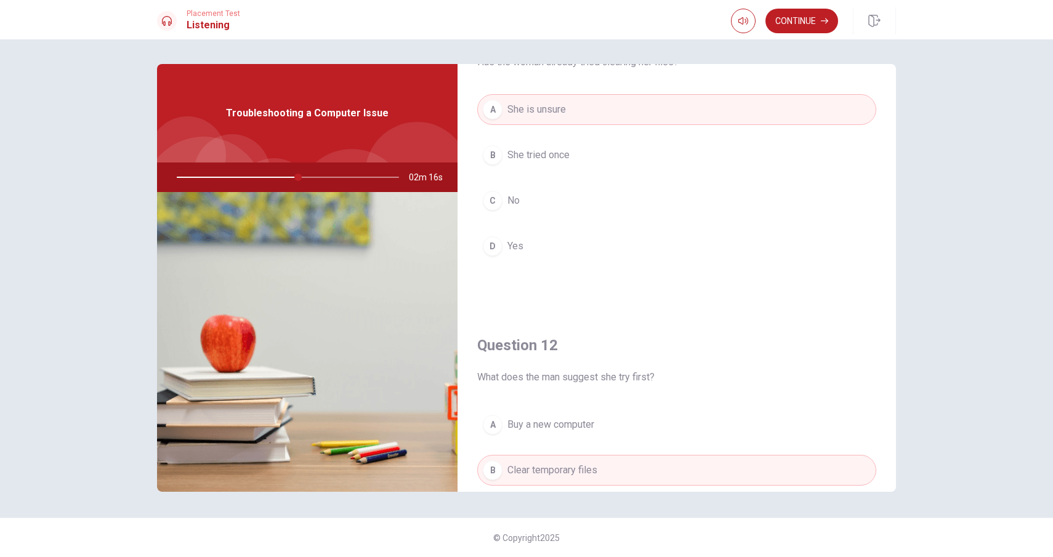
scroll to position [0, 0]
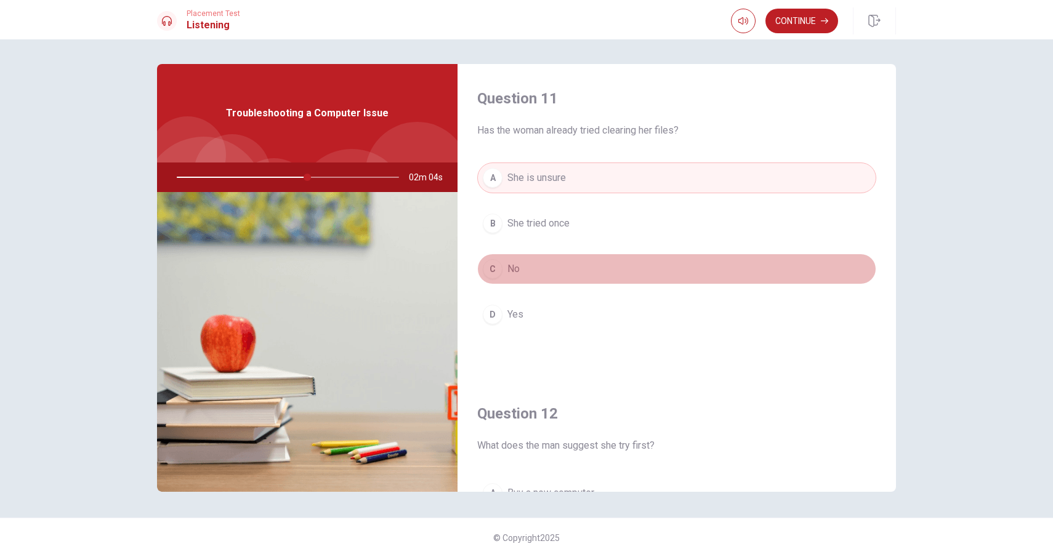
click at [559, 267] on button "C No" at bounding box center [676, 269] width 399 height 31
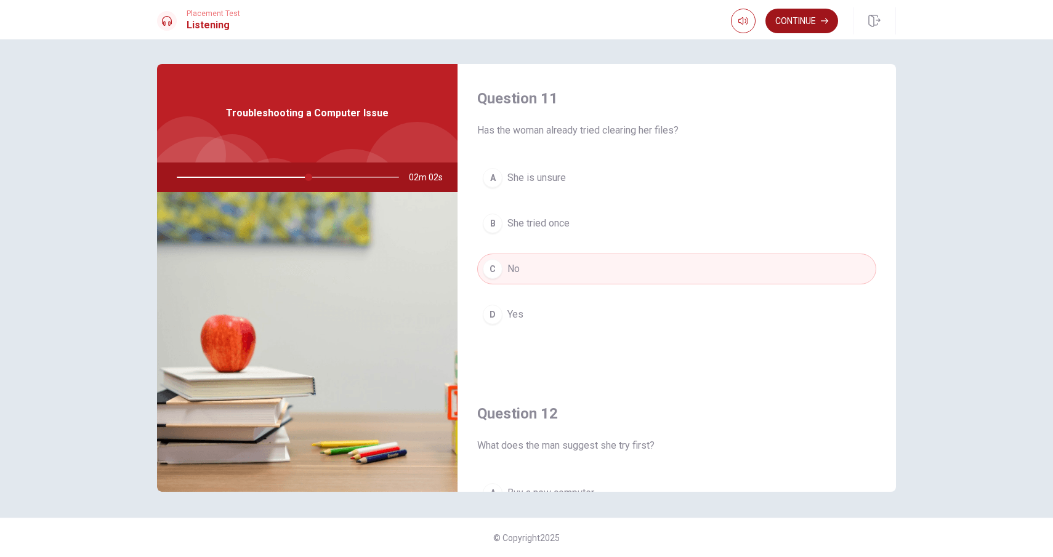
click at [801, 22] on button "Continue" at bounding box center [802, 21] width 73 height 25
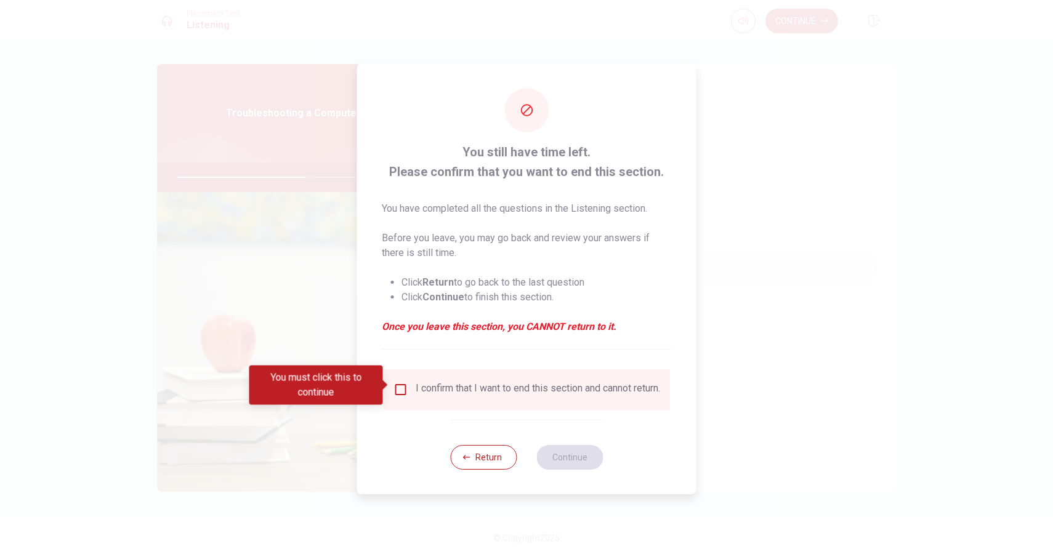
click at [479, 476] on div "Return Continue" at bounding box center [526, 457] width 153 height 75
click at [483, 467] on button "Return" at bounding box center [483, 457] width 67 height 25
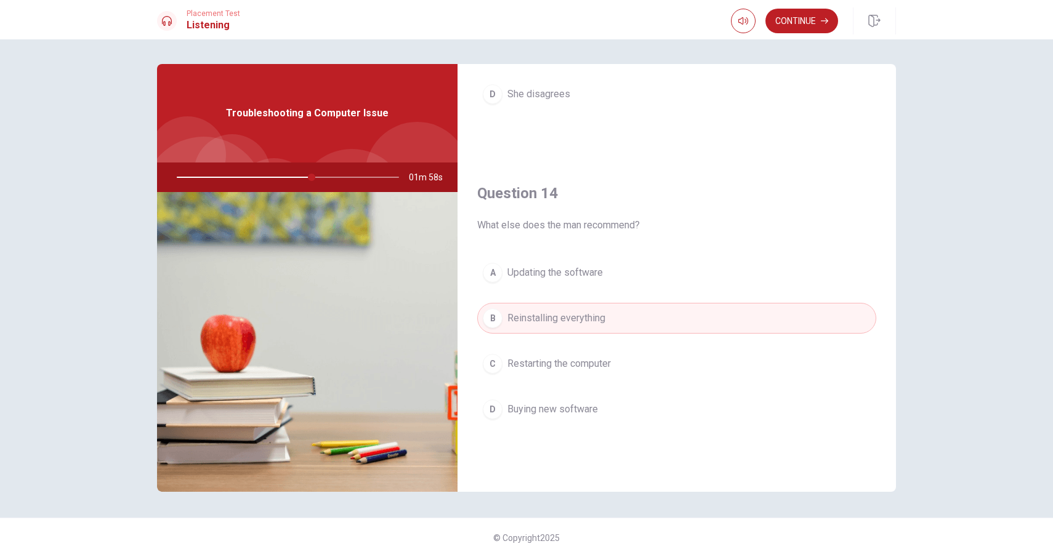
scroll to position [1149, 0]
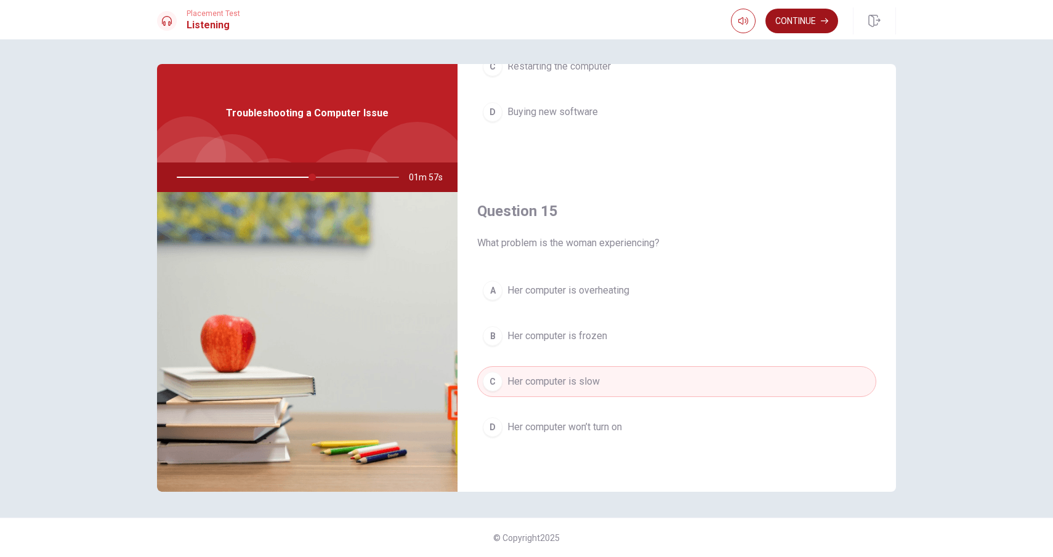
click at [816, 23] on button "Continue" at bounding box center [802, 21] width 73 height 25
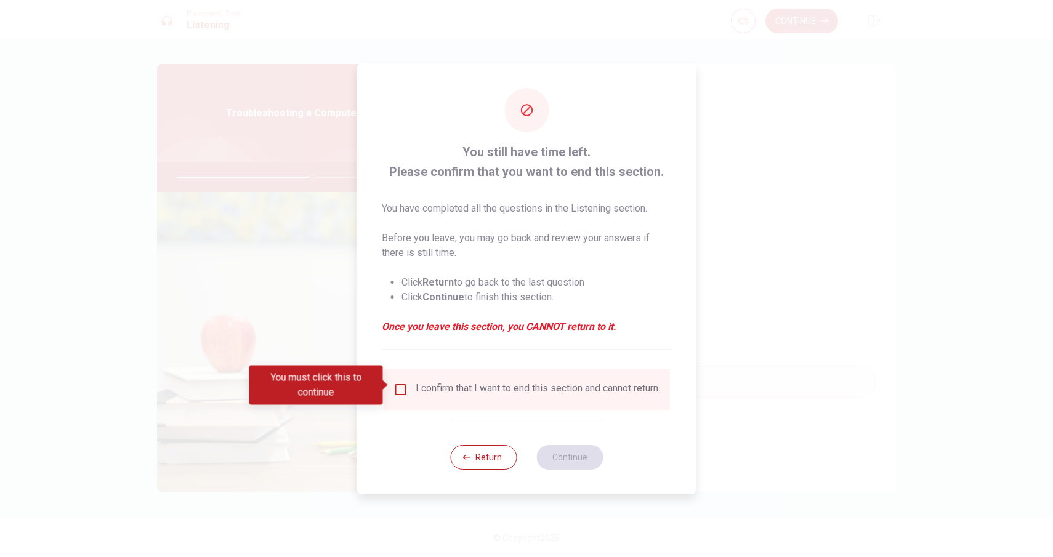
click at [399, 383] on input "You must click this to continue" at bounding box center [401, 390] width 15 height 15
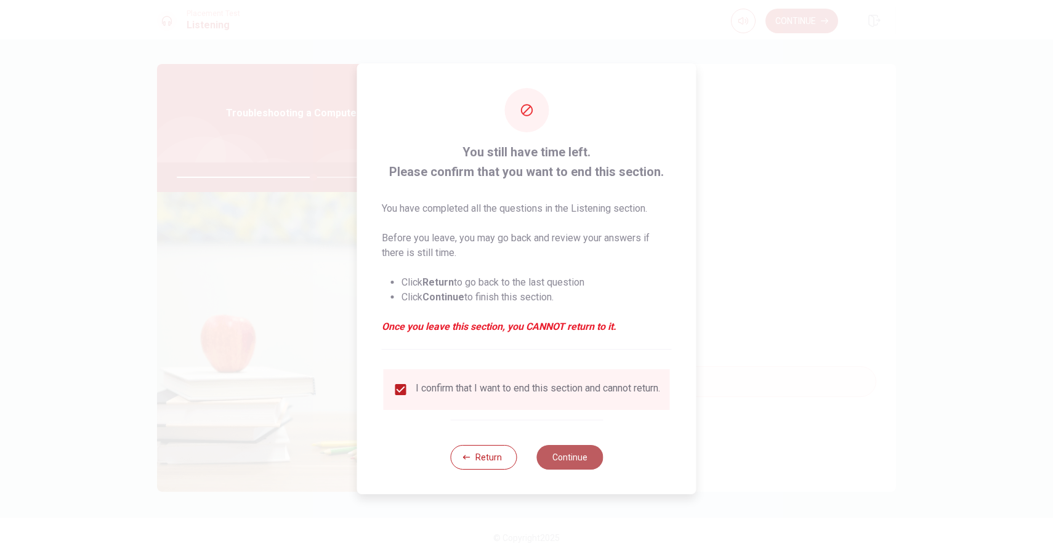
click at [542, 453] on button "Continue" at bounding box center [570, 457] width 67 height 25
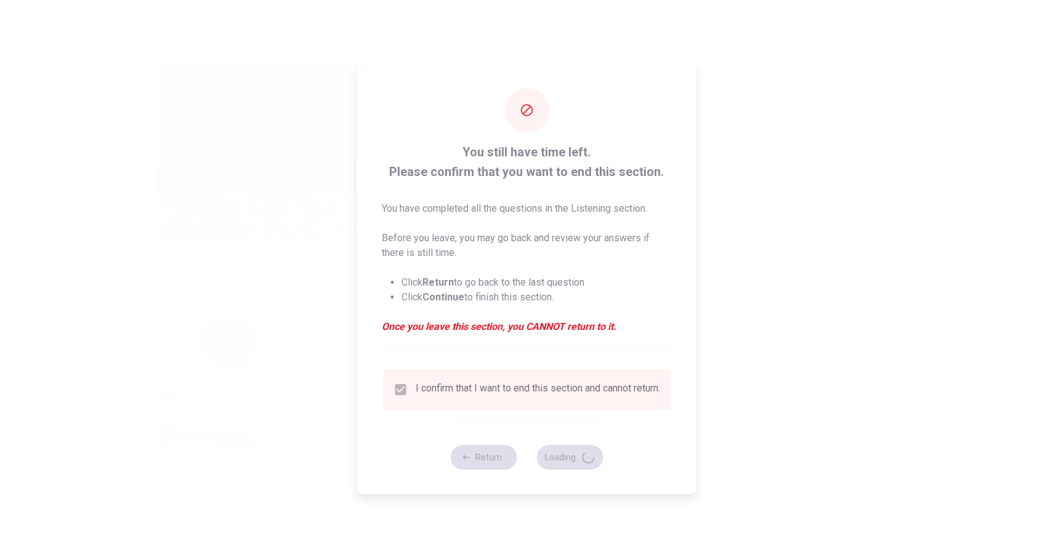
type input "63"
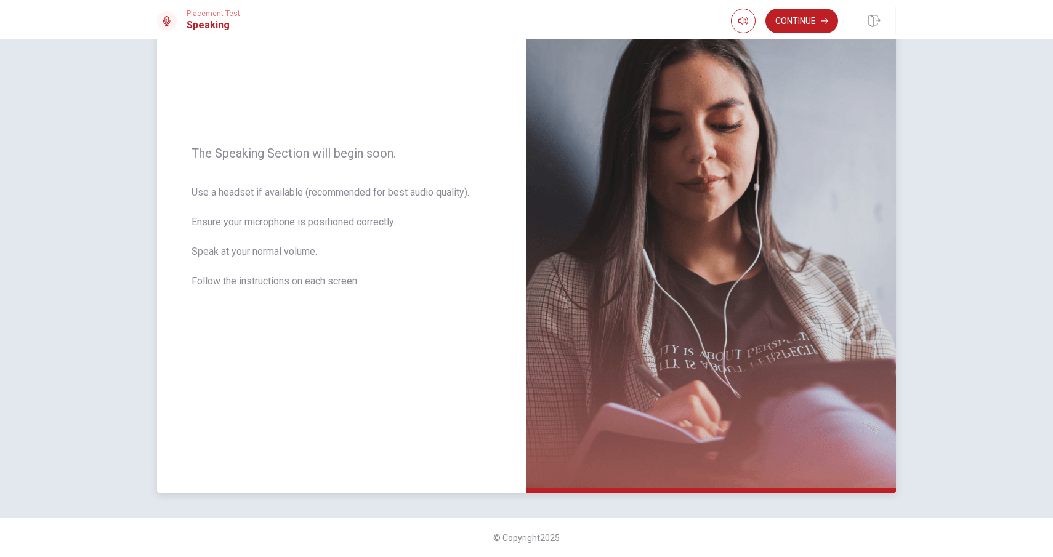
scroll to position [0, 0]
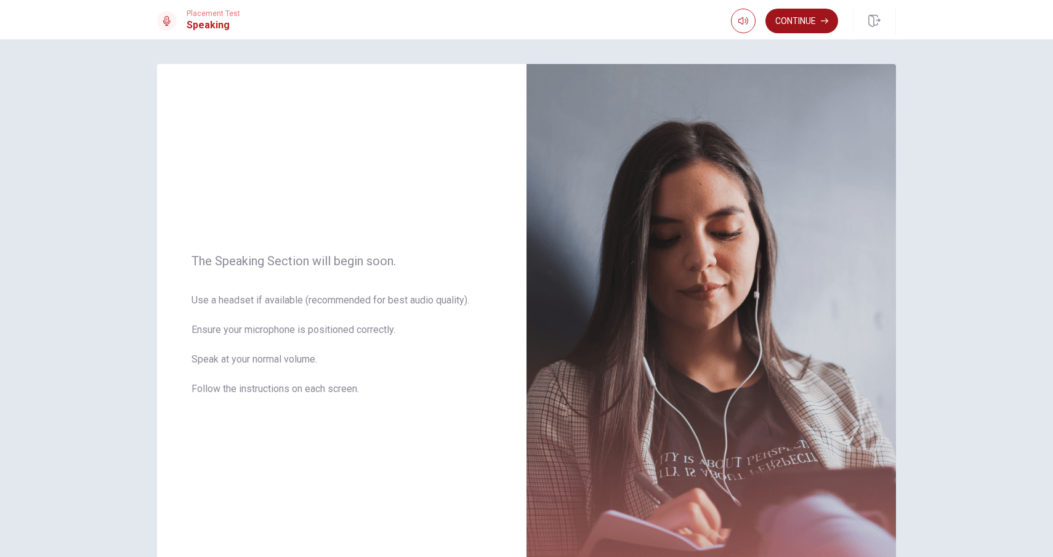
click at [803, 21] on button "Continue" at bounding box center [802, 21] width 73 height 25
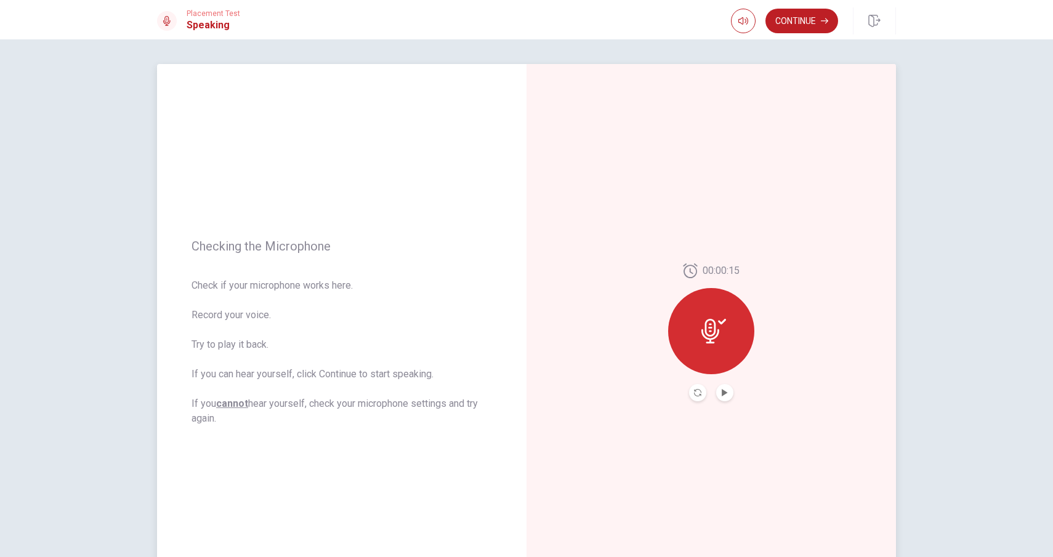
click at [729, 392] on button "Play Audio" at bounding box center [724, 392] width 17 height 17
click at [729, 392] on button "Pause Audio" at bounding box center [724, 392] width 17 height 17
click at [787, 18] on button "Continue" at bounding box center [802, 21] width 73 height 25
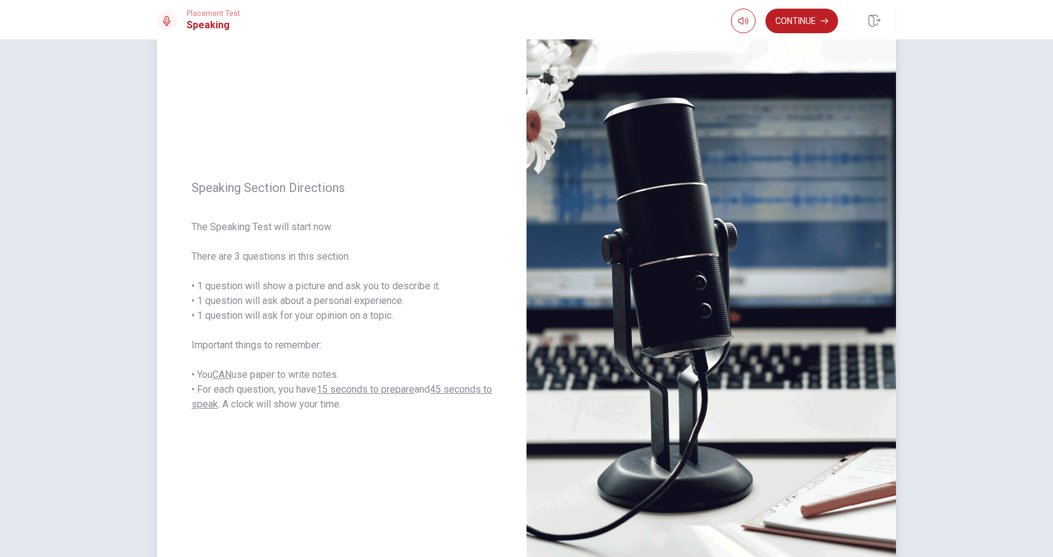
scroll to position [38, 0]
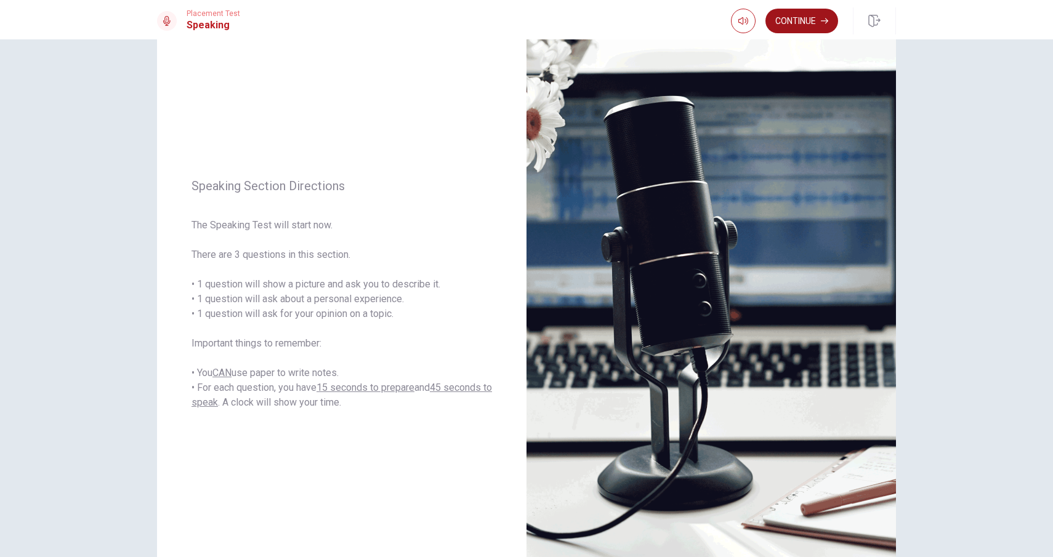
click at [795, 22] on button "Continue" at bounding box center [802, 21] width 73 height 25
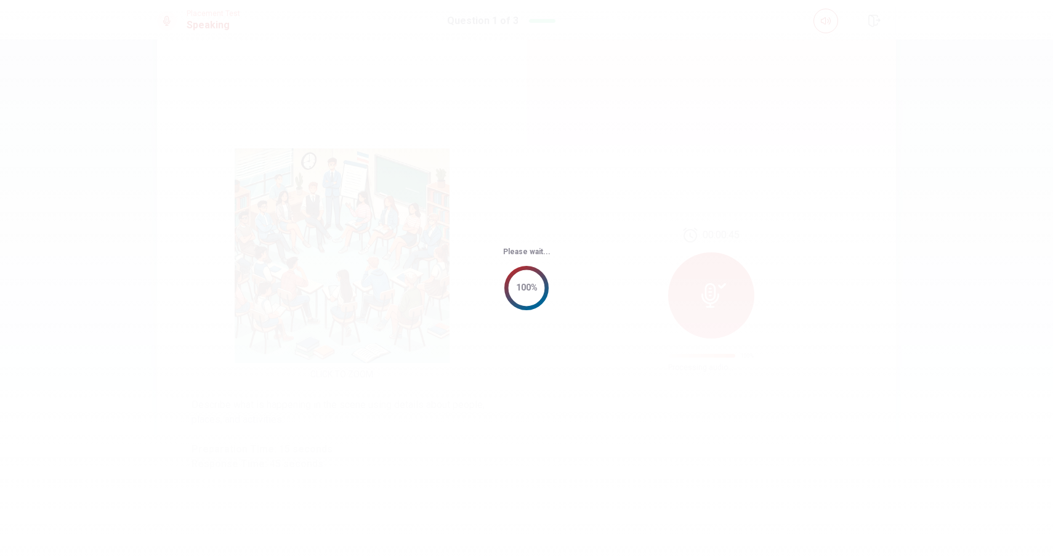
scroll to position [0, 0]
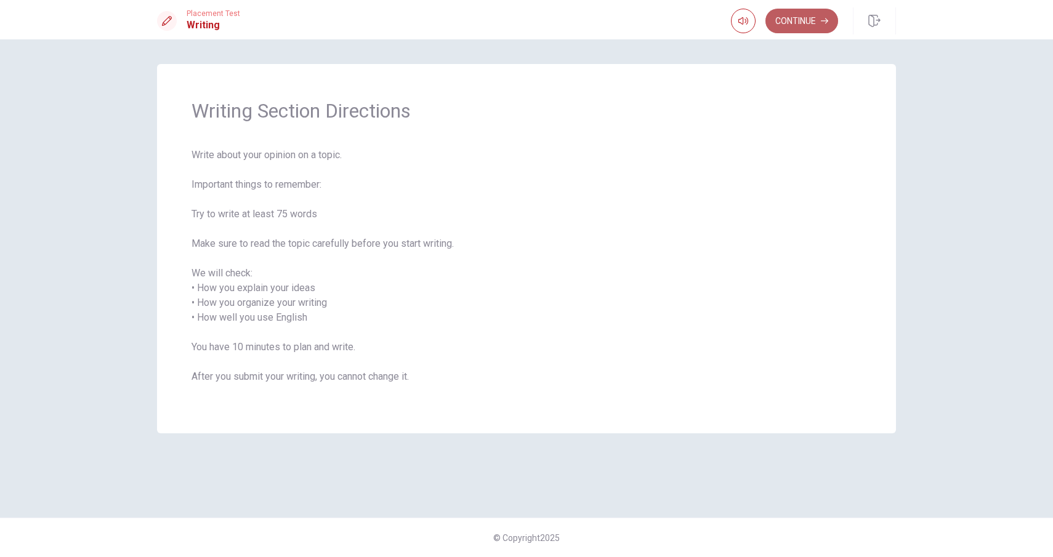
click at [805, 17] on button "Continue" at bounding box center [802, 21] width 73 height 25
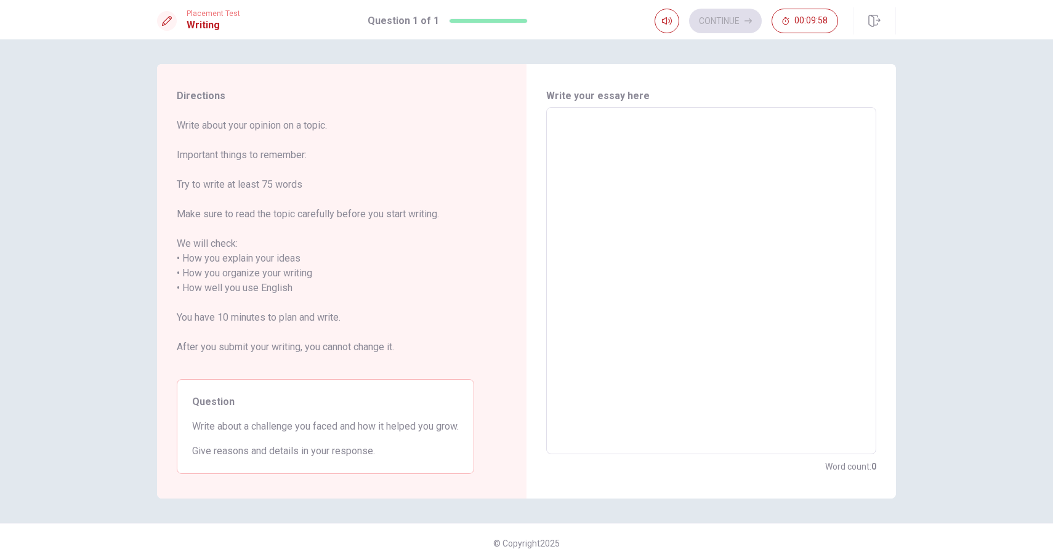
click at [667, 166] on textarea at bounding box center [711, 281] width 313 height 327
type textarea "Ш"
type textarea "x"
type textarea "Ш"
type textarea "x"
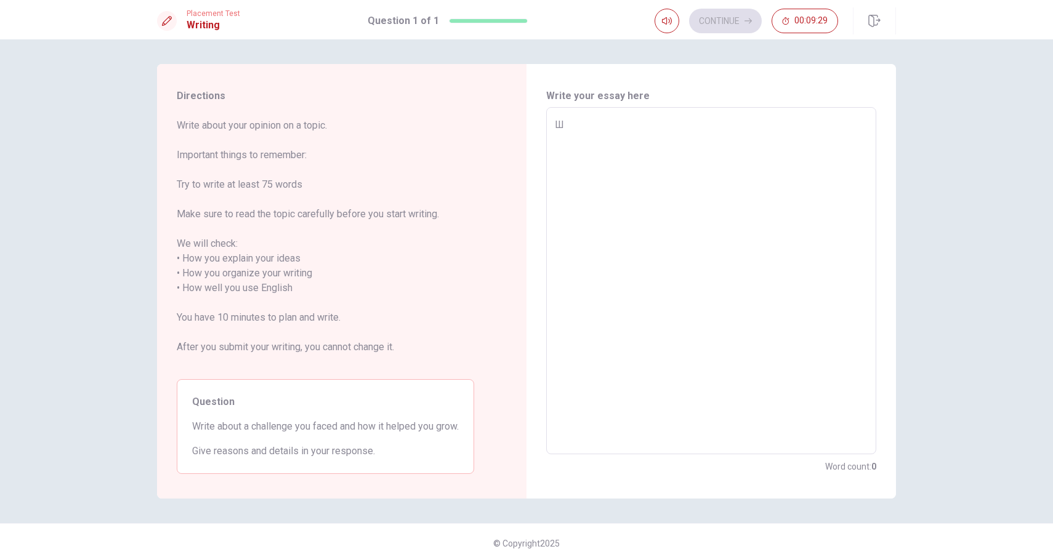
type textarea "Ш"
type textarea "x"
type textarea "I"
type textarea "x"
type textarea "I"
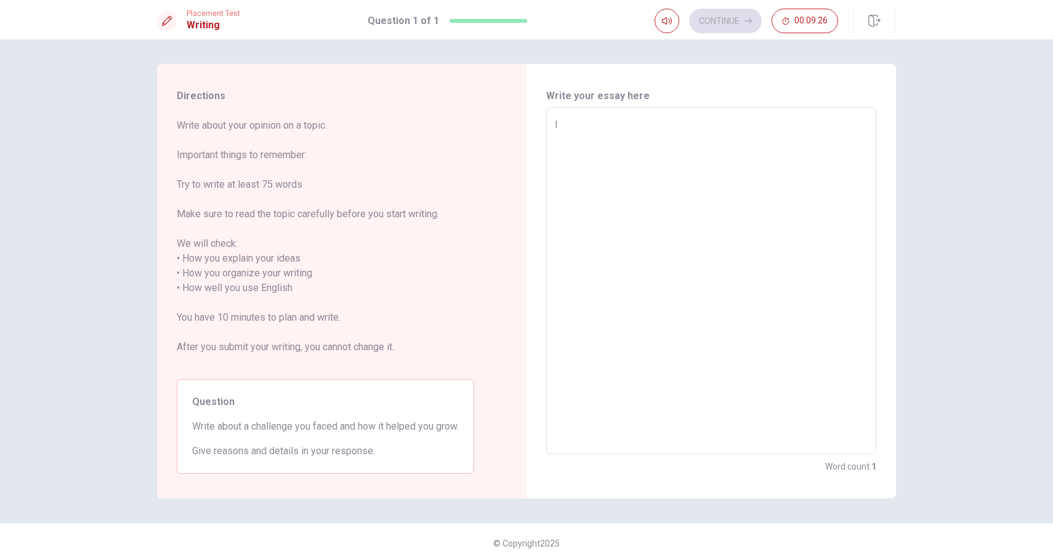
type textarea "x"
type textarea "I m"
type textarea "x"
type textarea "I"
type textarea "x"
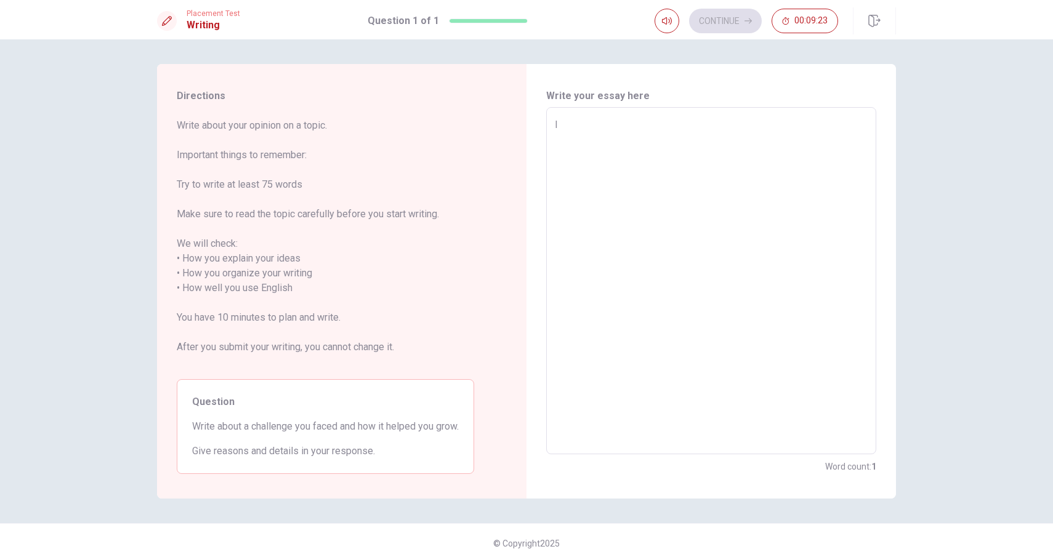
type textarea "I m"
type textarea "x"
type textarea "I mo"
type textarea "x"
type textarea "I mov"
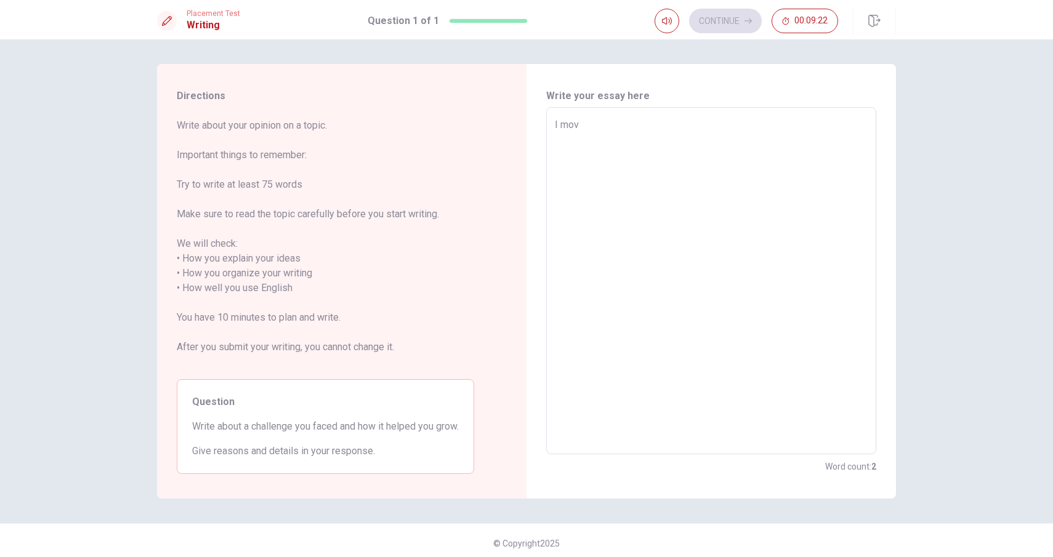
type textarea "x"
type textarea "I move"
type textarea "x"
type textarea "I moved"
type textarea "x"
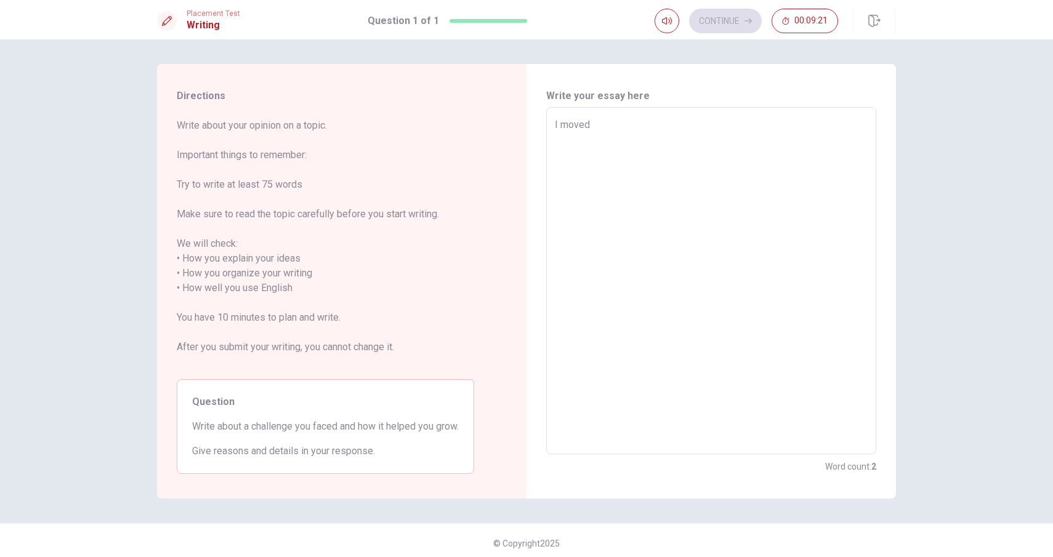
type textarea "I moved"
type textarea "x"
type textarea "I moved i"
type textarea "x"
type textarea "I moved in"
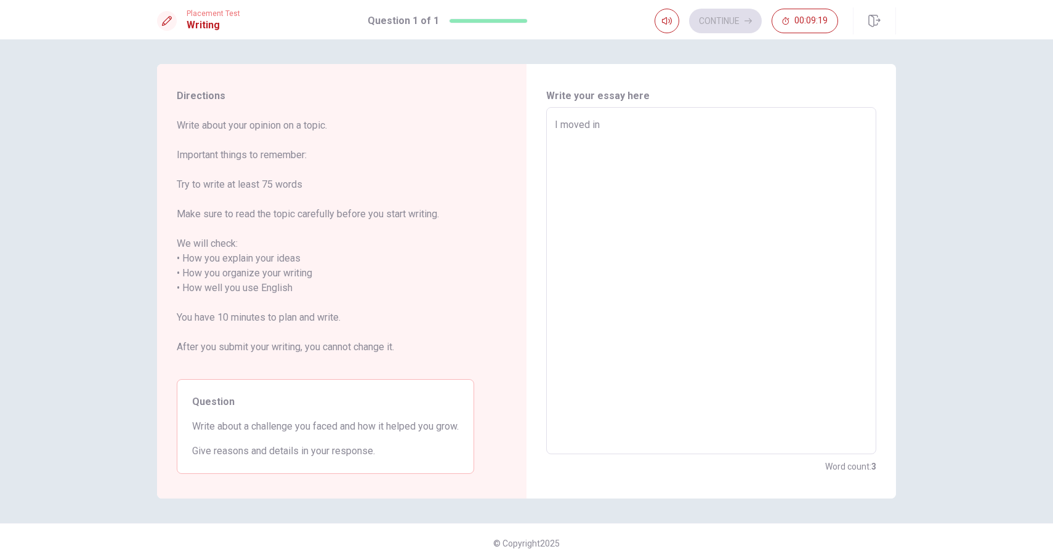
type textarea "x"
type textarea "I moved in"
type textarea "x"
type textarea "I moved in t"
type textarea "x"
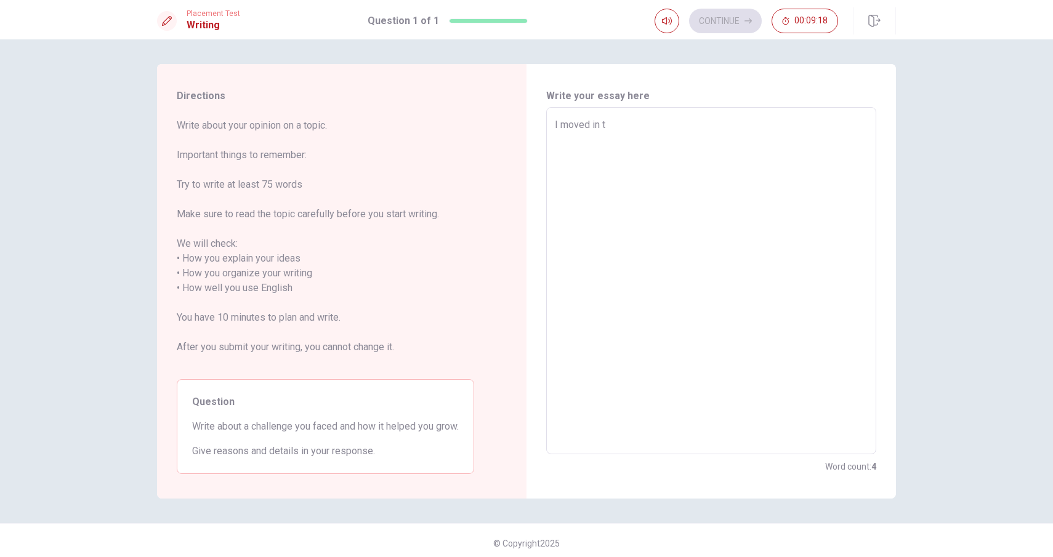
type textarea "I moved in to"
type textarea "x"
type textarea "I moved in to"
type textarea "x"
type textarea "I moved in to a"
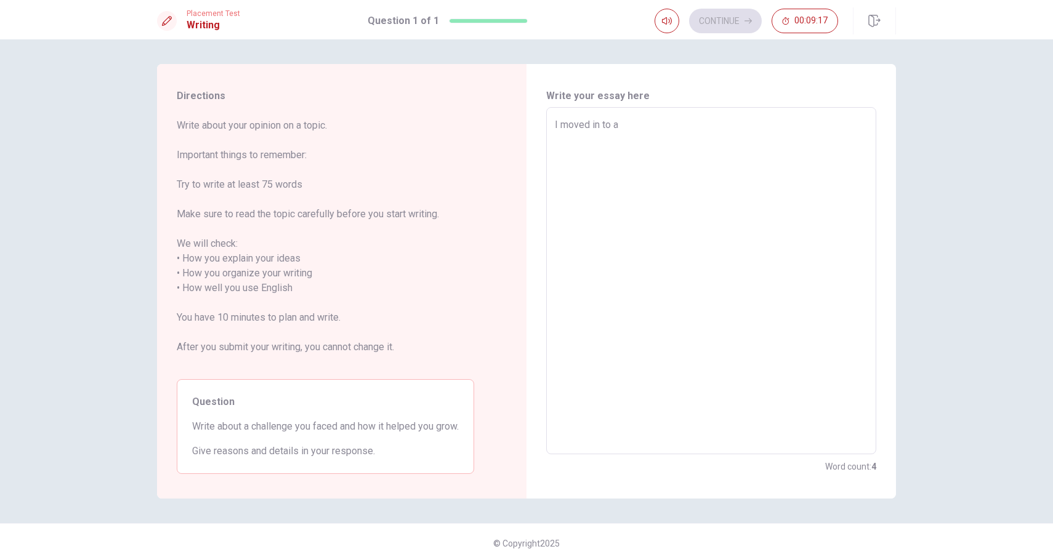
type textarea "x"
type textarea "I moved in to ar"
type textarea "x"
type textarea "I moved in to a"
type textarea "x"
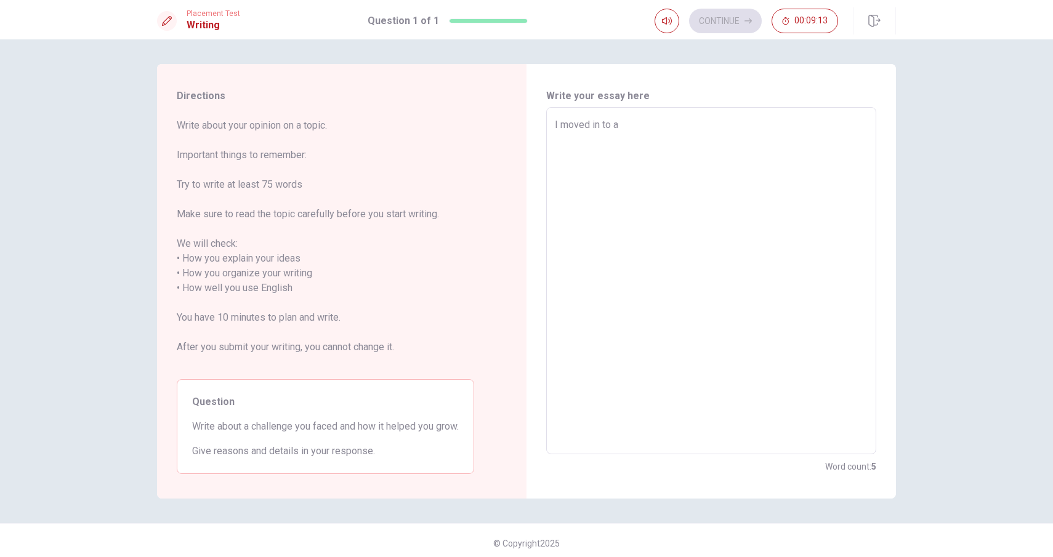
type textarea "I moved in to ab"
type textarea "x"
type textarea "I moved in to abr"
type textarea "x"
type textarea "I moved in to [GEOGRAPHIC_DATA]"
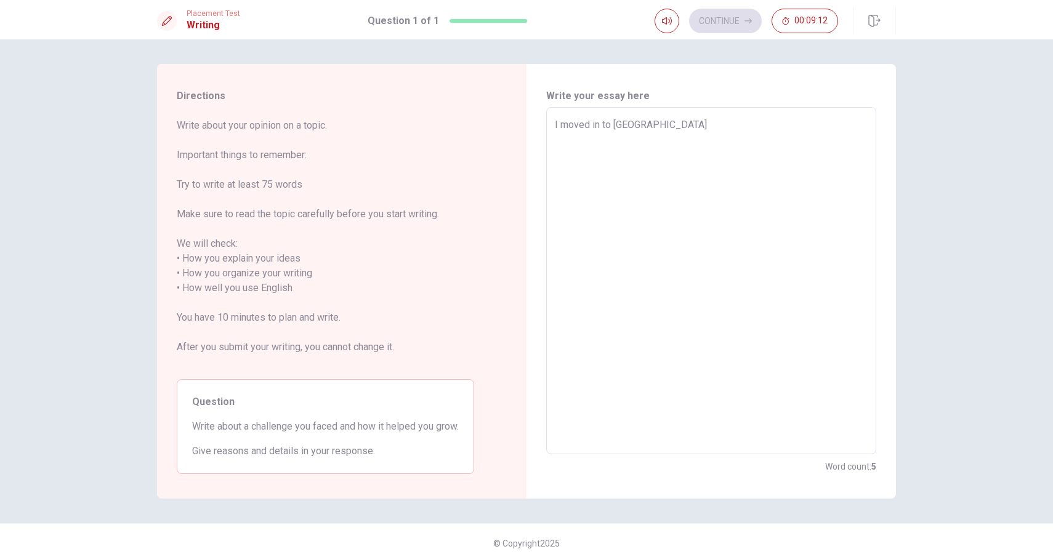
type textarea "x"
type textarea "I moved in to [GEOGRAPHIC_DATA]"
type textarea "x"
type textarea "I moved in to abrosd"
type textarea "x"
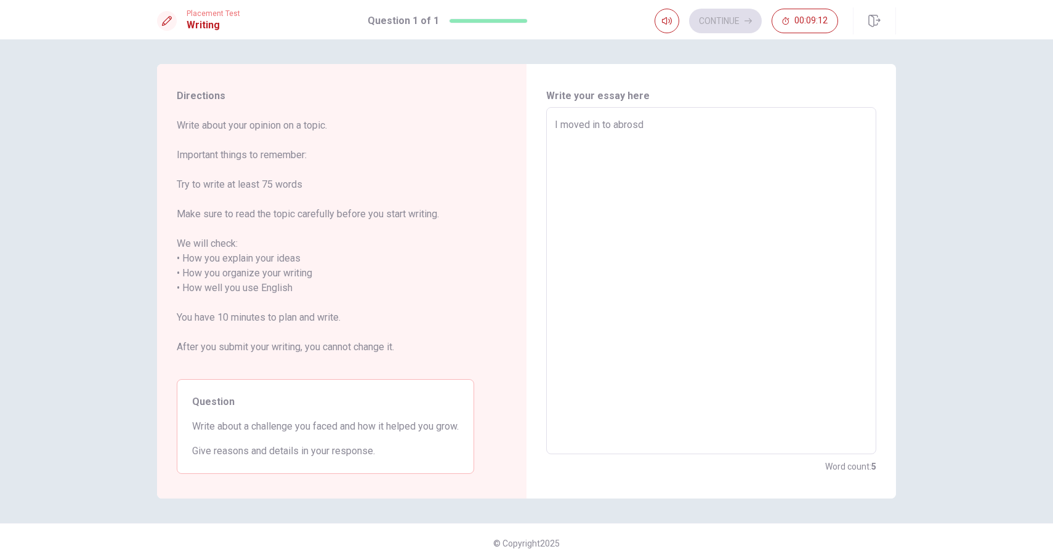
type textarea "I moved in to abrosd"
type textarea "x"
type textarea "I moved in to abrosd"
type textarea "x"
type textarea "I moved in to [GEOGRAPHIC_DATA]"
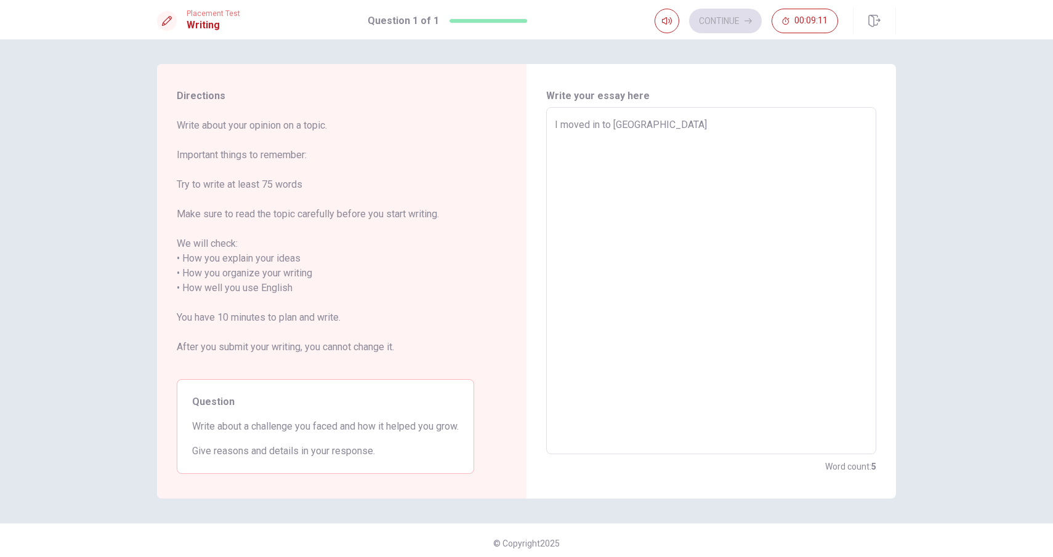
type textarea "x"
type textarea "I moved in to [GEOGRAPHIC_DATA]"
type textarea "x"
type textarea "I moved in to [GEOGRAPHIC_DATA]"
type textarea "x"
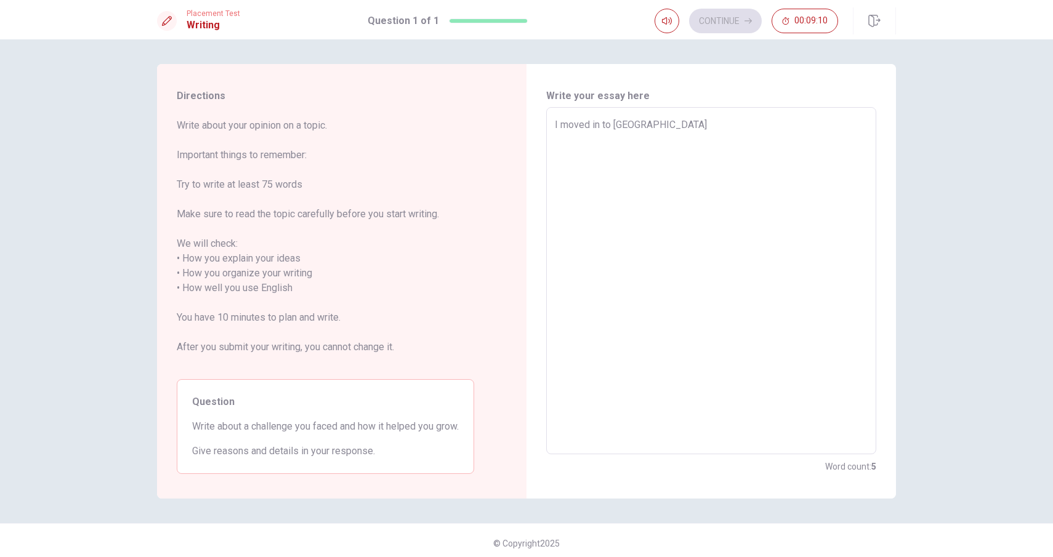
type textarea "I moved in to [GEOGRAPHIC_DATA]"
type textarea "x"
type textarea "I moved in to [GEOGRAPHIC_DATA]"
type textarea "x"
type textarea "I moved in to [GEOGRAPHIC_DATA]"
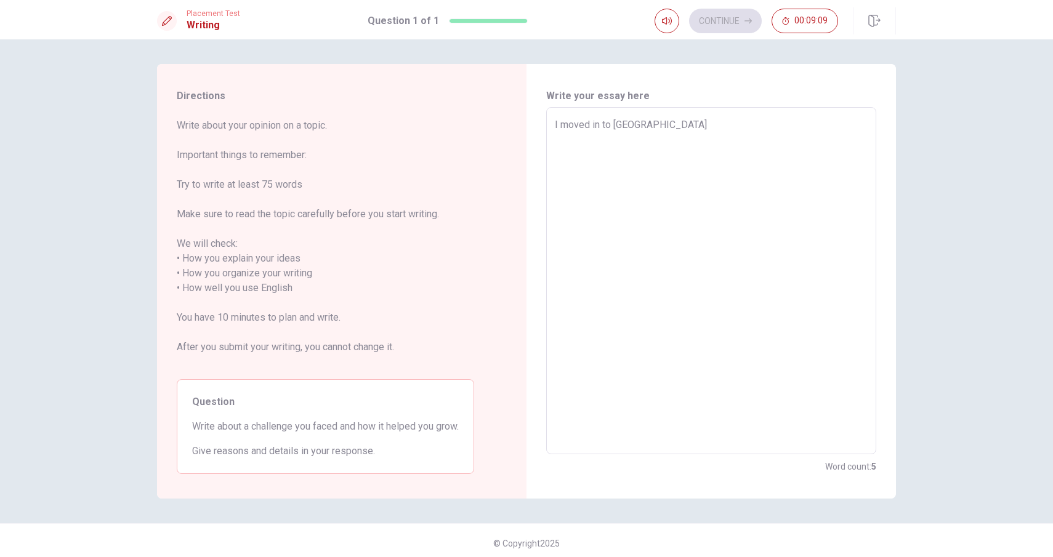
type textarea "x"
type textarea "I moved in to [GEOGRAPHIC_DATA]"
type textarea "x"
type textarea "I moved in to abroad"
type textarea "x"
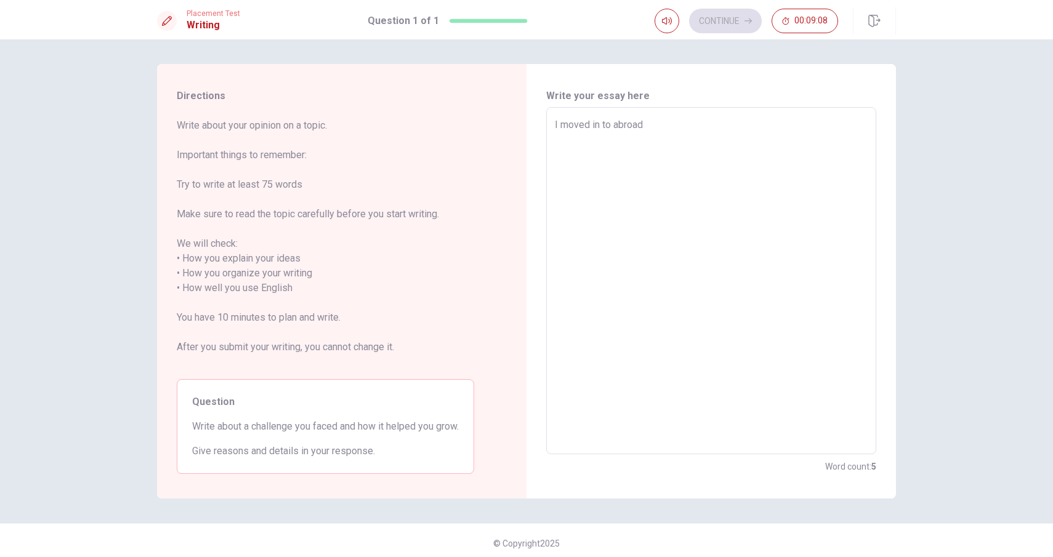
type textarea "I moved in to abroad"
click at [616, 128] on textarea "I moved in to abroad" at bounding box center [711, 281] width 313 height 327
type textarea "x"
type textarea "I moved in [GEOGRAPHIC_DATA]"
type textarea "x"
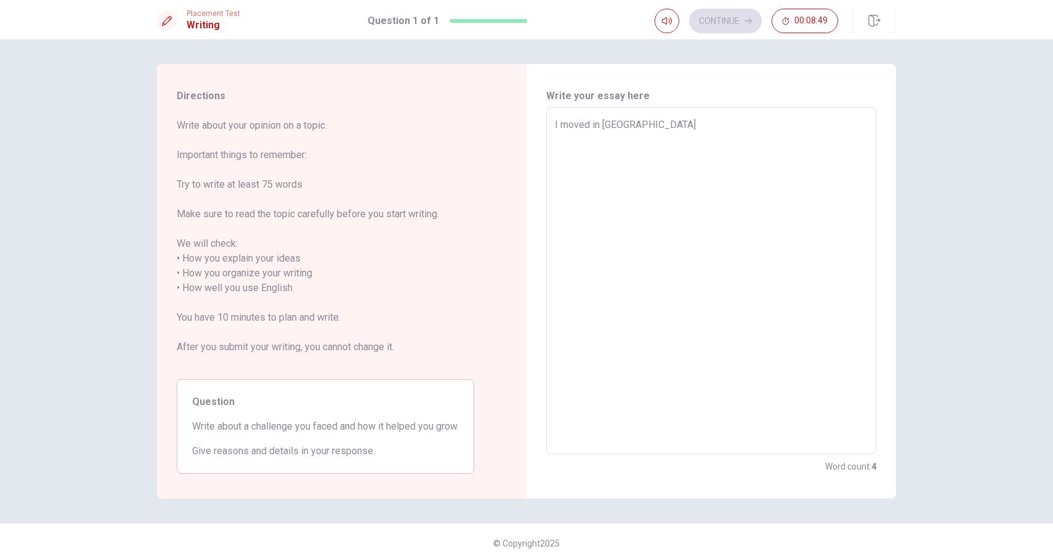
type textarea "I moved in [GEOGRAPHIC_DATA]"
type textarea "x"
type textarea "I moved in abroad"
type textarea "x"
type textarea "I moved inabroad"
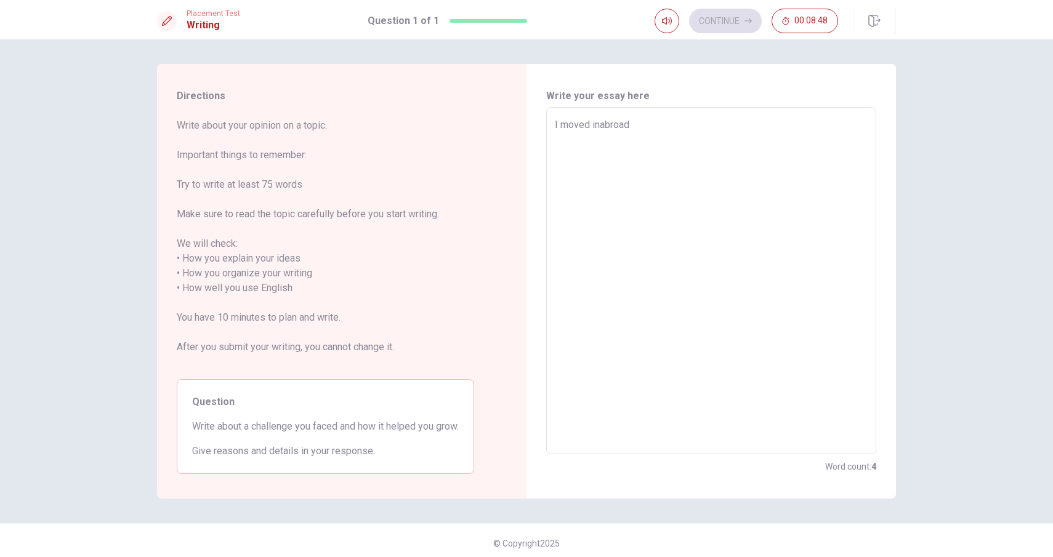
type textarea "x"
type textarea "I moved iabroad"
type textarea "x"
type textarea "I moved abroad"
click at [658, 123] on textarea "I moved abroad" at bounding box center [711, 281] width 313 height 327
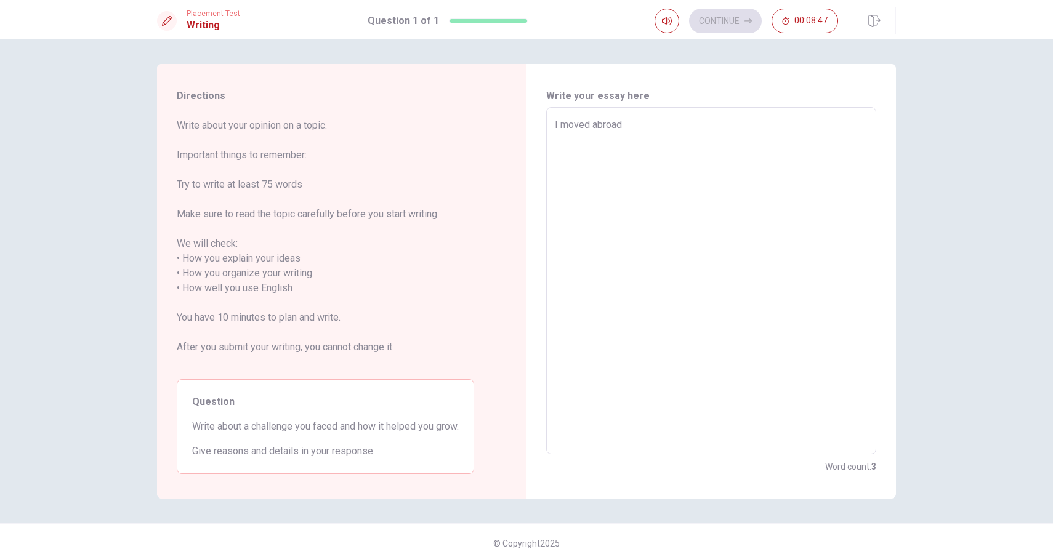
type textarea "x"
type textarea "I moved abroad a"
type textarea "x"
type textarea "I moved abroad an"
type textarea "x"
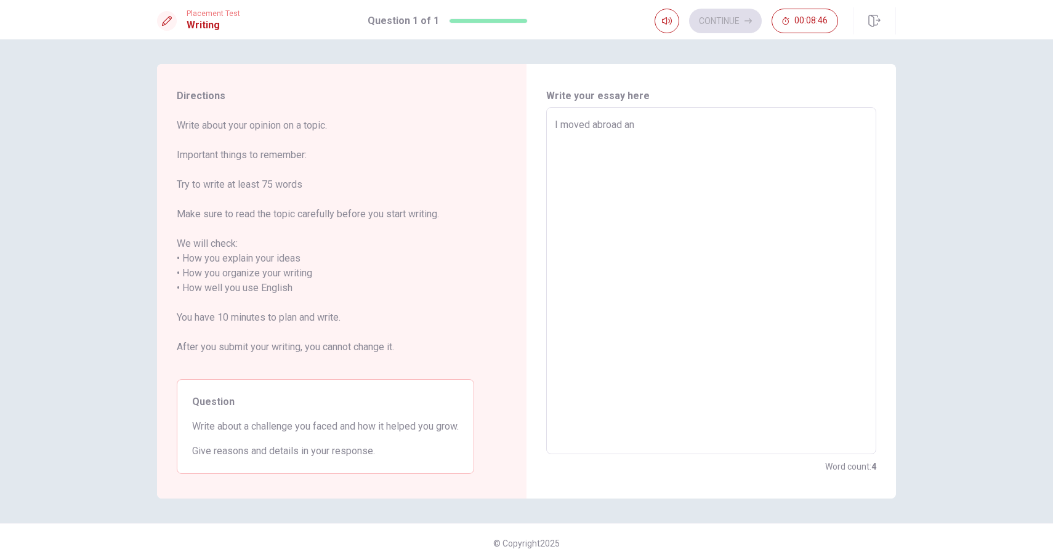
type textarea "I moved abroad and"
type textarea "x"
type textarea "I moved abroad and"
type textarea "x"
type textarea "I moved abroad and m"
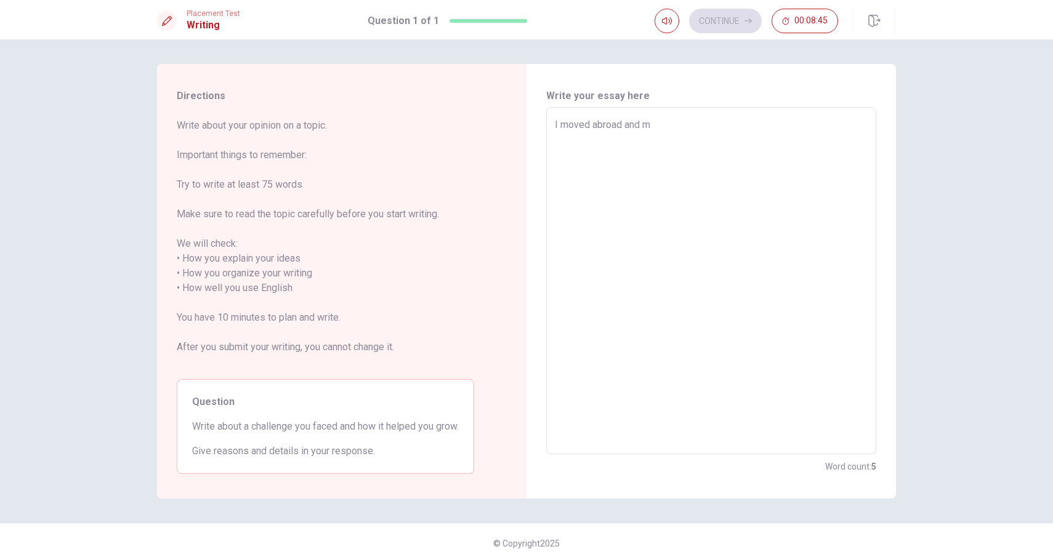
type textarea "x"
type textarea "I moved abroad and my"
type textarea "x"
type textarea "I moved abroad and my"
type textarea "x"
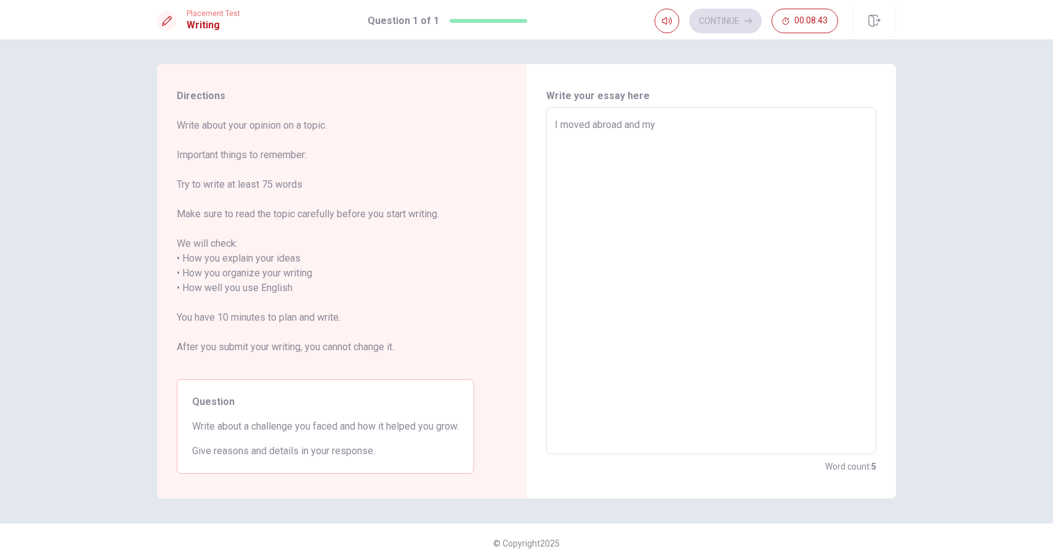
type textarea "I moved abroad and my e"
type textarea "x"
type textarea "I moved abroad and my en"
type textarea "x"
type textarea "I moved abroad and my eng"
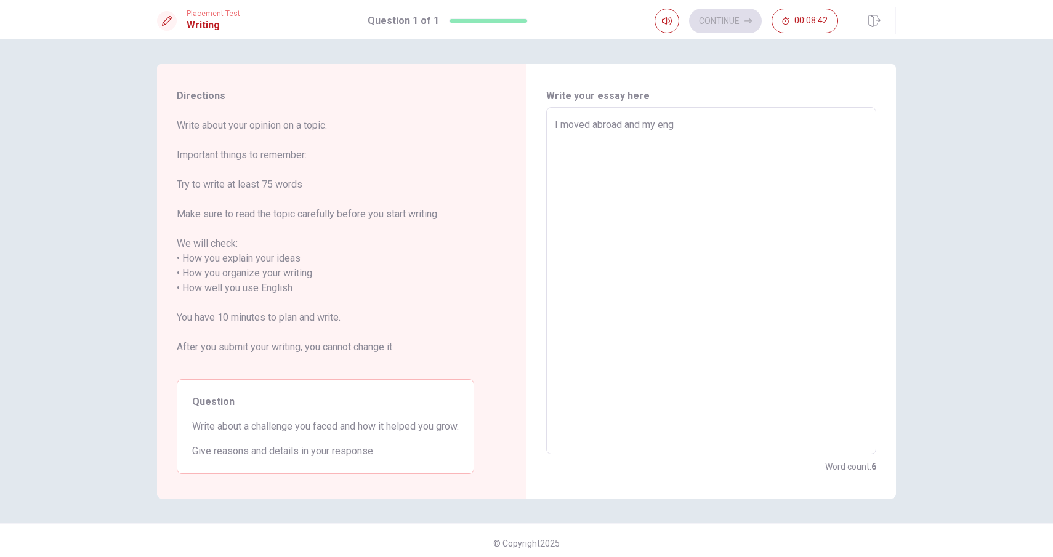
type textarea "x"
type textarea "I moved abroad and my engl"
type textarea "x"
type textarea "I moved abroad and my engli"
type textarea "x"
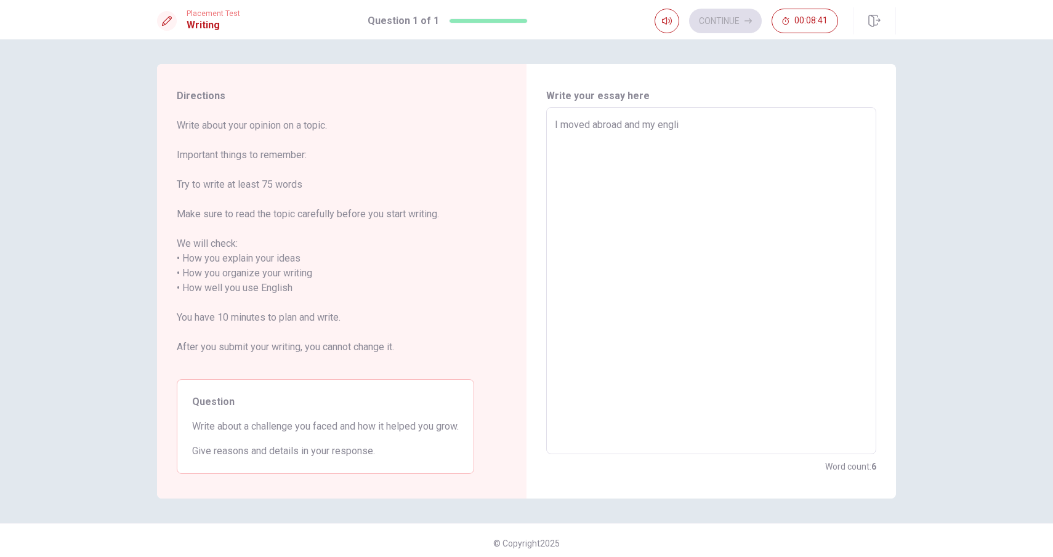
type textarea "I moved abroad and my englis"
type textarea "x"
type textarea "I moved abroad and my englisg"
type textarea "x"
type textarea "I moved abroad and my englisg"
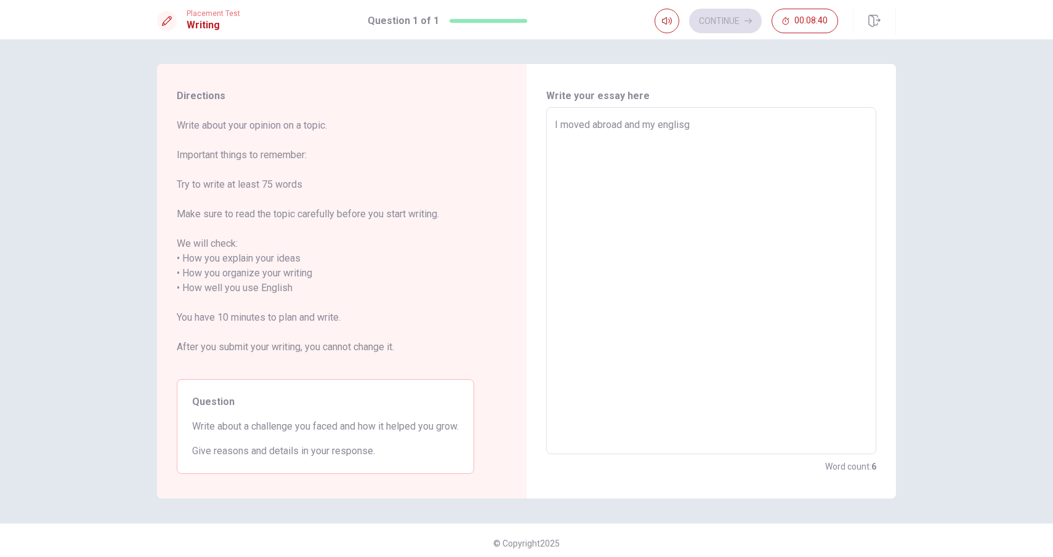
type textarea "x"
type textarea "I moved abroad and my englisg"
type textarea "x"
type textarea "I moved abroad and my englis"
type textarea "x"
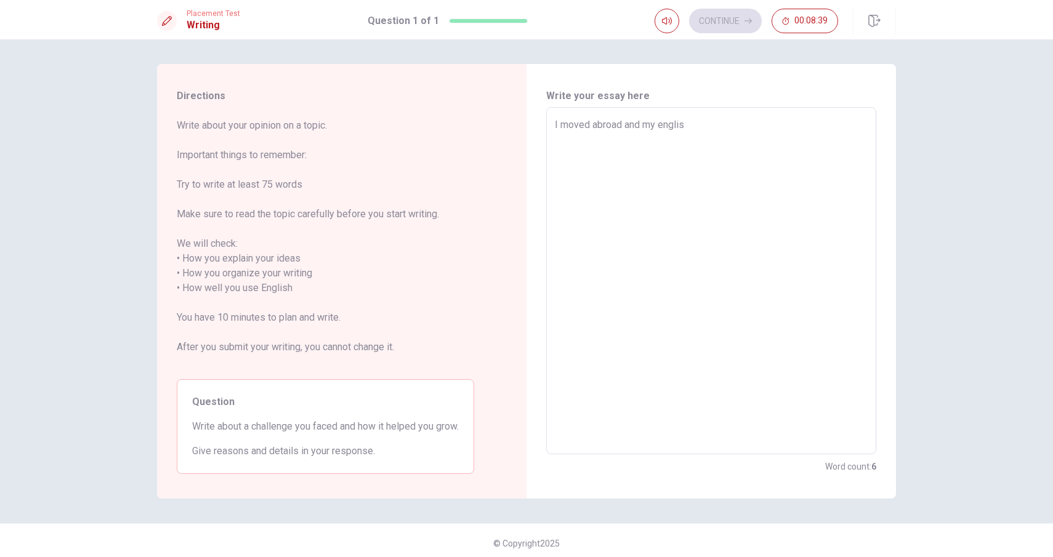
type textarea "I moved abroad and my english"
type textarea "x"
type textarea "I moved abroad and my english"
type textarea "x"
type textarea "I moved abroad and my english i"
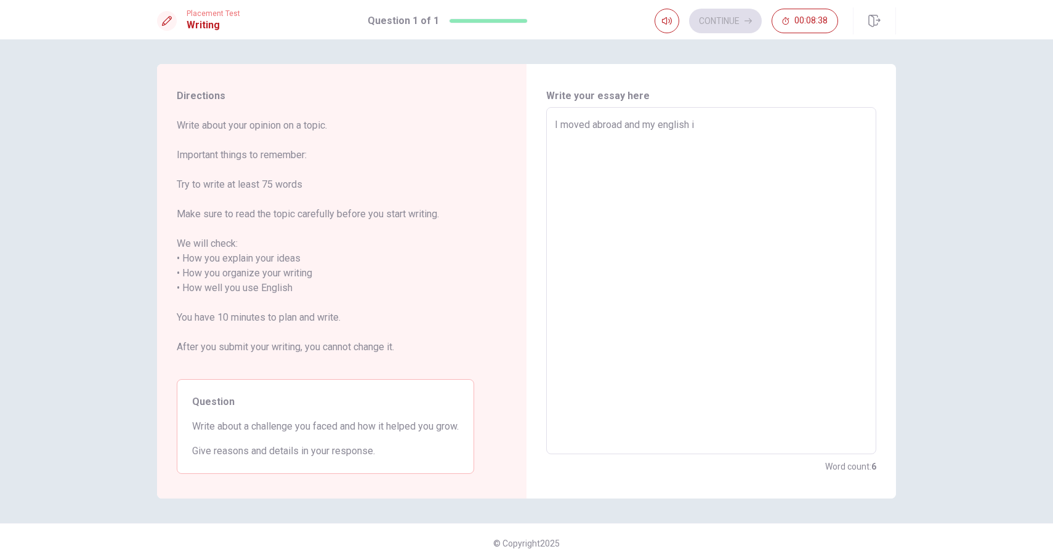
type textarea "x"
type textarea "I moved abroad and my english id"
type textarea "x"
type textarea "I moved abroad and my english id"
type textarea "x"
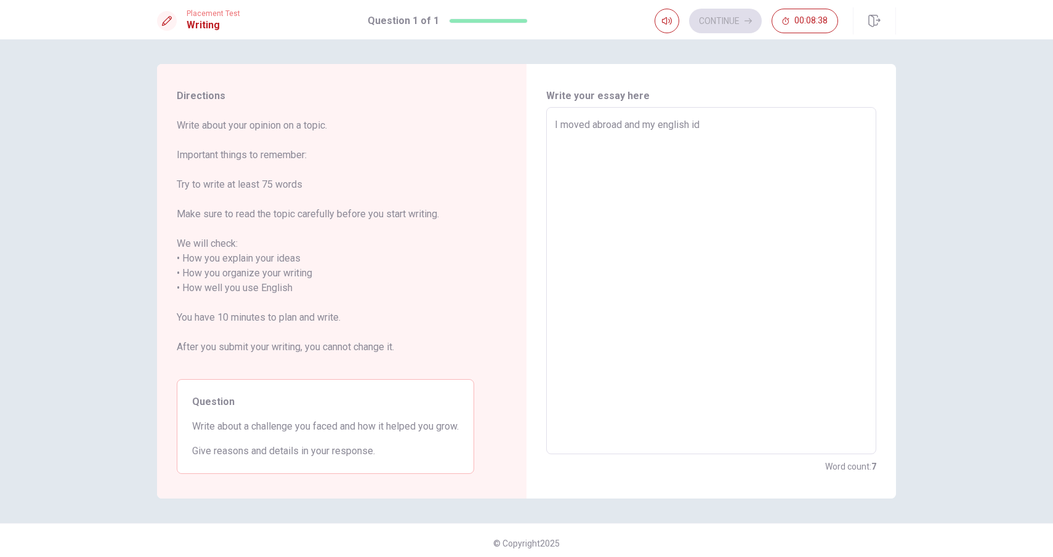
type textarea "I moved abroad and my english id"
type textarea "x"
type textarea "I moved abroad and my english i"
type textarea "x"
type textarea "I moved abroad and my english is"
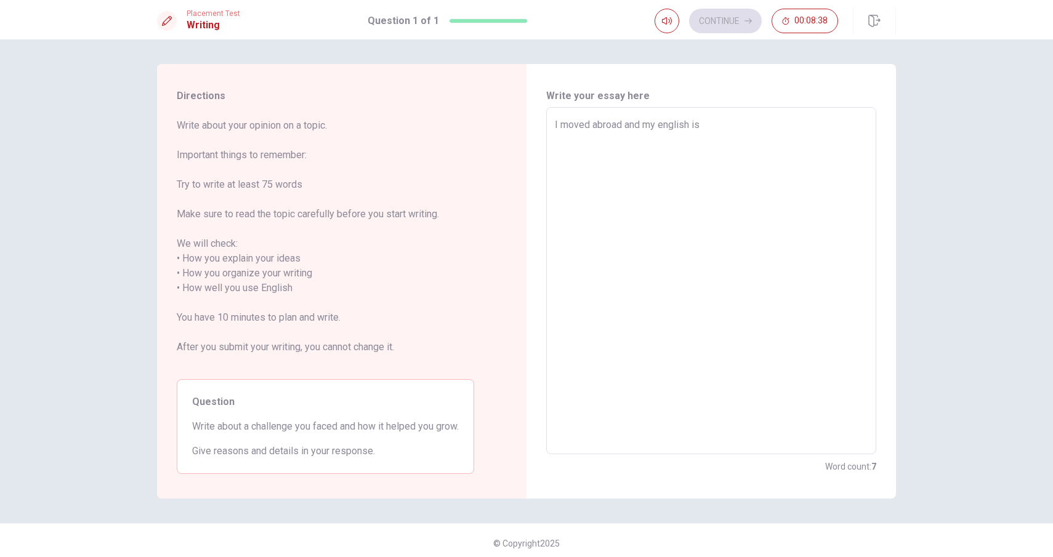
type textarea "x"
type textarea "I moved abroad and my english is"
type textarea "x"
type textarea "I moved abroad and my english is n"
type textarea "x"
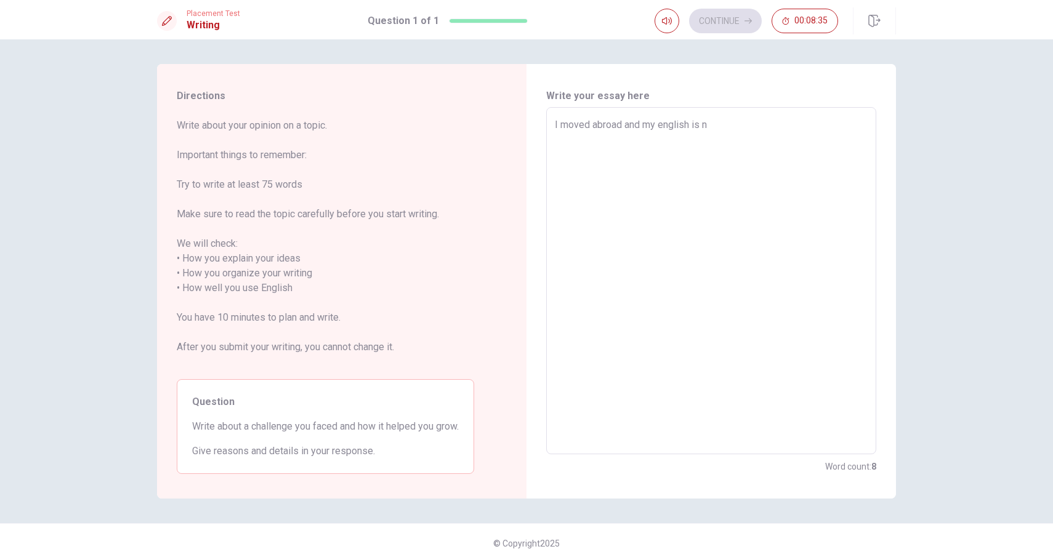
type textarea "I moved abroad and my english is no"
type textarea "x"
type textarea "I moved abroad and my english is not"
type textarea "x"
type textarea "I moved abroad and my english is not"
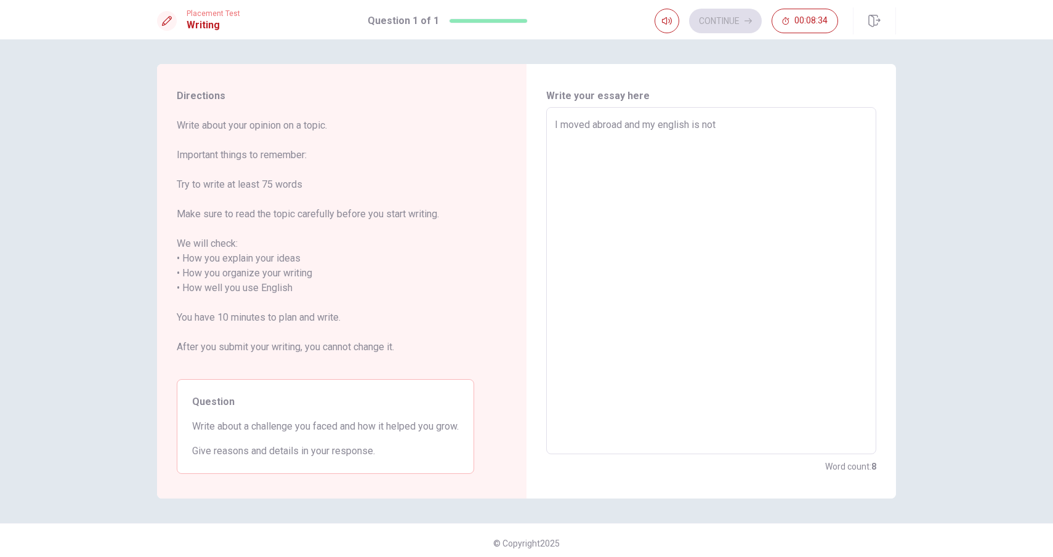
type textarea "x"
type textarea "I moved abroad and my english is not g"
type textarea "x"
type textarea "I moved abroad and my english is not go"
type textarea "x"
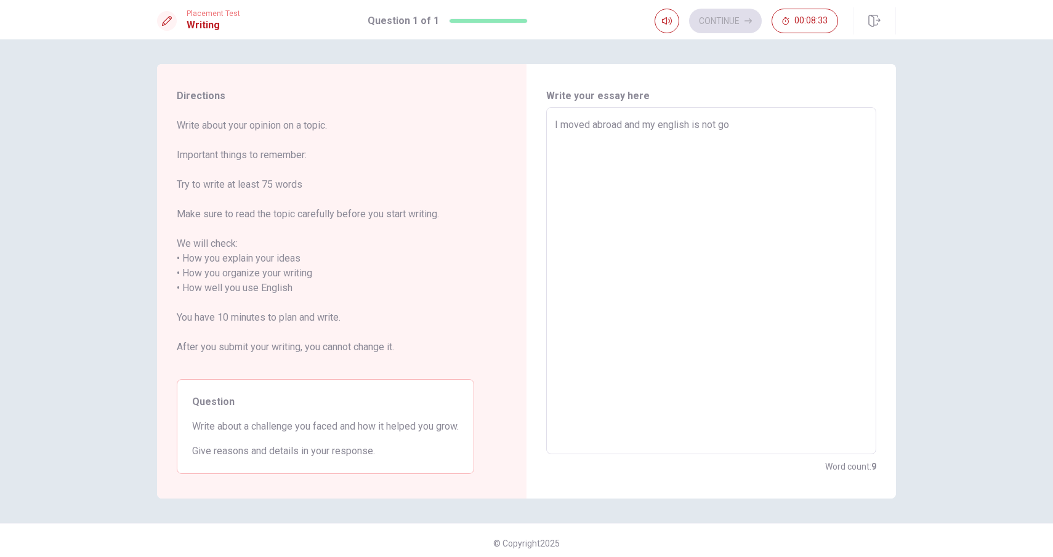
type textarea "I moved abroad and my english is not goo"
type textarea "x"
type textarea "I moved abroad and my english is not good"
type textarea "x"
type textarea "I moved abroad and my english is not good"
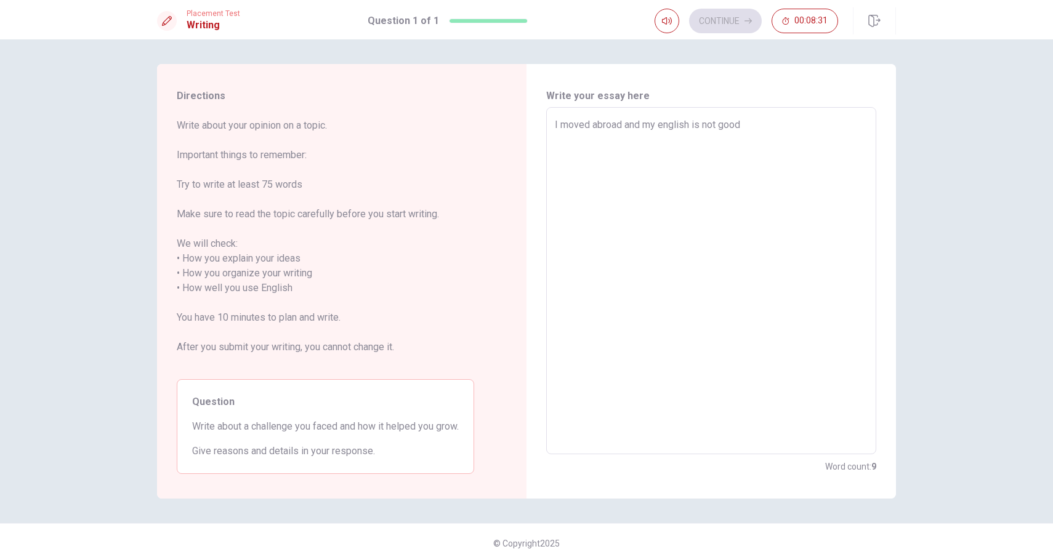
type textarea "x"
type textarea "I moved abroad and my english is not good t"
type textarea "x"
type textarea "I moved abroad and my english is not good to"
type textarea "x"
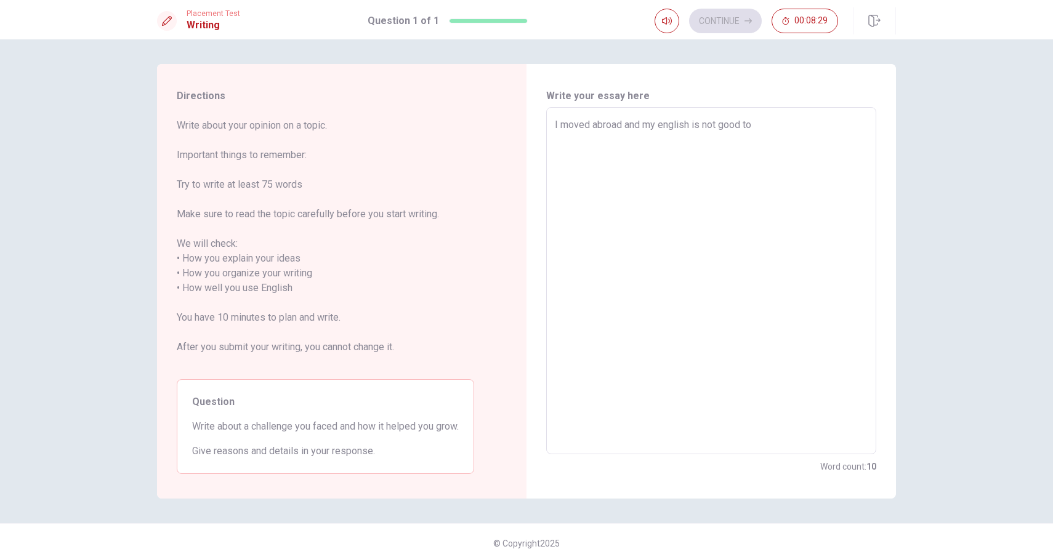
type textarea "I moved abroad and my english is not good t"
type textarea "x"
type textarea "I moved abroad and my english is not good"
type textarea "x"
type textarea "I moved abroad and my english is not good"
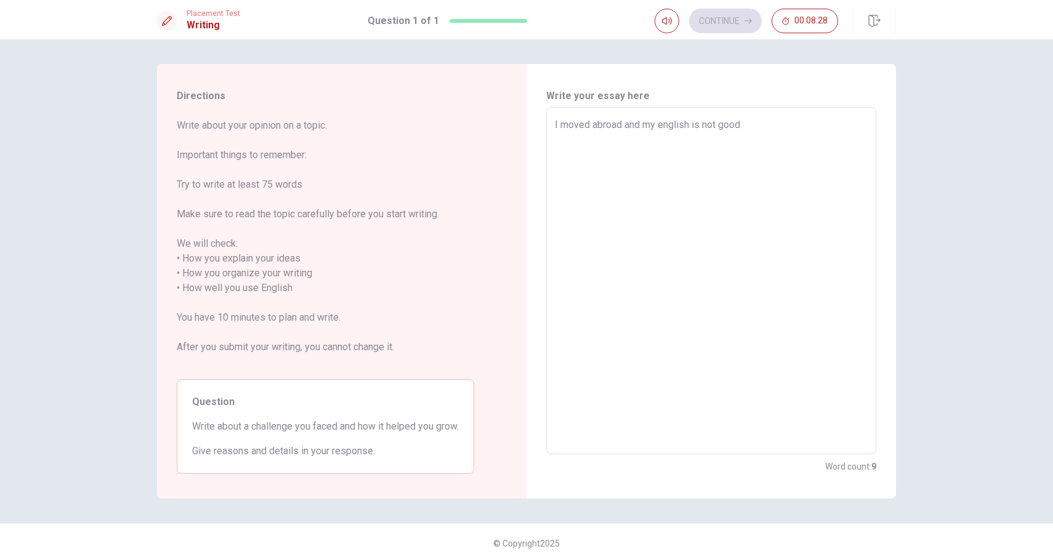
type textarea "x"
type textarea "I moved abroad and my english is not good&"
type textarea "x"
type textarea "I moved abroad and my english is not good&"
type textarea "x"
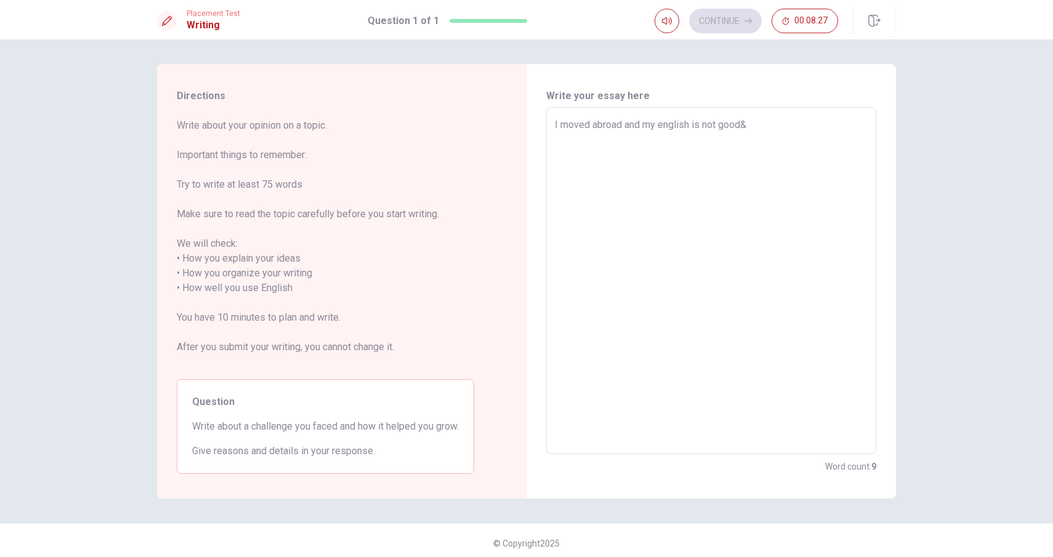
type textarea "I moved abroad and my english is not good&"
type textarea "x"
type textarea "I moved abroad and my english is not good"
type textarea "x"
type textarea "I moved abroad and my english is not good<"
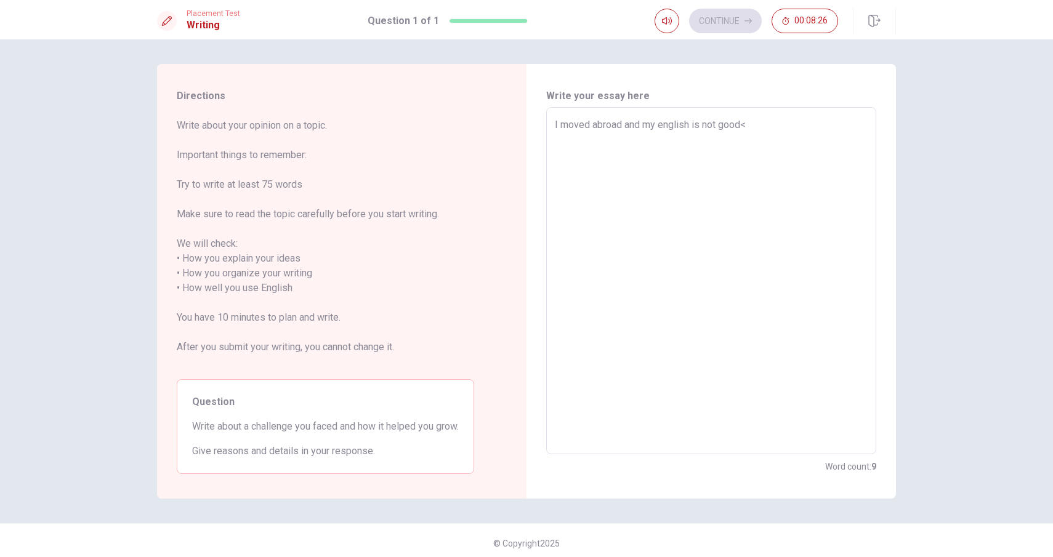
type textarea "x"
type textarea "I moved abroad and my english is not good"
type textarea "x"
type textarea "I moved abroad and my english is not good."
type textarea "x"
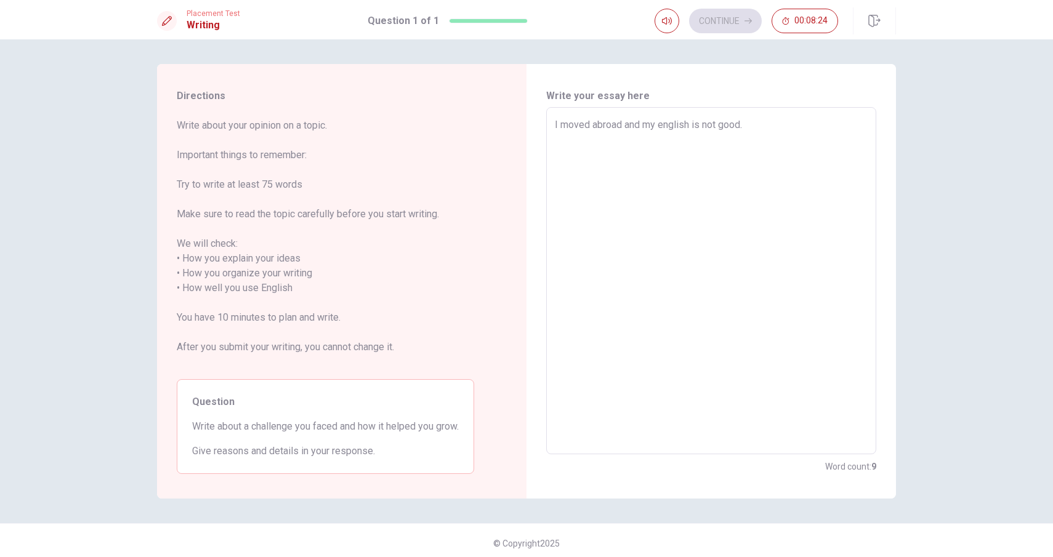
type textarea "I moved abroad and my english is not good."
type textarea "x"
type textarea "I moved abroad and my english is not good. I"
type textarea "x"
type textarea "I moved abroad and my english is not good. I"
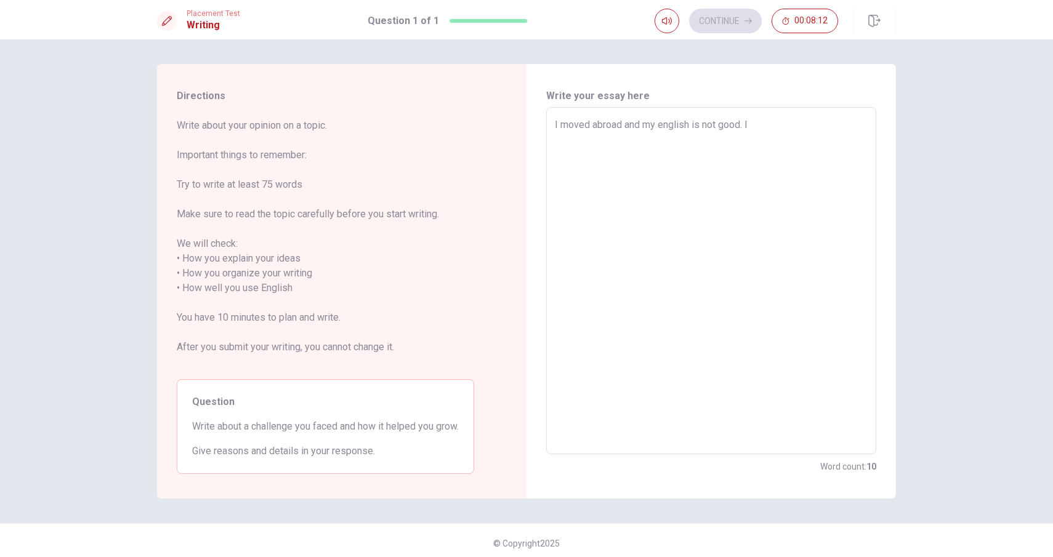
type textarea "x"
type textarea "I moved abroad and my english is not good. I"
type textarea "x"
type textarea "I moved abroad and my english is not good."
type textarea "x"
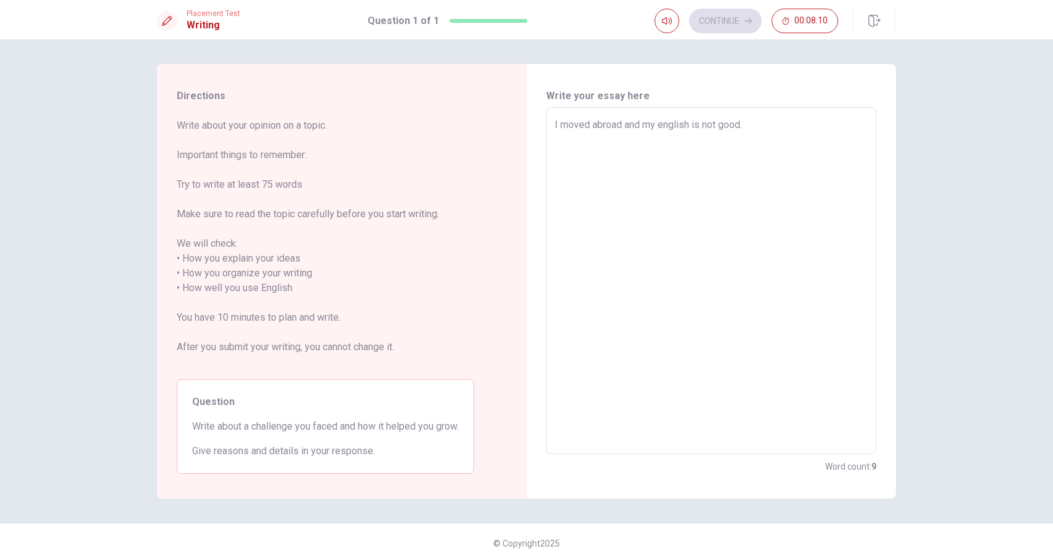
type textarea "I moved abroad and my english is not good. I"
type textarea "x"
type textarea "I moved abroad and my english is not good. I"
type textarea "x"
type textarea "I moved abroad and my english is not good. I l"
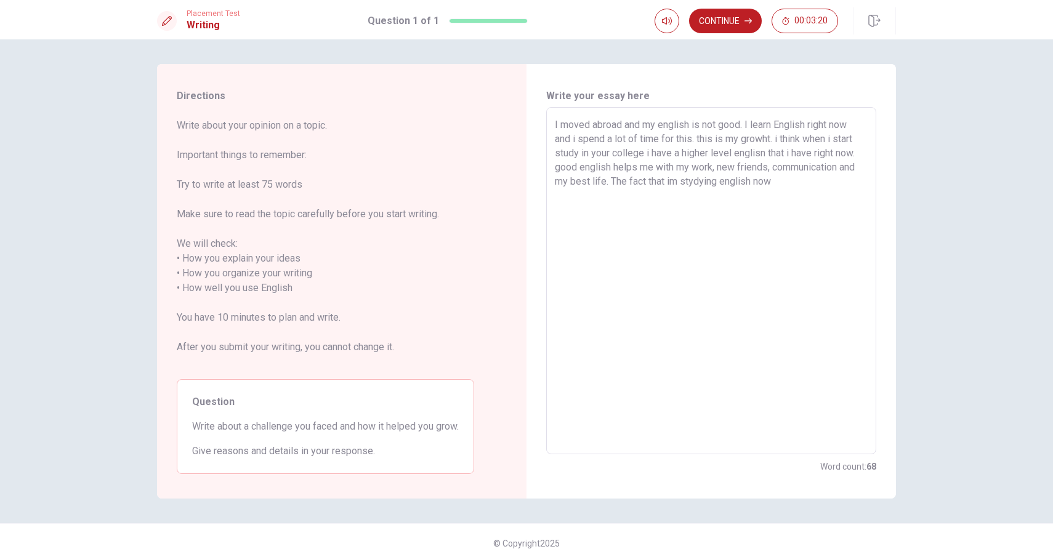
click at [728, 180] on textarea "I moved abroad and my english is not good. I learn English right now and i spen…" at bounding box center [711, 281] width 313 height 327
click at [783, 196] on textarea "I moved abroad and my english is not good. I learn English right now and i spen…" at bounding box center [711, 281] width 313 height 327
click at [672, 182] on textarea "I moved abroad and my english is not good. I learn English right now and i spen…" at bounding box center [711, 281] width 313 height 327
click at [772, 186] on textarea "I moved abroad and my english is not good. I learn English right now and i spen…" at bounding box center [711, 281] width 313 height 327
click at [786, 185] on textarea "I moved abroad and my english is not good. I learn English right now and i spen…" at bounding box center [711, 281] width 313 height 327
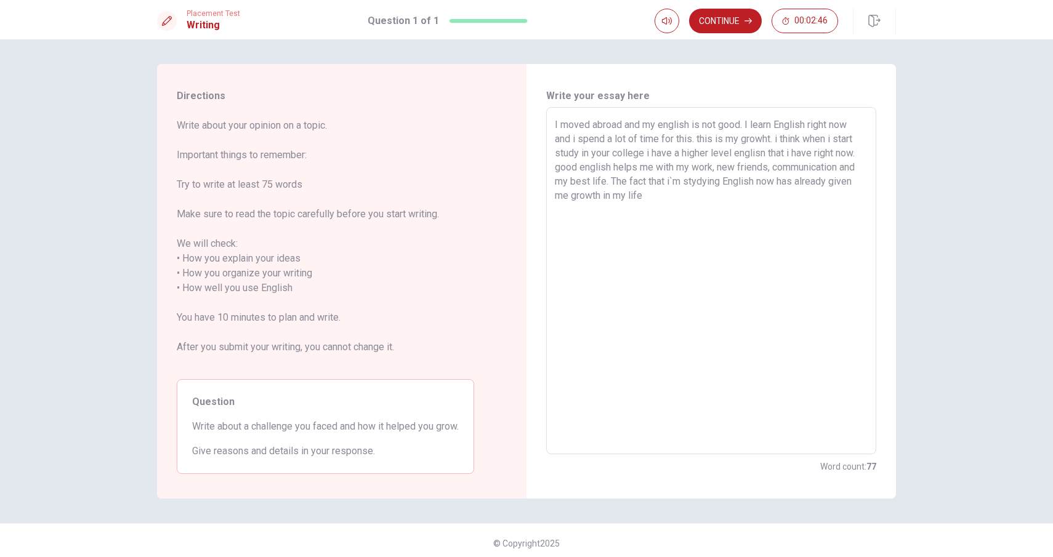
click at [999, 126] on div "Directions Write about your opinion on a topic. Important things to remember: T…" at bounding box center [526, 298] width 1053 height 518
click at [732, 26] on button "Continue" at bounding box center [725, 21] width 73 height 25
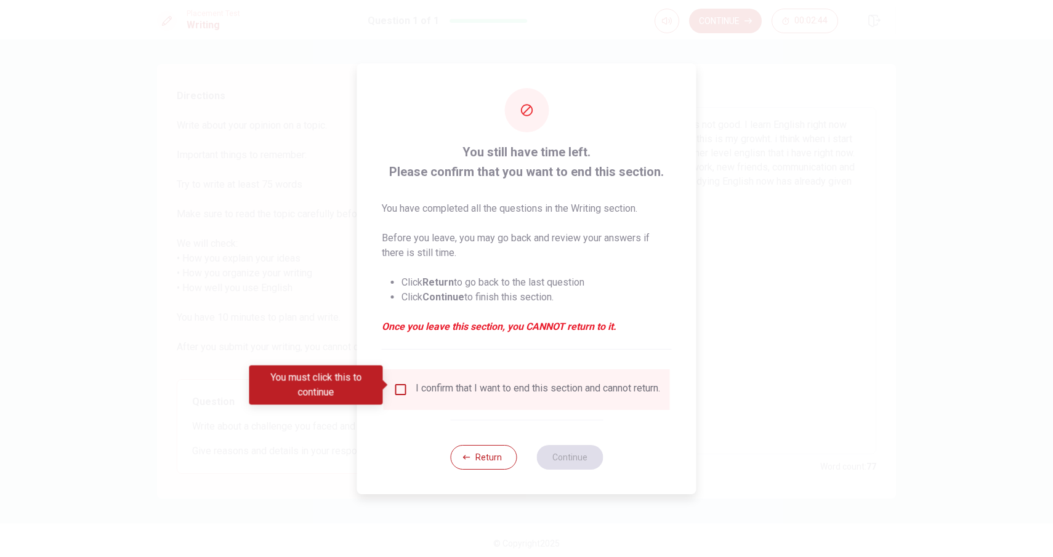
click at [397, 386] on input "You must click this to continue" at bounding box center [401, 390] width 15 height 15
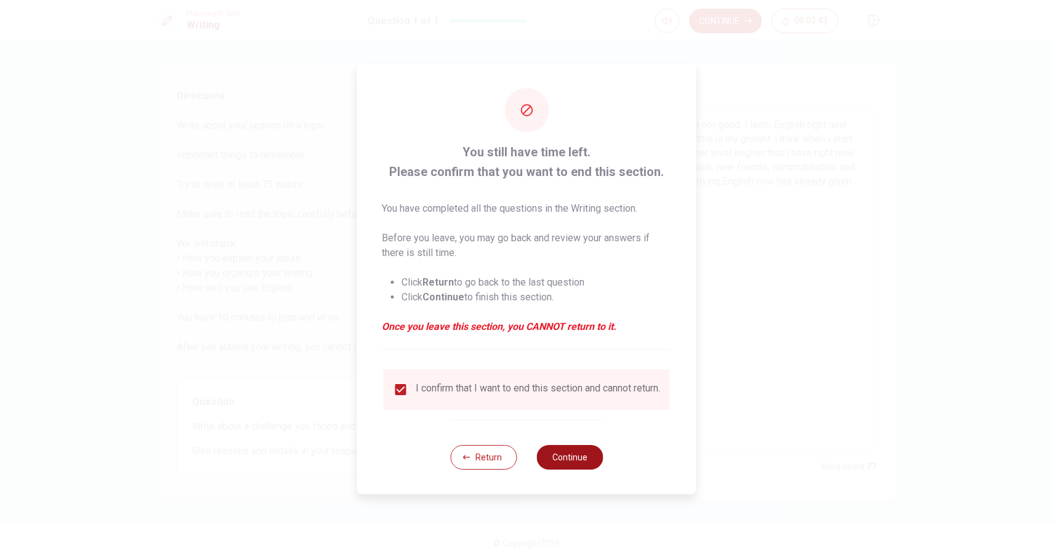
click at [546, 468] on button "Continue" at bounding box center [570, 457] width 67 height 25
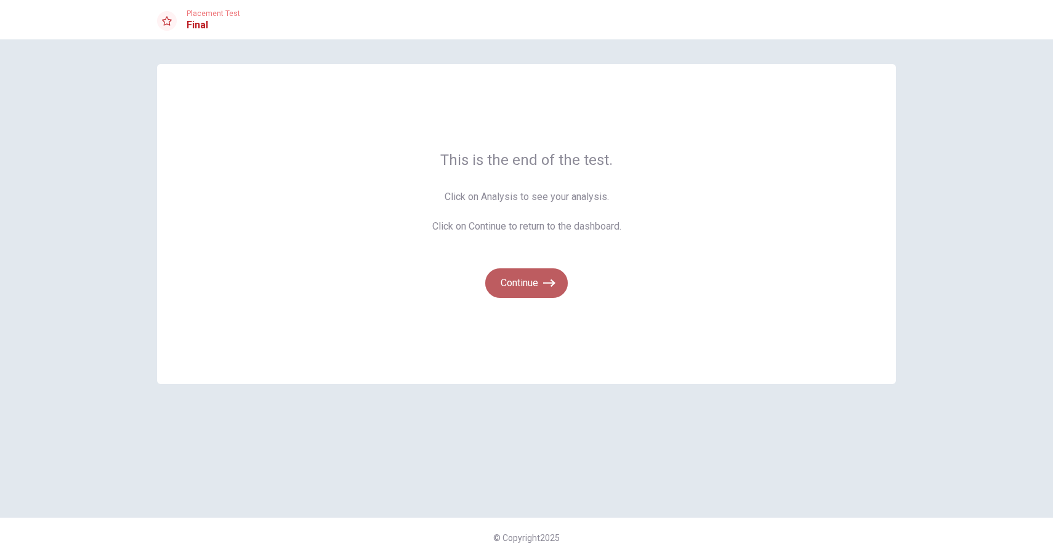
click at [540, 276] on button "Continue" at bounding box center [526, 284] width 83 height 30
